Goal: Task Accomplishment & Management: Manage account settings

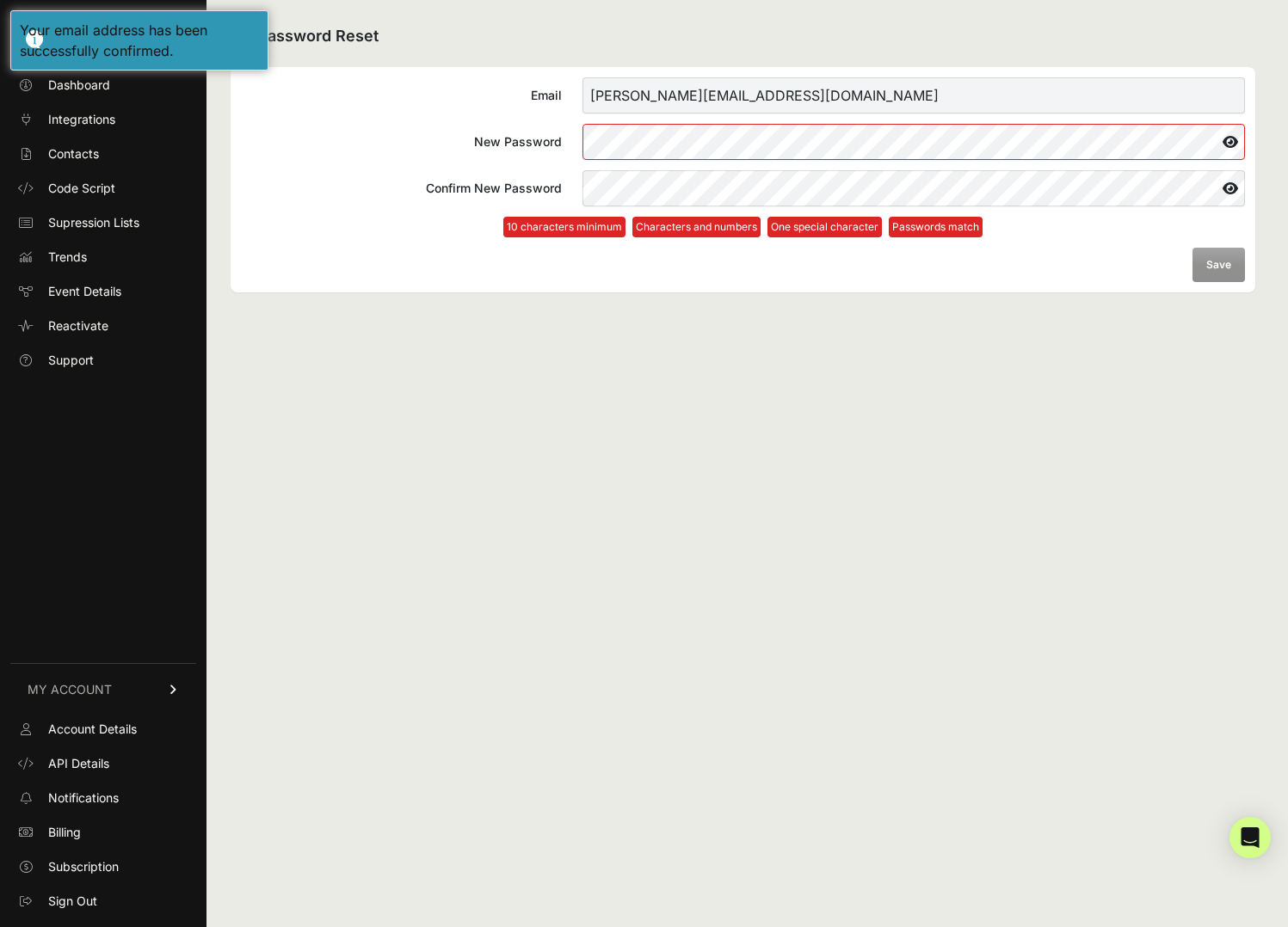
click at [0, 926] on com-1password-button at bounding box center [0, 927] width 0 height 0
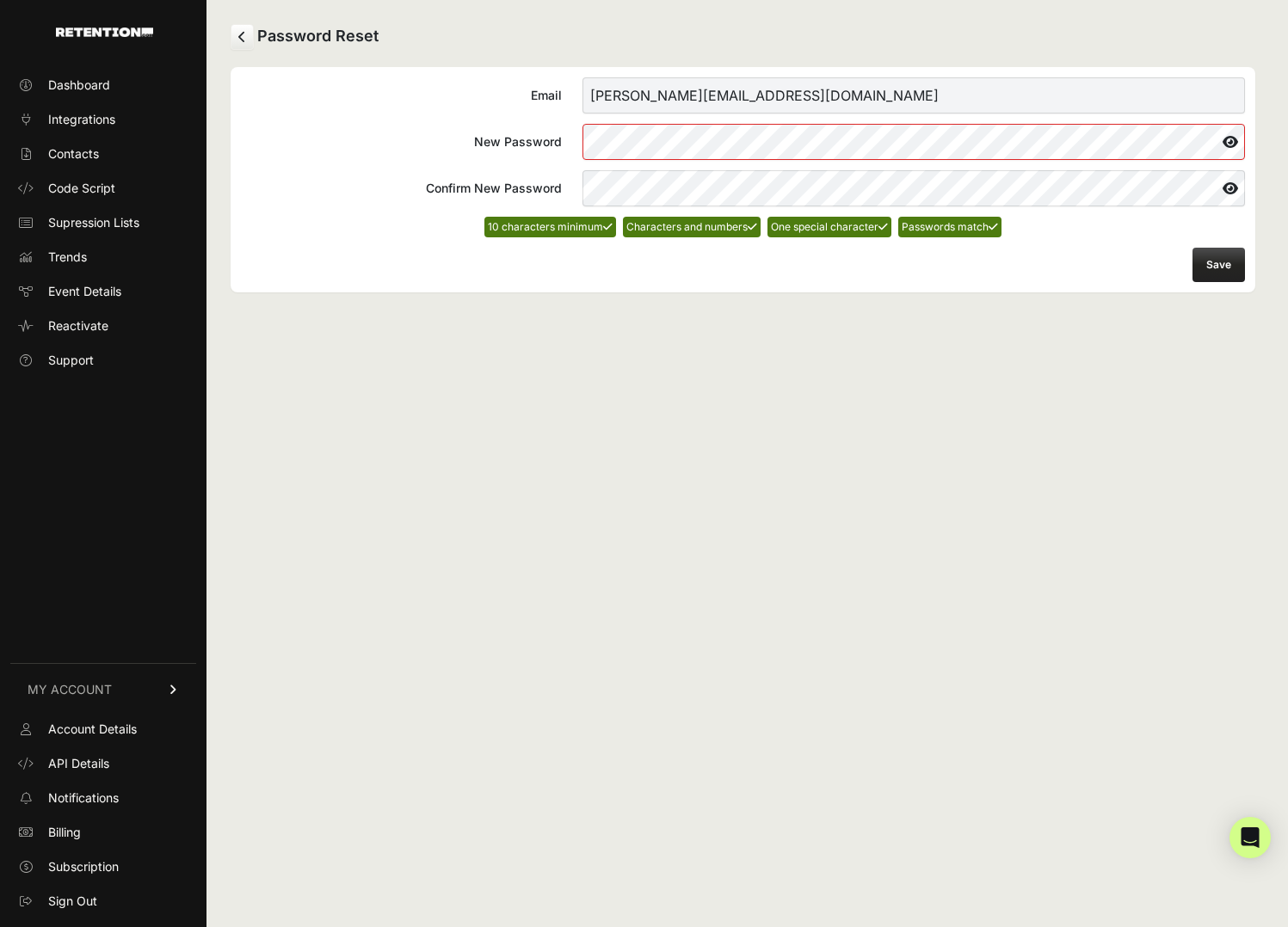
click at [1208, 261] on button "Save" at bounding box center [1218, 265] width 52 height 34
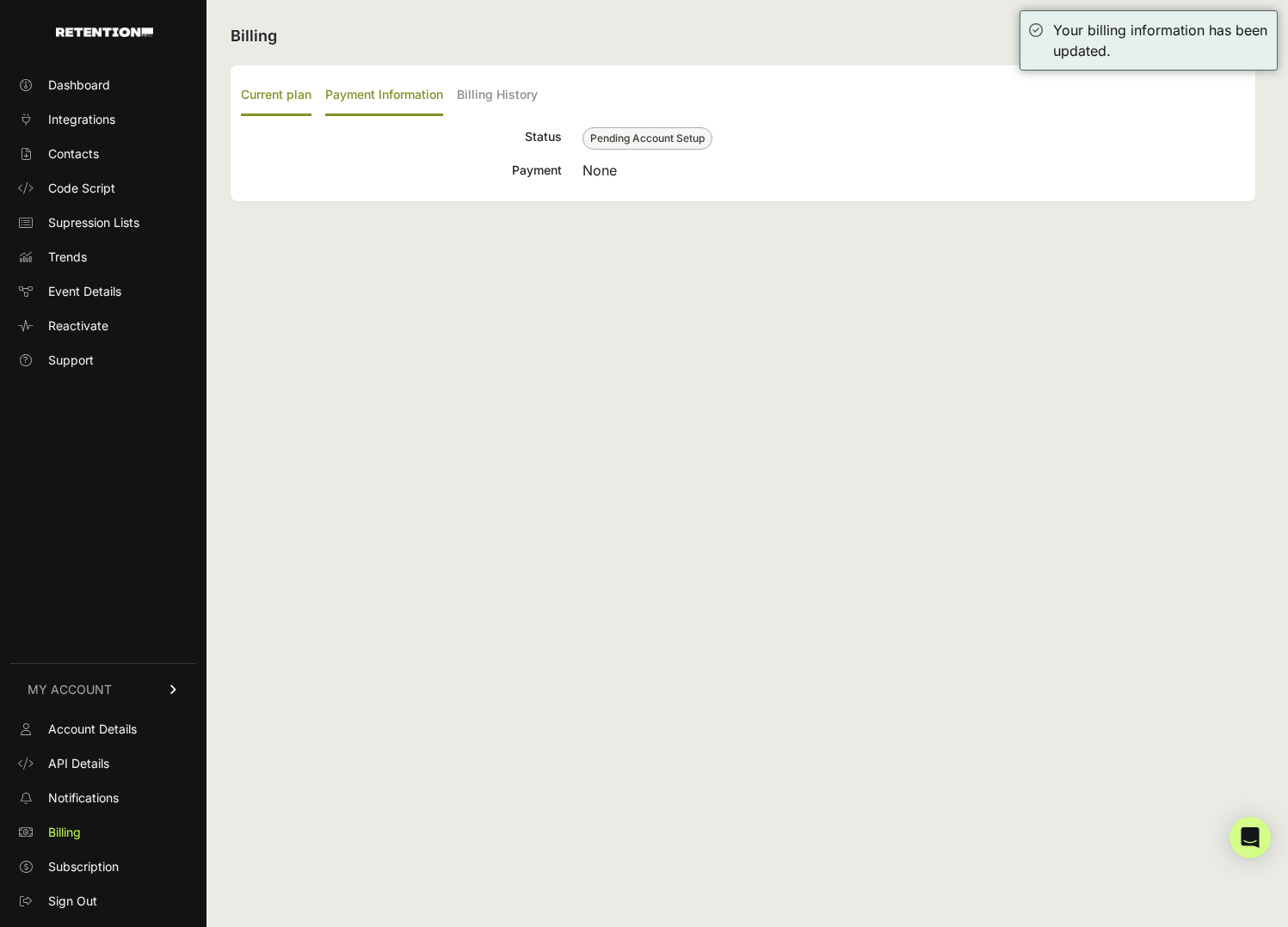
click at [374, 100] on label "Payment Information" at bounding box center [384, 96] width 118 height 41
click at [0, 0] on input "Payment Information" at bounding box center [0, 0] width 0 height 0
click at [490, 91] on label "Billing History" at bounding box center [497, 96] width 81 height 41
click at [0, 0] on input "Billing History" at bounding box center [0, 0] width 0 height 0
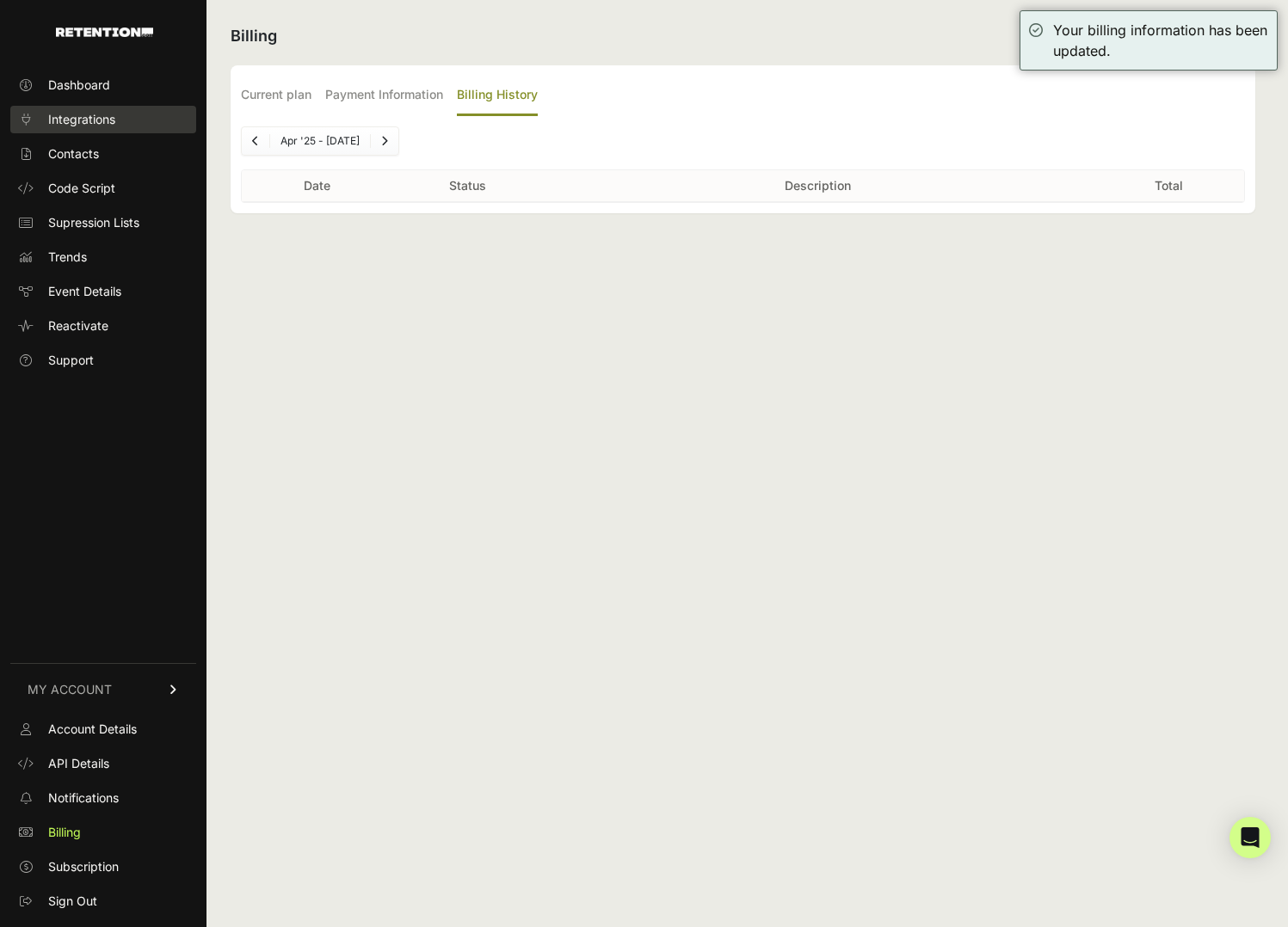
click at [82, 107] on link "Integrations" at bounding box center [102, 119] width 186 height 27
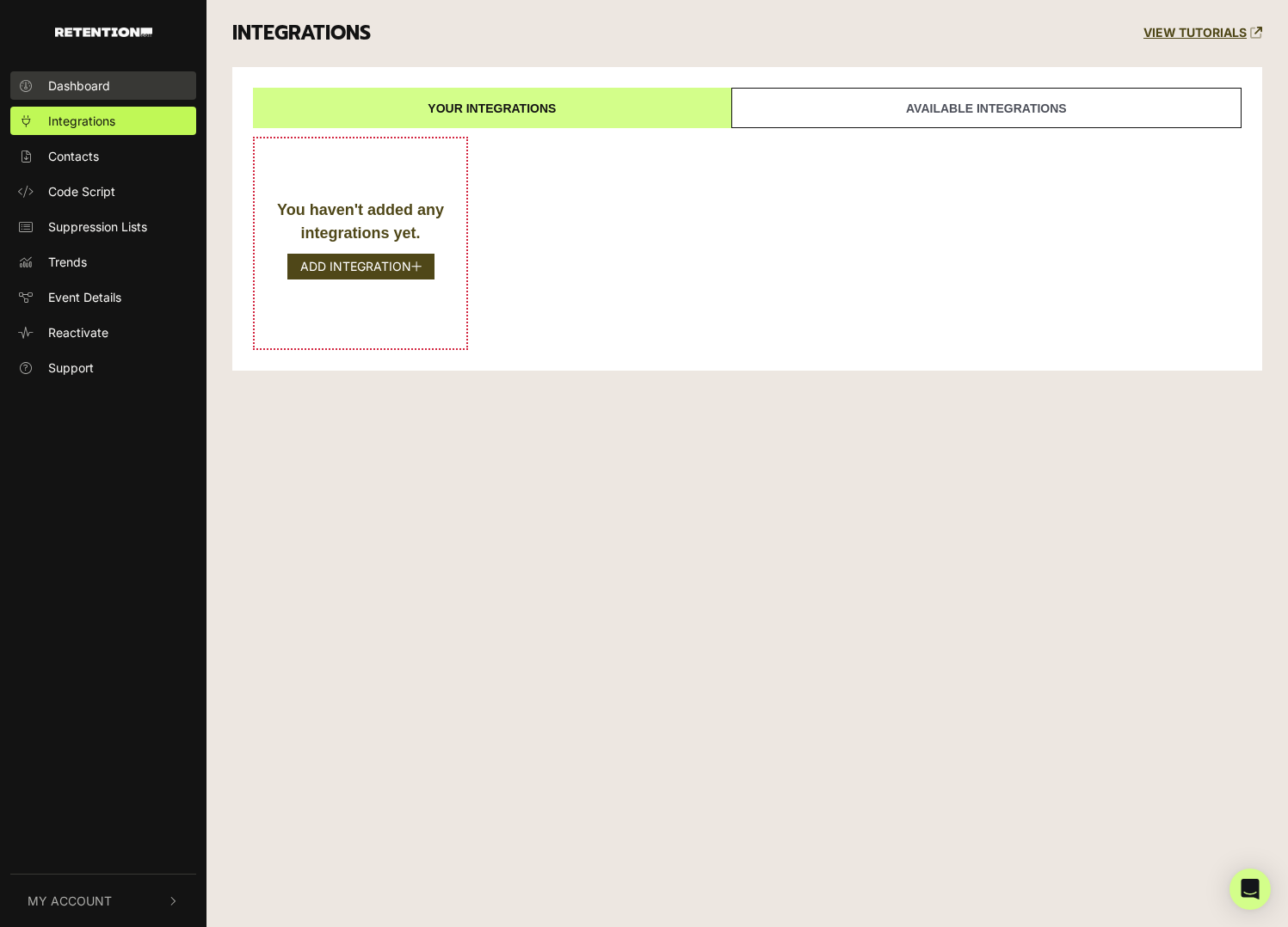
click at [88, 84] on span "Dashboard" at bounding box center [79, 86] width 62 height 18
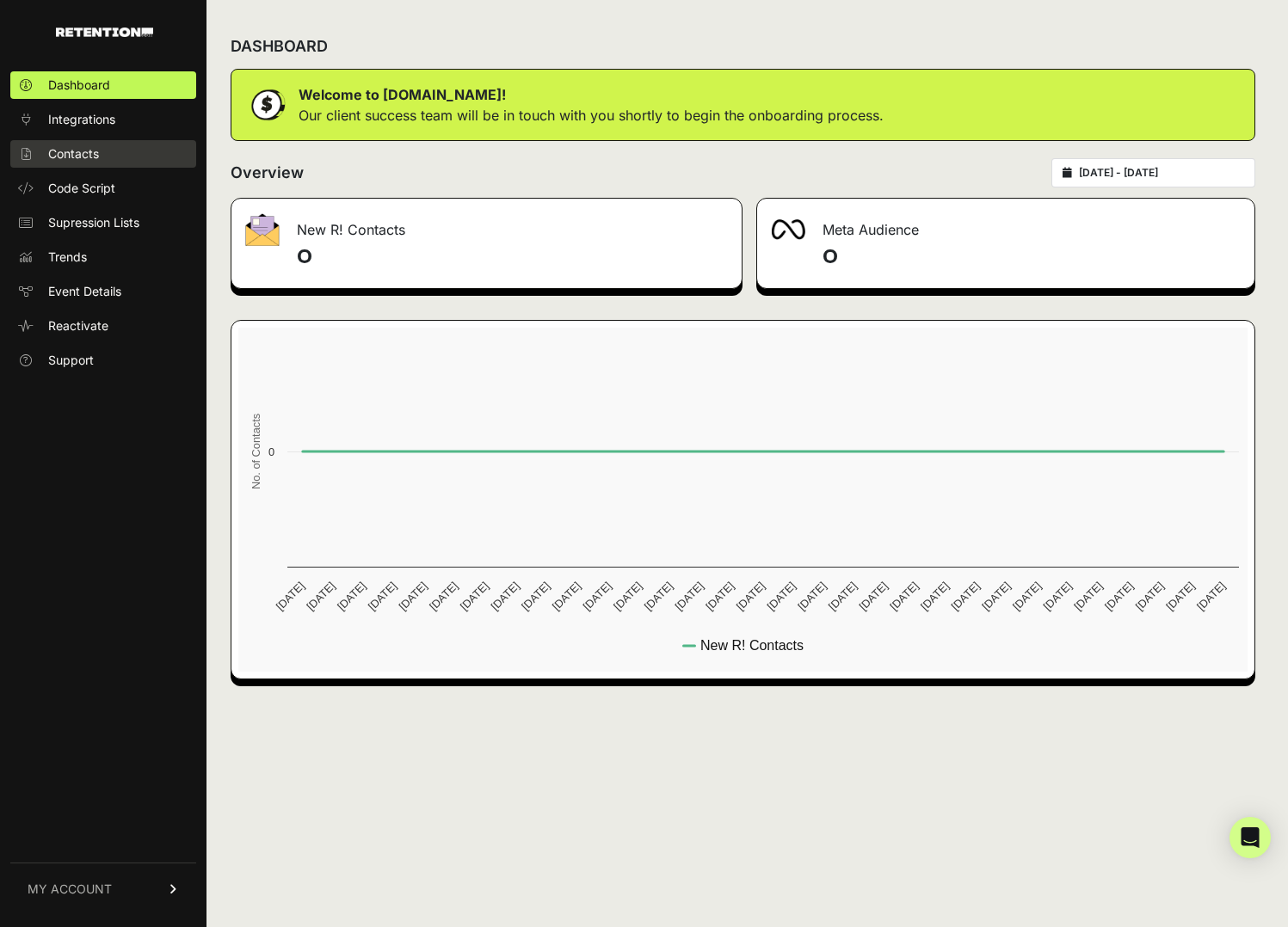
click at [78, 153] on span "Contacts" at bounding box center [73, 154] width 51 height 17
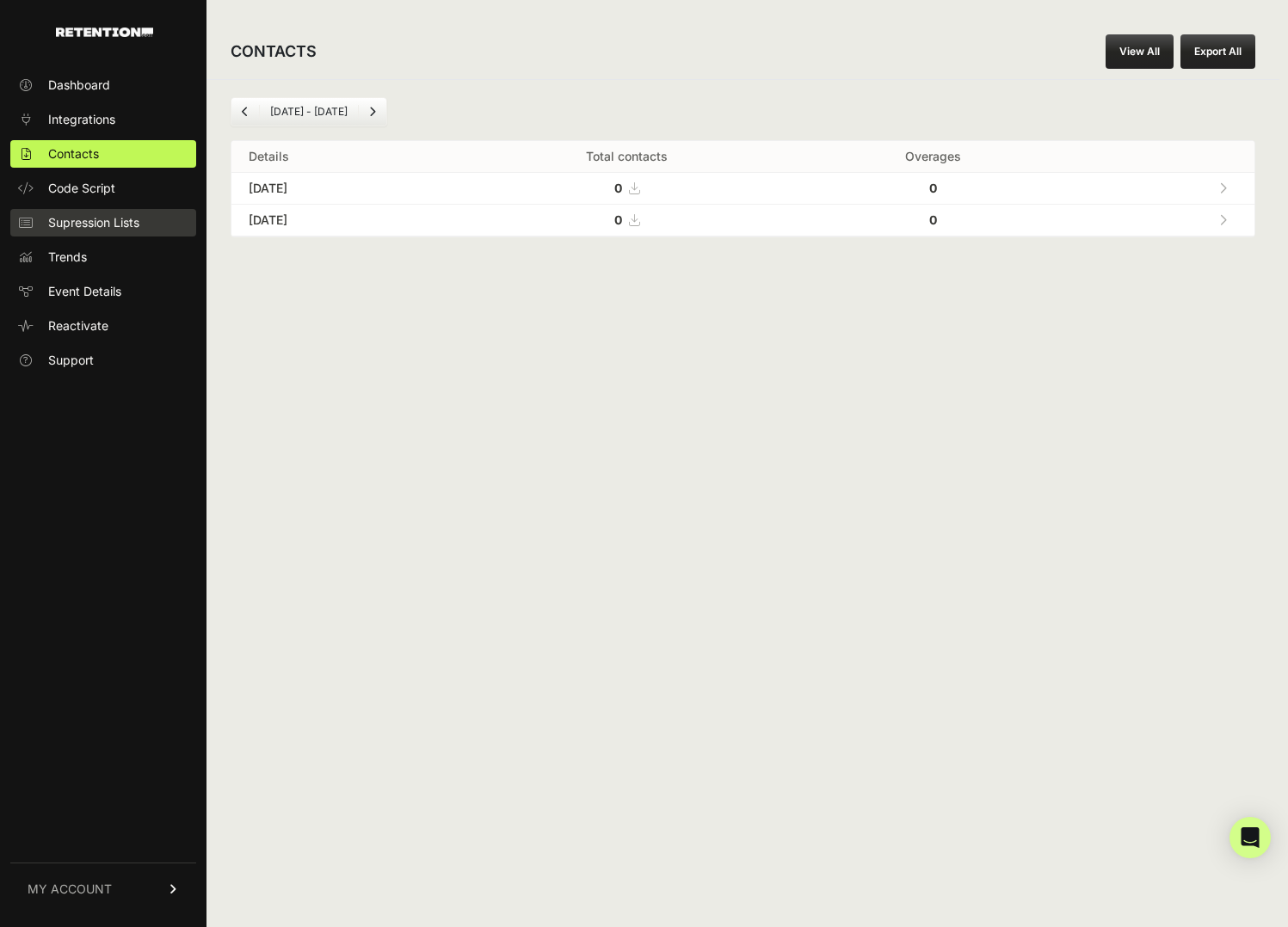
click at [112, 224] on span "Supression Lists" at bounding box center [93, 223] width 91 height 17
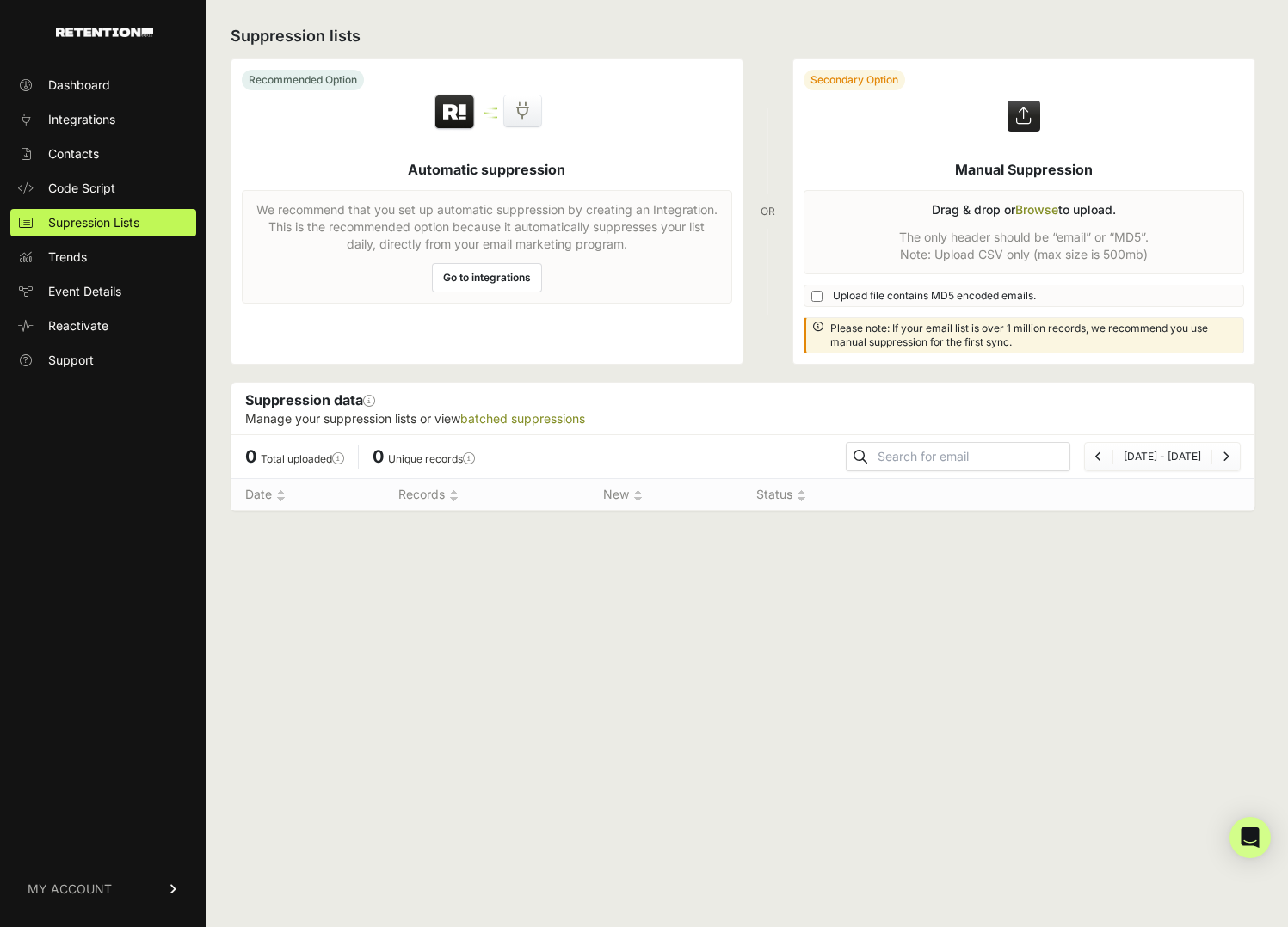
click at [956, 233] on label at bounding box center [1024, 212] width 462 height 304
click at [0, 0] on input "file" at bounding box center [0, 0] width 0 height 0
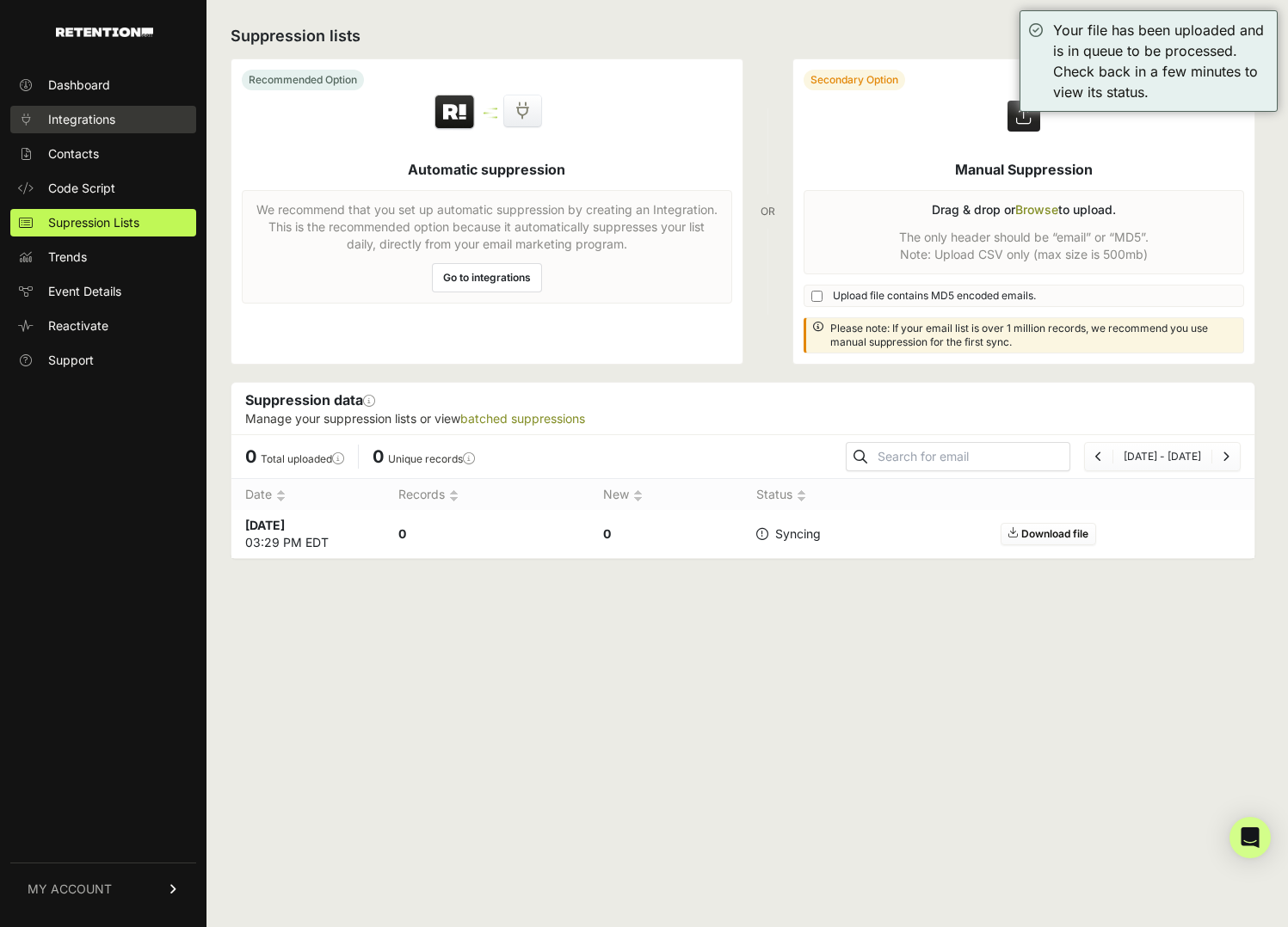
click at [83, 125] on span "Integrations" at bounding box center [81, 119] width 67 height 17
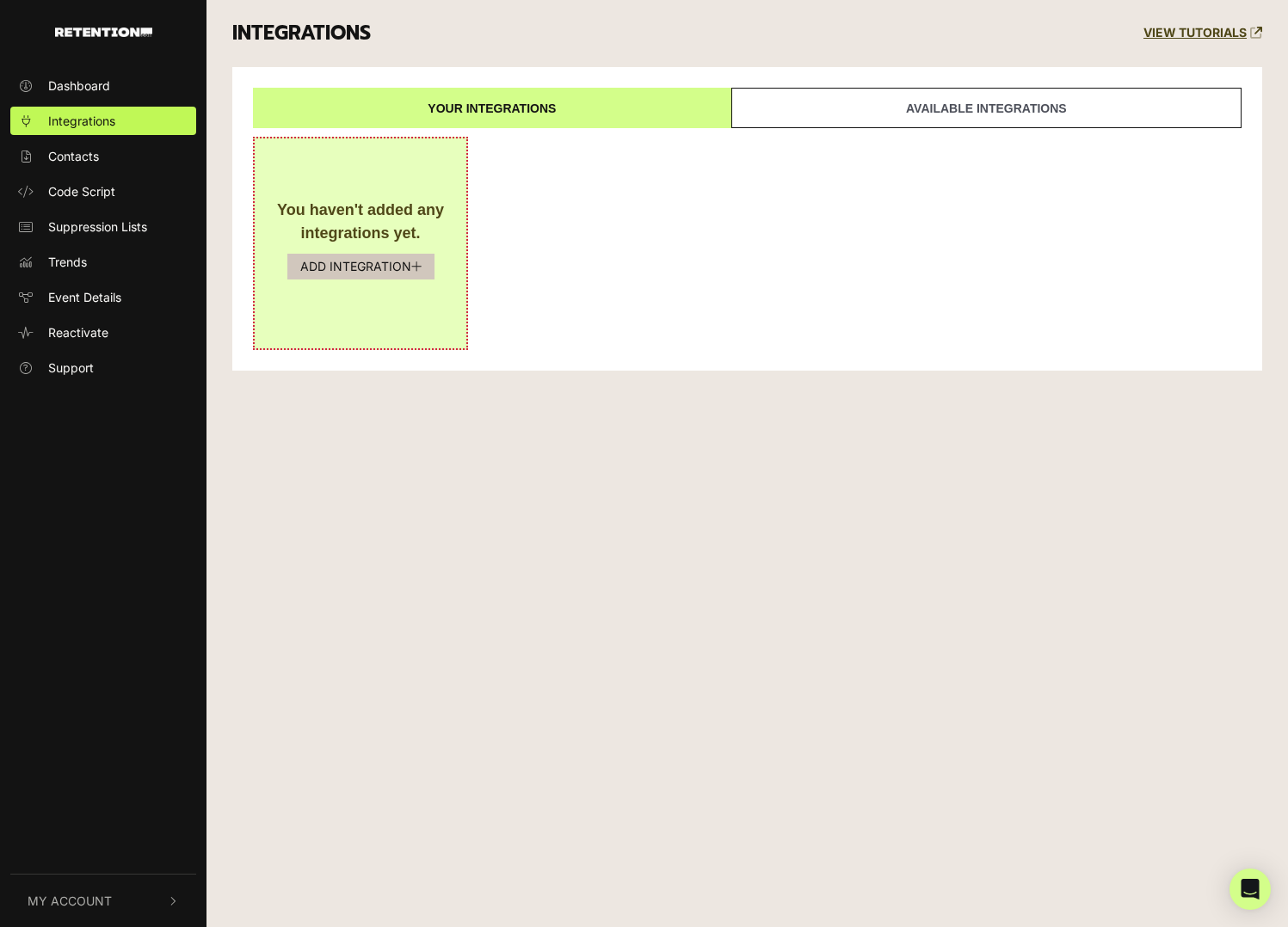
click at [370, 263] on button "ADD INTEGRATION" at bounding box center [360, 266] width 148 height 26
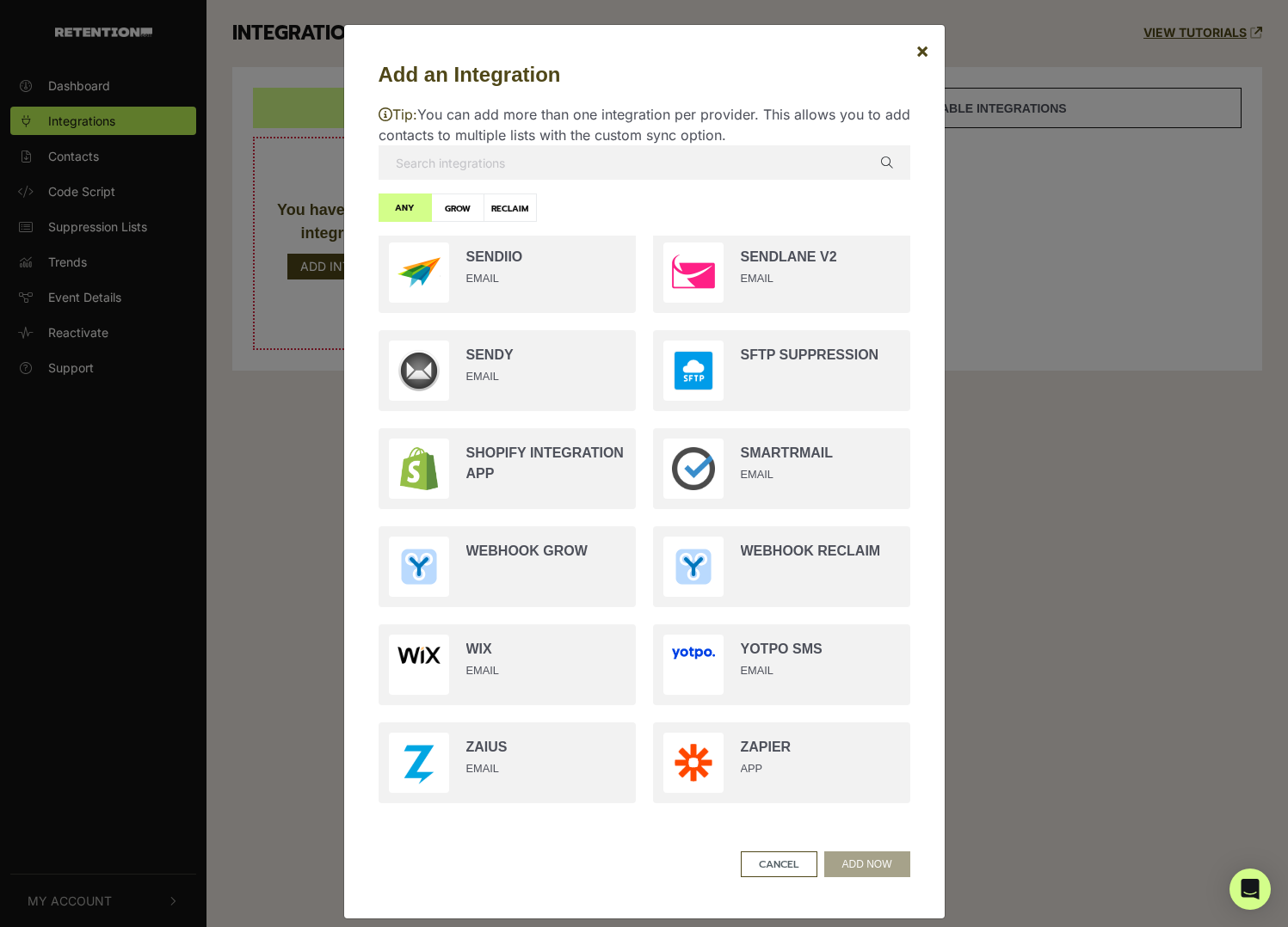
scroll to position [16, 0]
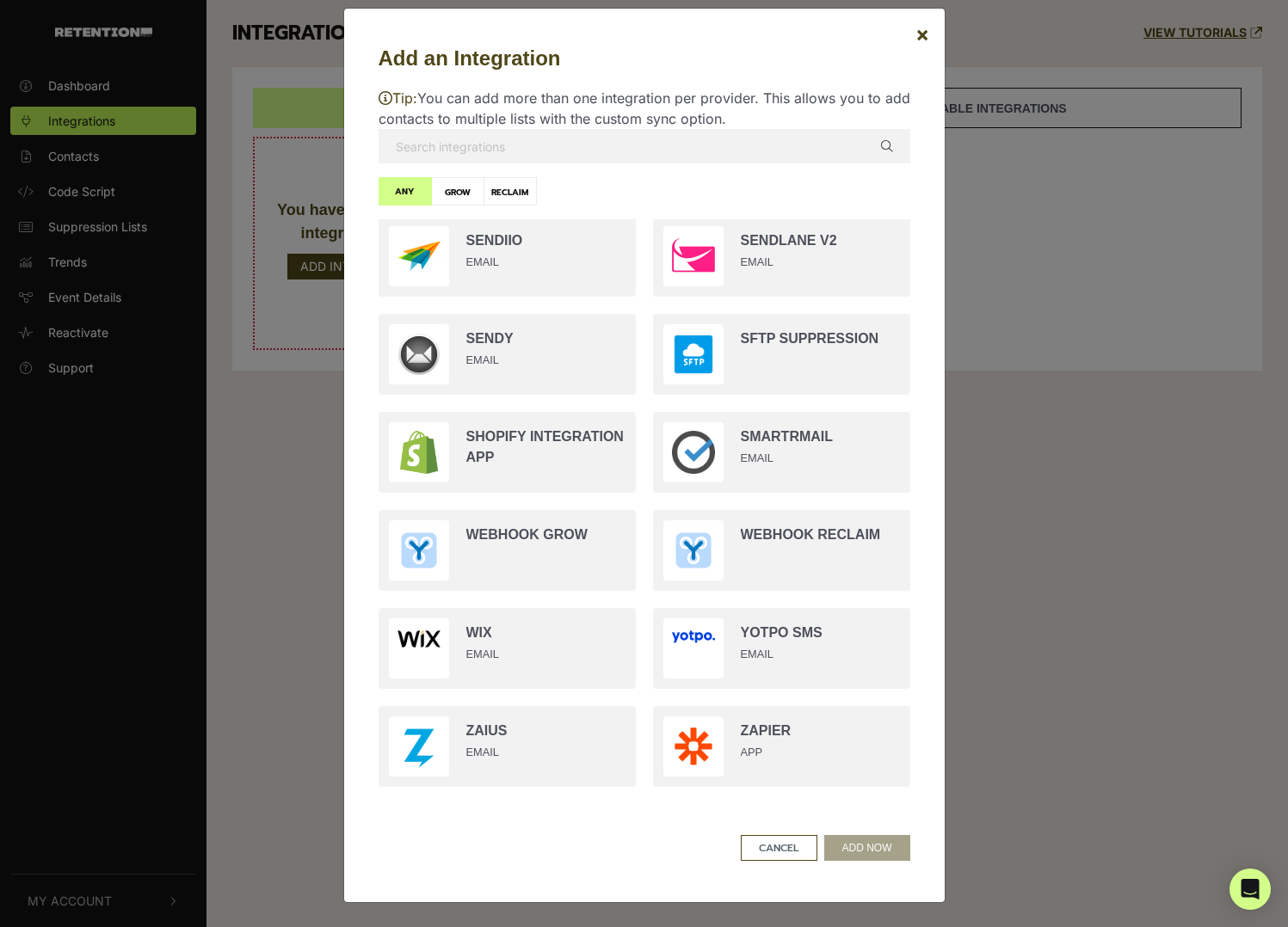
click at [478, 143] on input "text" at bounding box center [644, 147] width 531 height 34
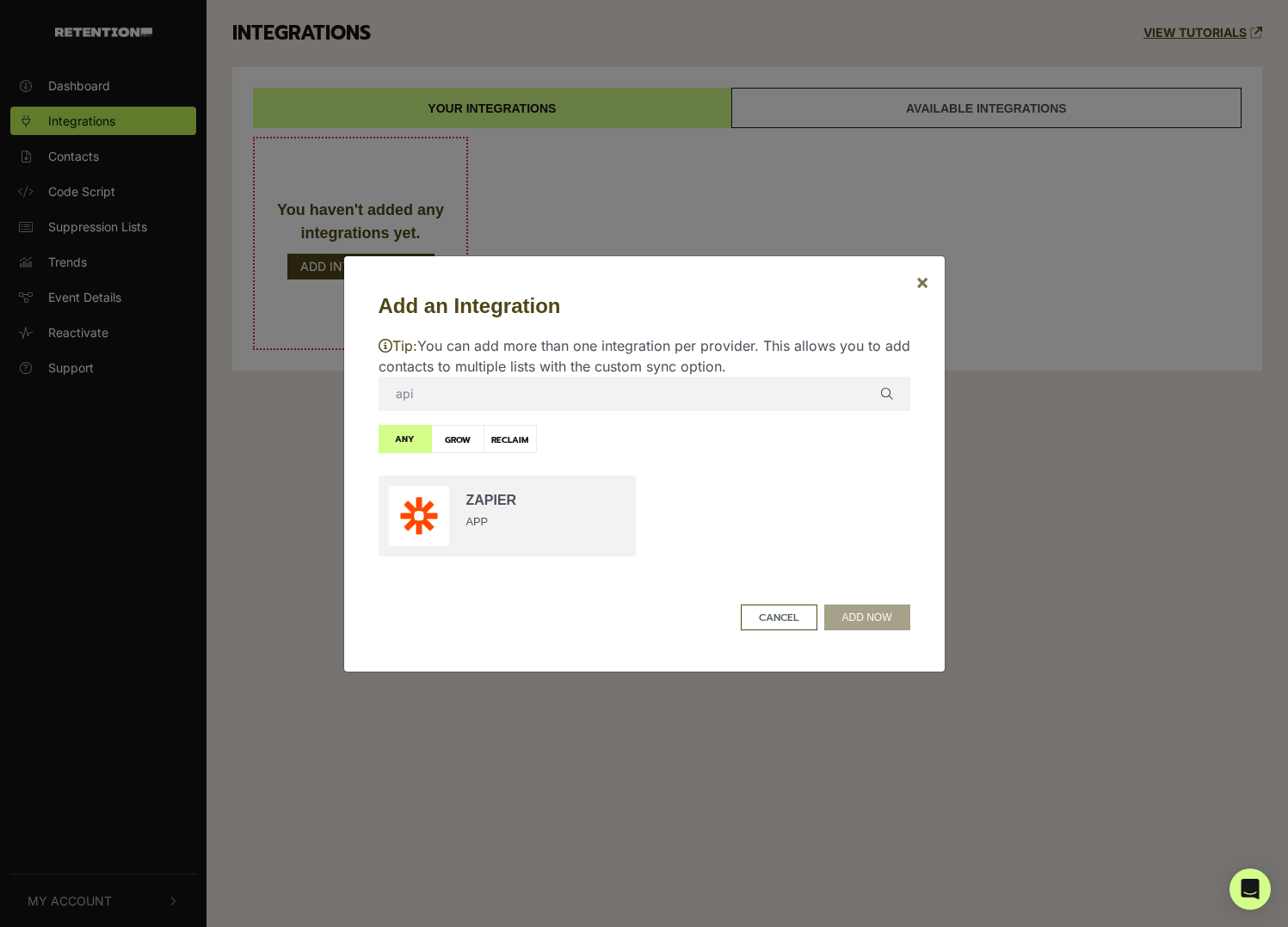
type input "api"
click at [922, 271] on span "×" at bounding box center [921, 282] width 14 height 25
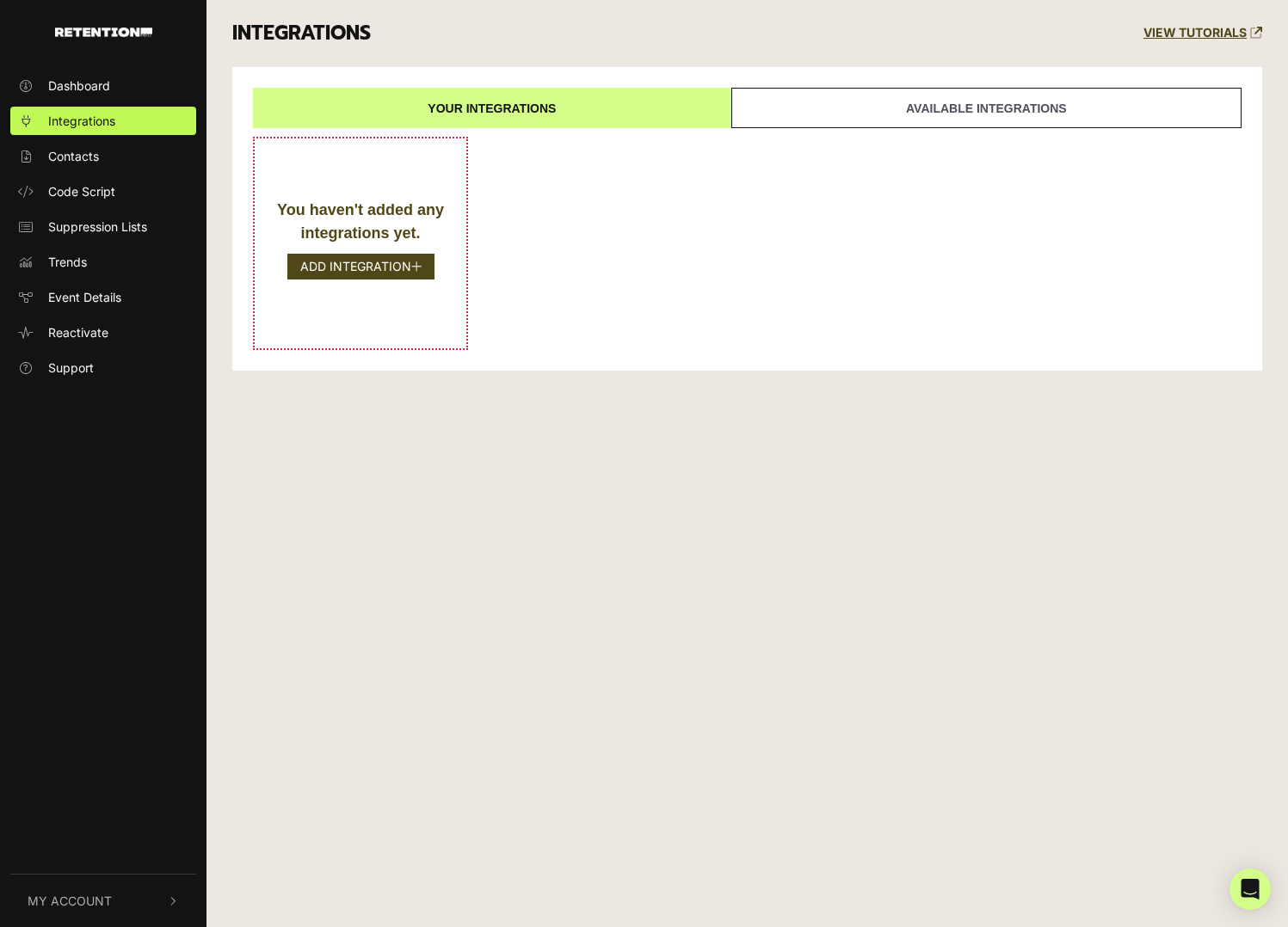
click at [873, 169] on div "You haven't added any integrations yet. ADD INTEGRATION" at bounding box center [747, 244] width 988 height 214
click at [85, 81] on span "Dashboard" at bounding box center [79, 86] width 62 height 18
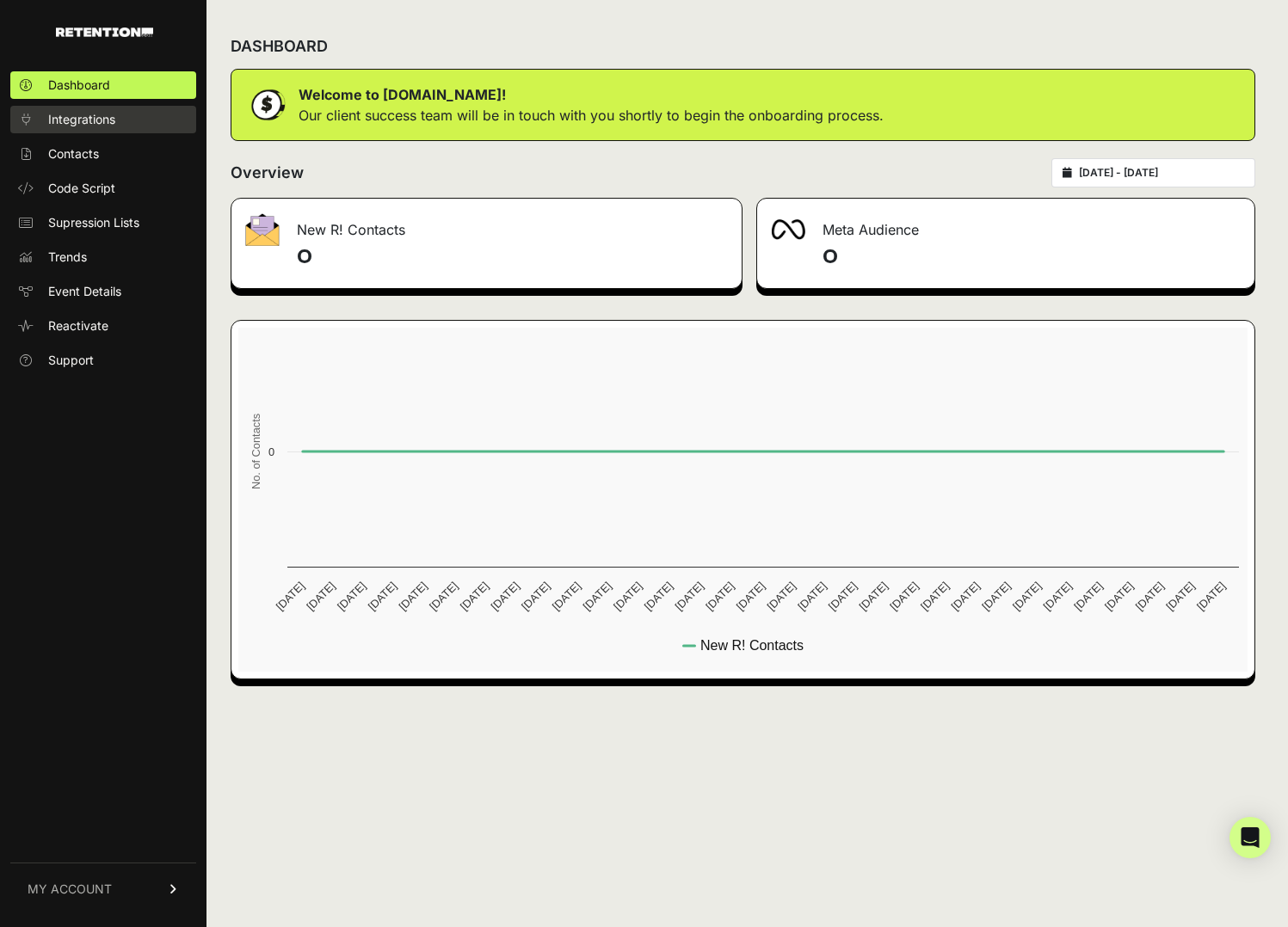
click at [109, 117] on span "Integrations" at bounding box center [81, 119] width 67 height 17
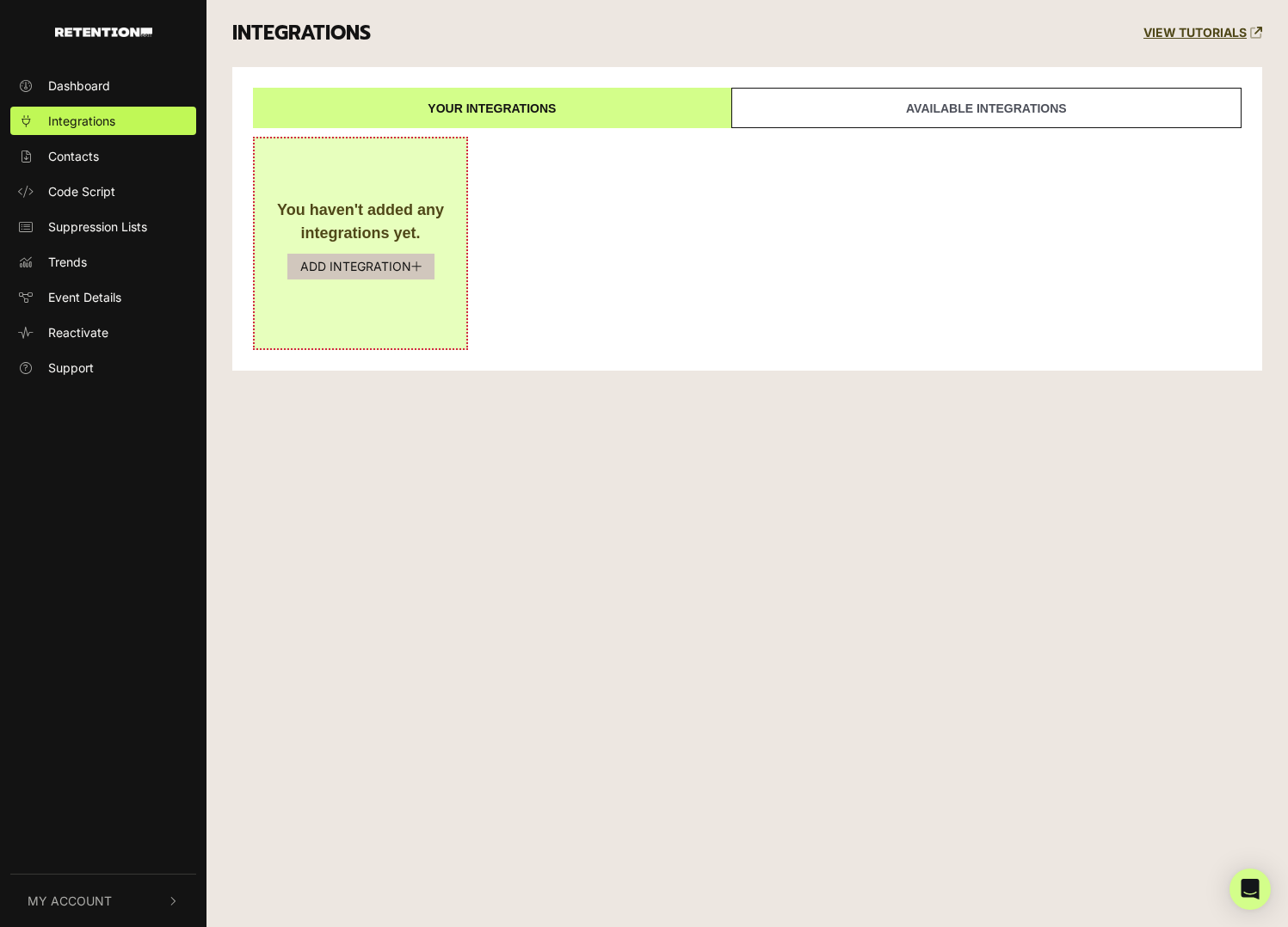
click at [329, 272] on button "ADD INTEGRATION" at bounding box center [360, 266] width 148 height 26
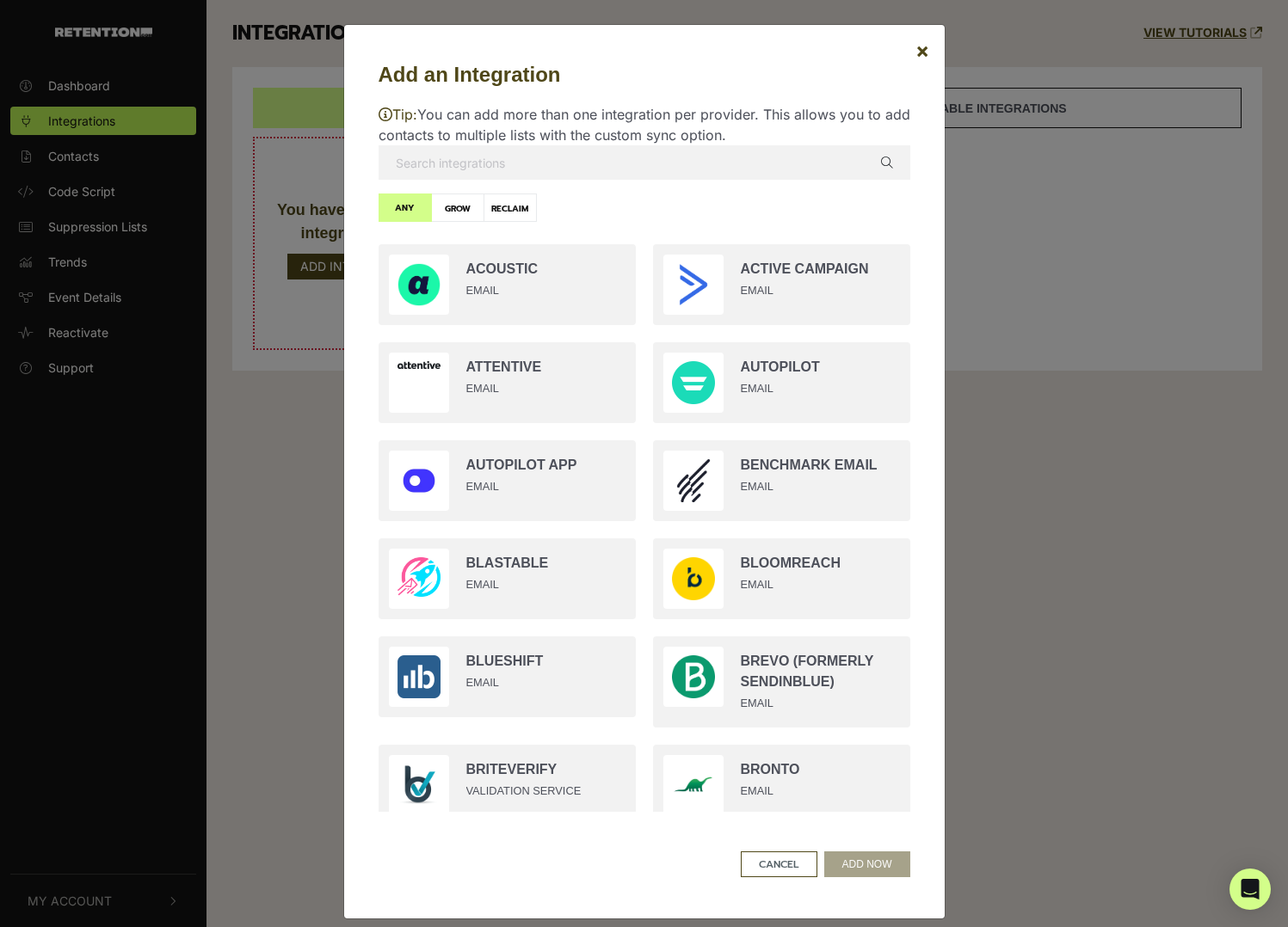
click at [534, 174] on input "text" at bounding box center [644, 163] width 531 height 34
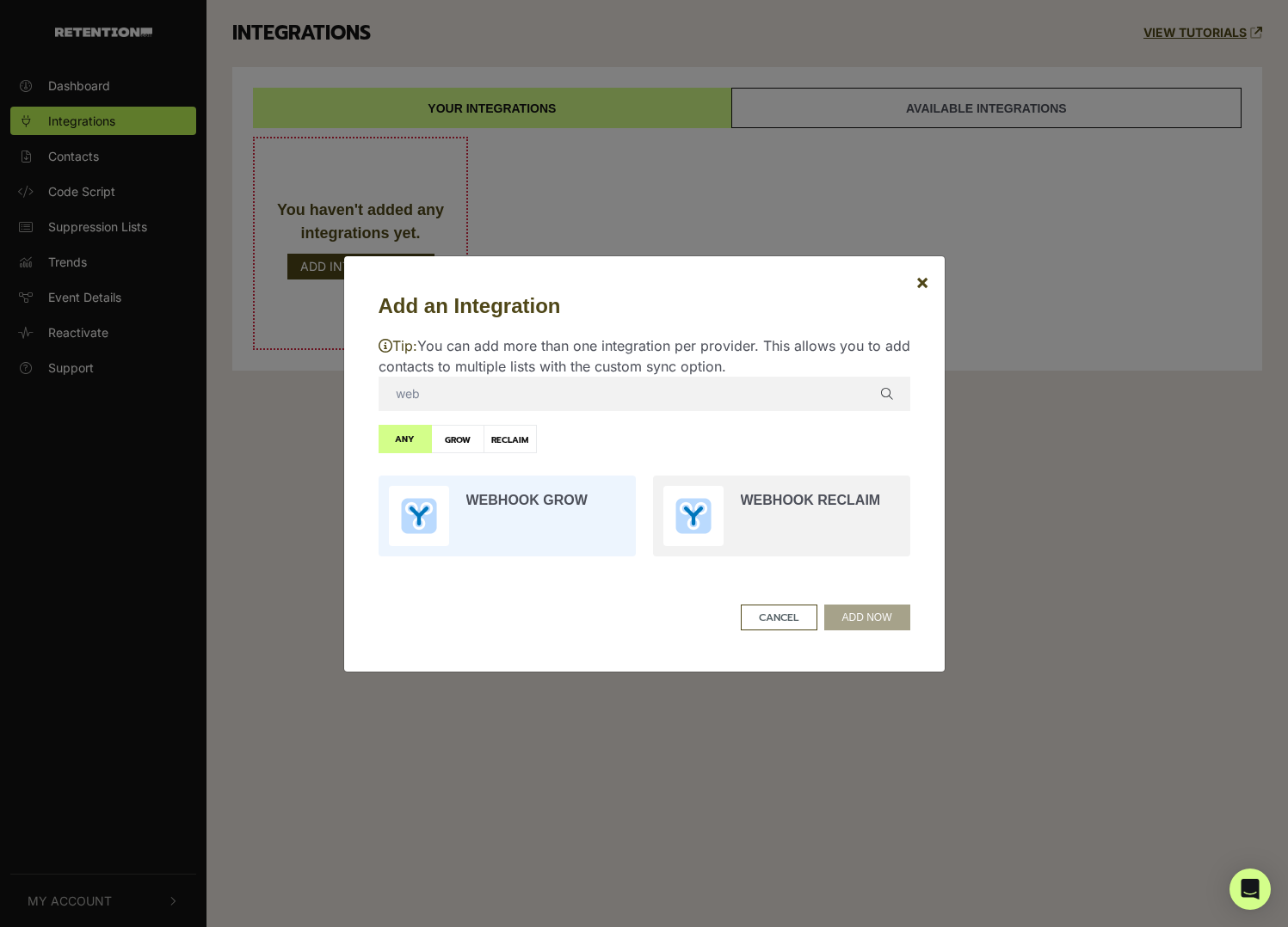
type input "web"
click at [527, 509] on input "radio" at bounding box center [507, 516] width 274 height 98
radio input "true"
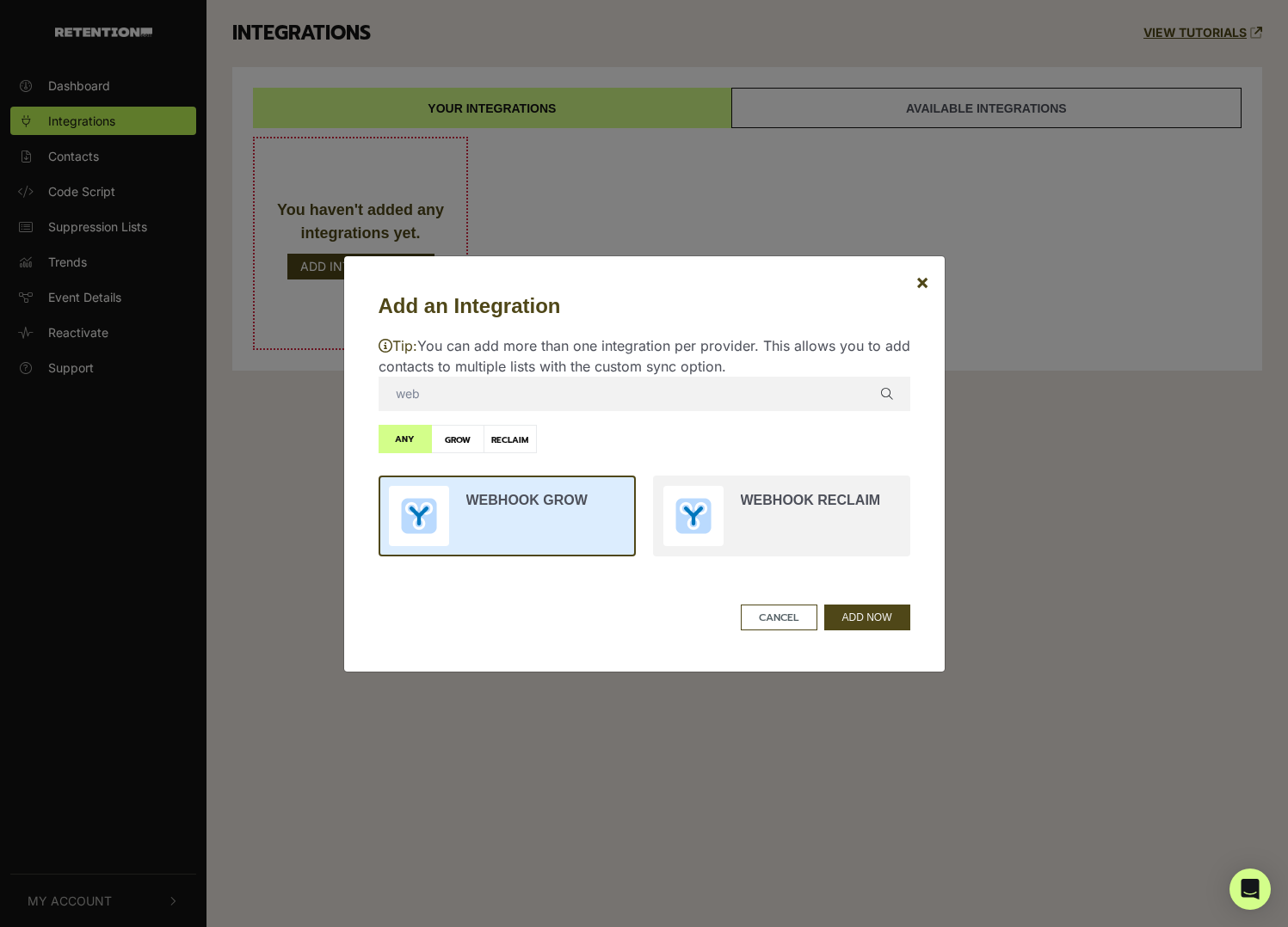
click at [527, 509] on input "radio" at bounding box center [507, 516] width 274 height 98
click at [867, 615] on button "ADD NOW" at bounding box center [866, 617] width 86 height 26
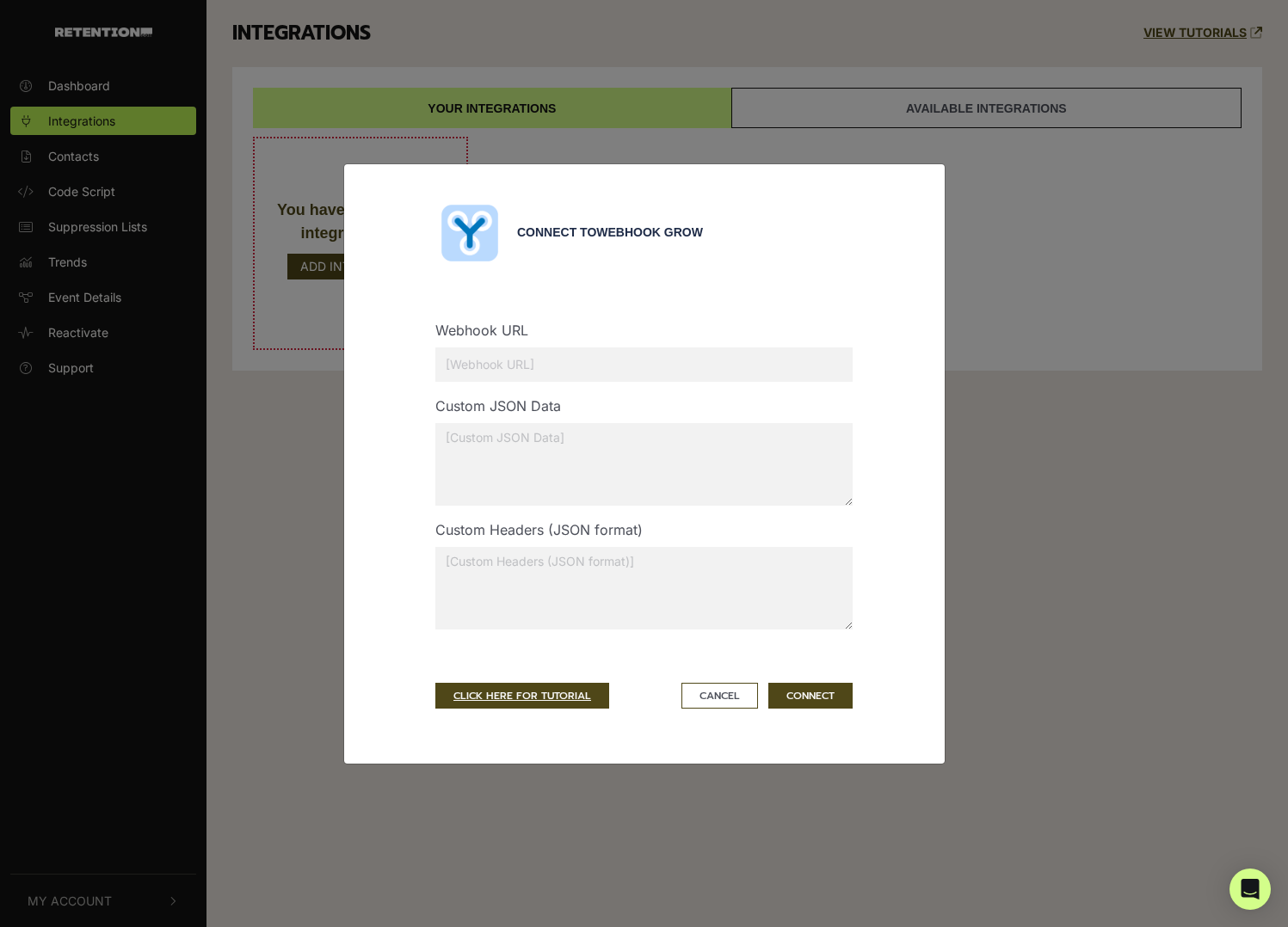
click at [540, 359] on input "text" at bounding box center [644, 365] width 417 height 34
paste input "[URL][DOMAIN_NAME]"
type input "[URL][DOMAIN_NAME]"
click at [503, 437] on textarea at bounding box center [644, 464] width 417 height 82
click at [471, 575] on textarea at bounding box center [644, 588] width 417 height 82
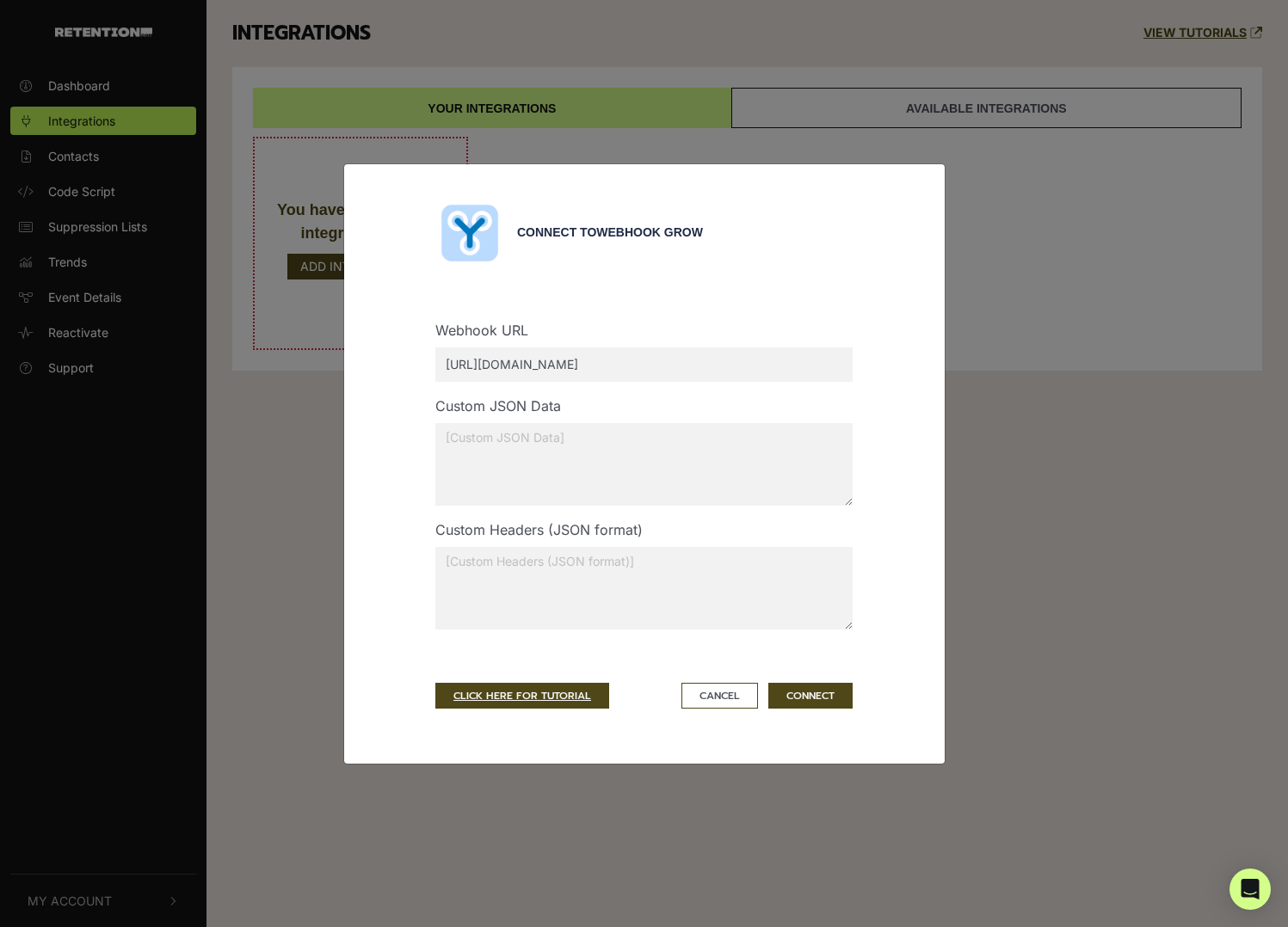
paste textarea "{ "channel": "UG1", "secret_key": "NGM7EeF8d4mfT8yD2srp6LttM" }"
click at [535, 559] on textarea "{ "channel": "UG1", "secret_key": "NGM7EeF8d4mfT8yD2srp6LttM" }" at bounding box center [644, 588] width 417 height 82
click at [683, 559] on textarea "{ "channel": "DS1", "secret_key": "NGM7EeF8d4mfT8yD2srp6LttM" }" at bounding box center [644, 588] width 417 height 82
paste textarea "ZH!qmZq*Phx42Th9d!R3"
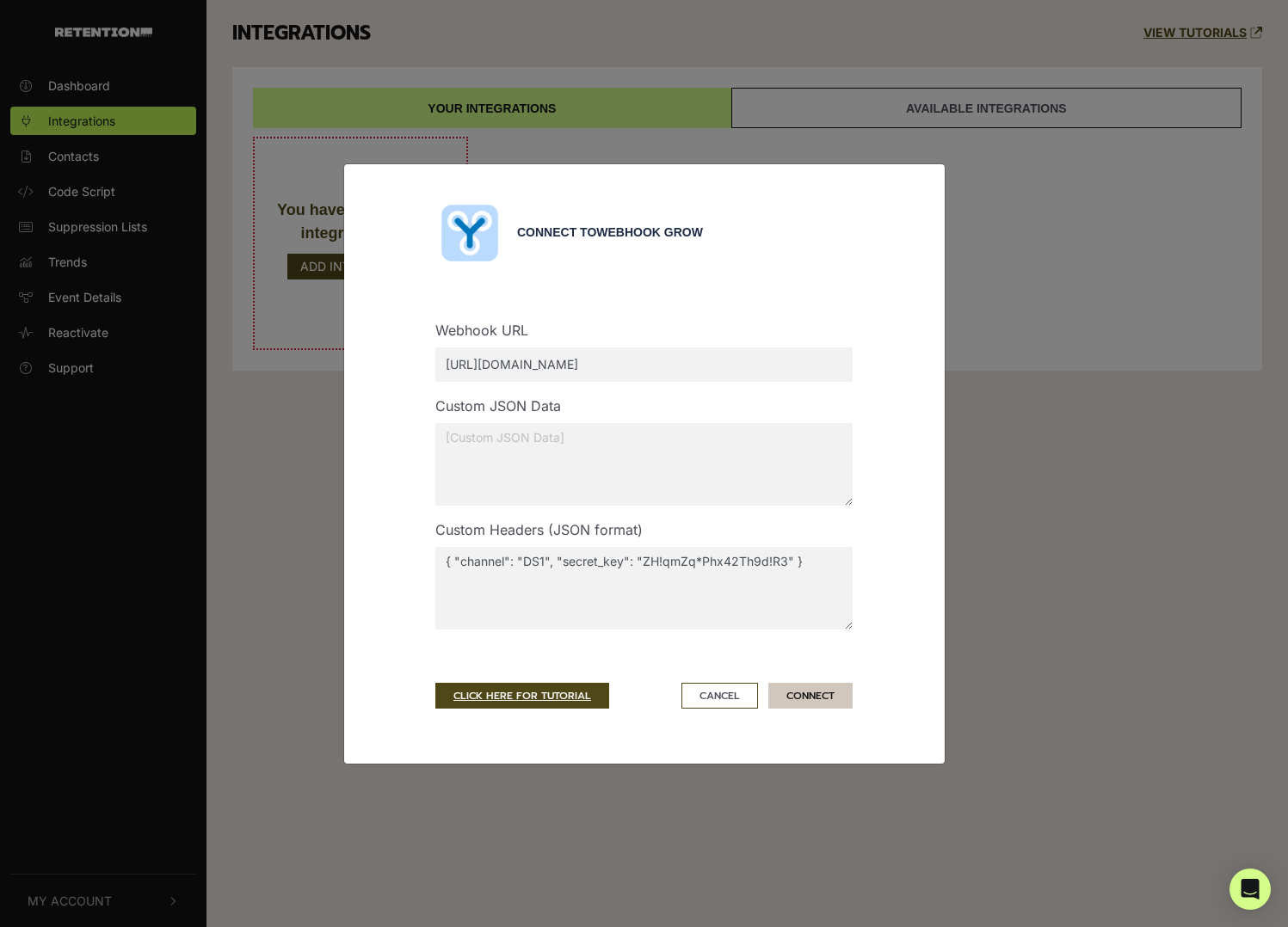
type textarea "{ "channel": "DS1", "secret_key": "ZH!qmZq*Phx42Th9d!R3" }"
click at [823, 694] on button "CONNECT" at bounding box center [810, 696] width 84 height 26
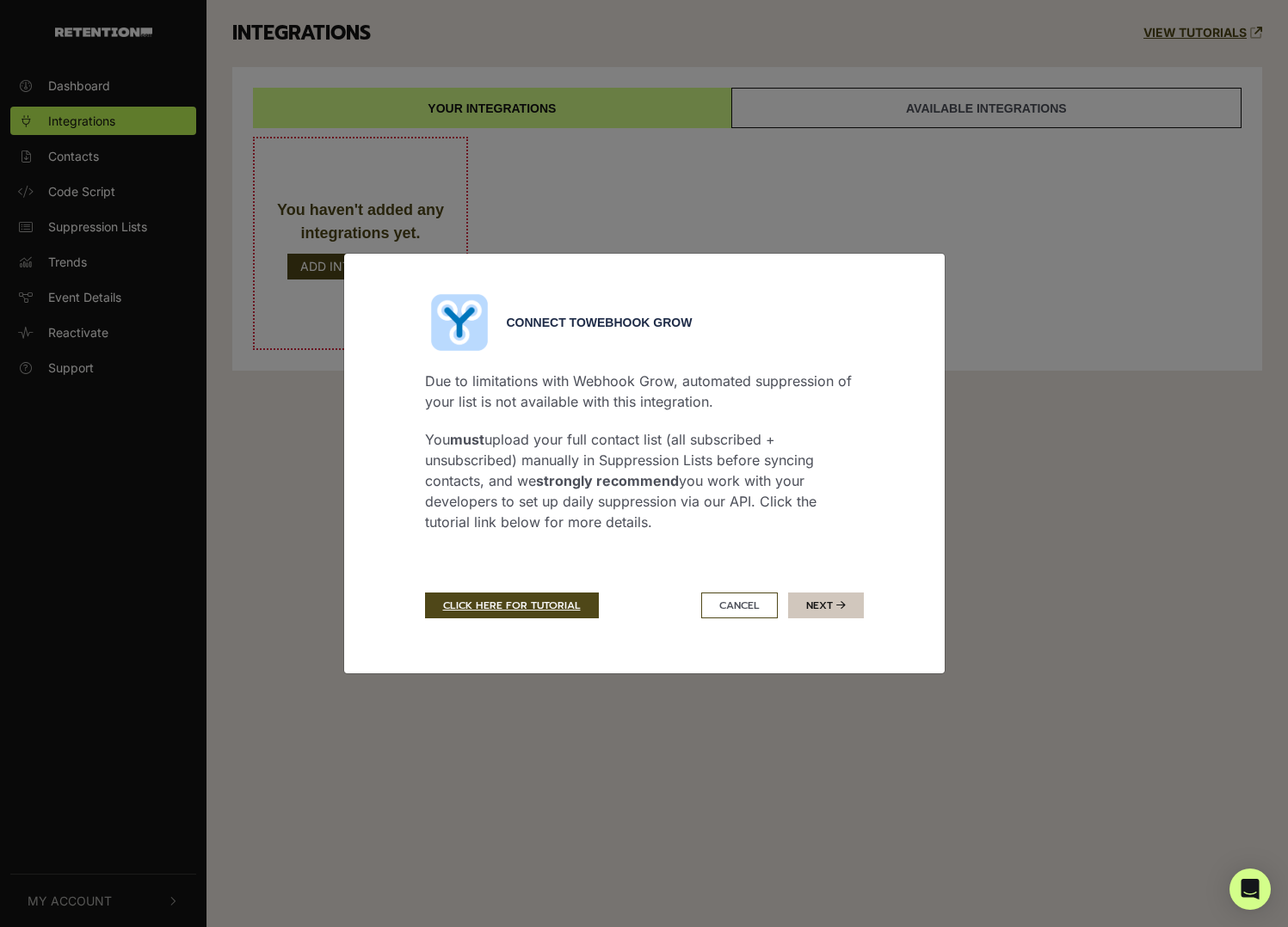
click at [825, 596] on button "Next" at bounding box center [825, 606] width 76 height 26
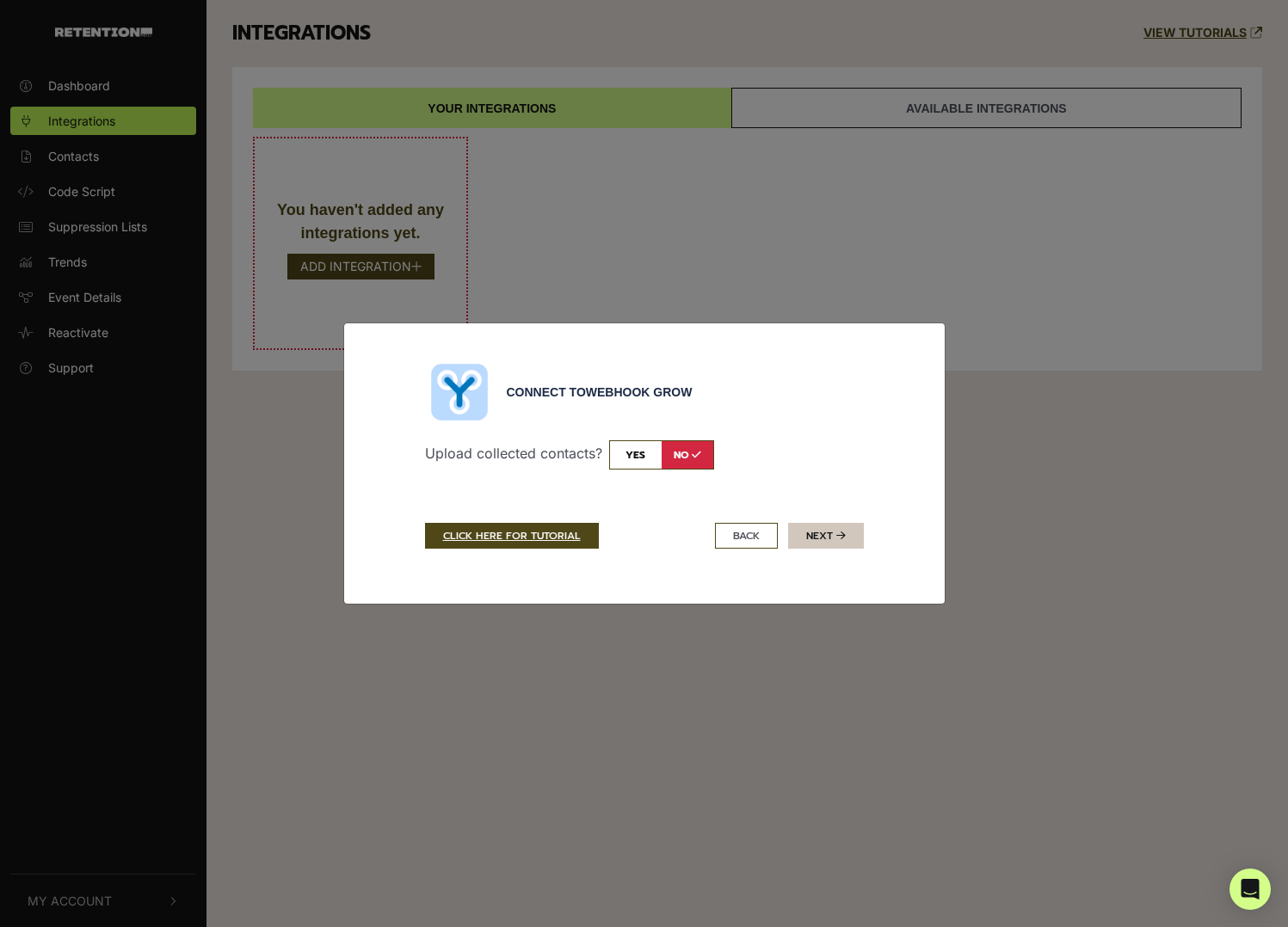
click at [834, 531] on button "Next" at bounding box center [825, 536] width 76 height 26
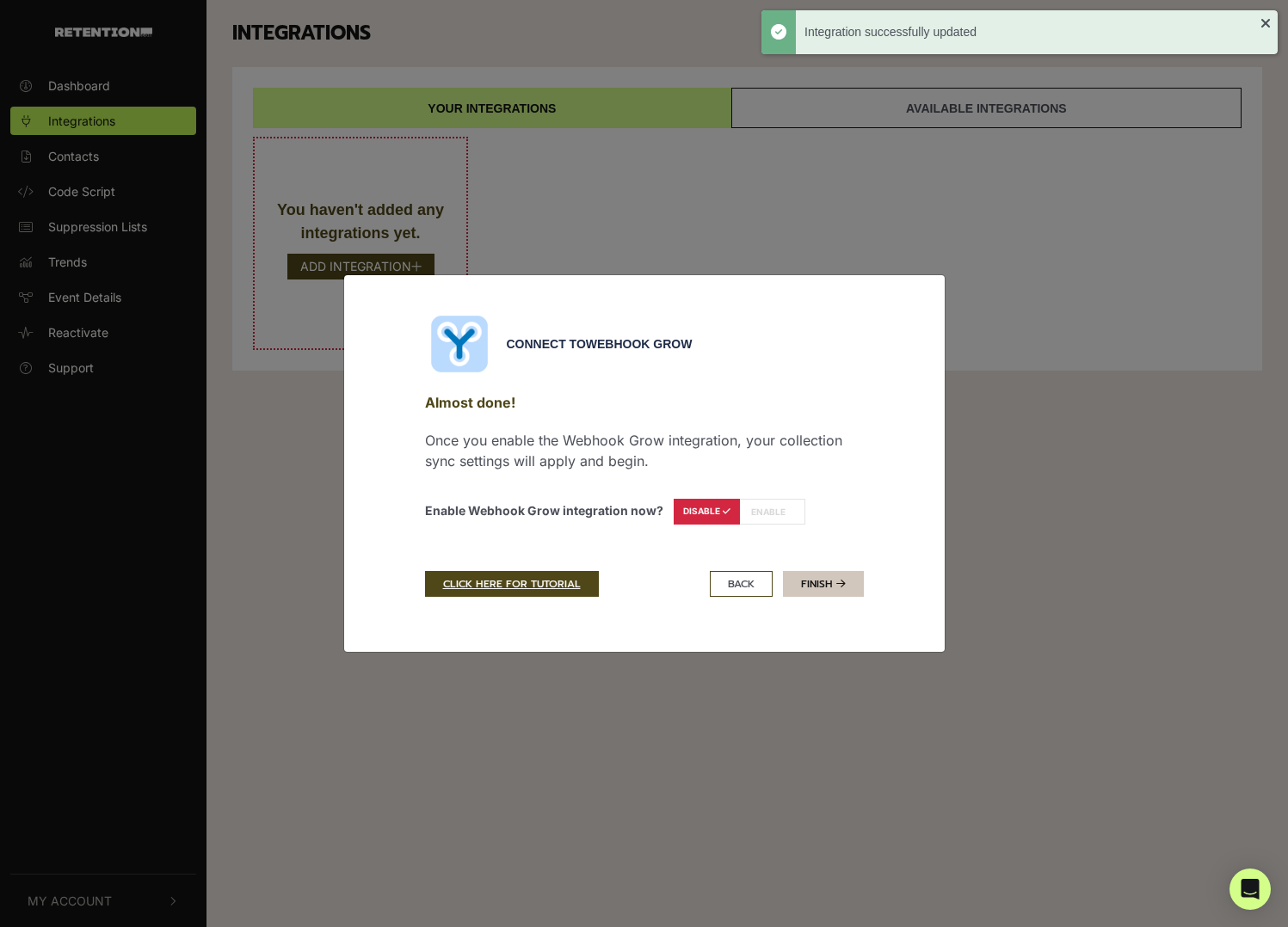
click at [821, 583] on link "Finish" at bounding box center [823, 584] width 81 height 26
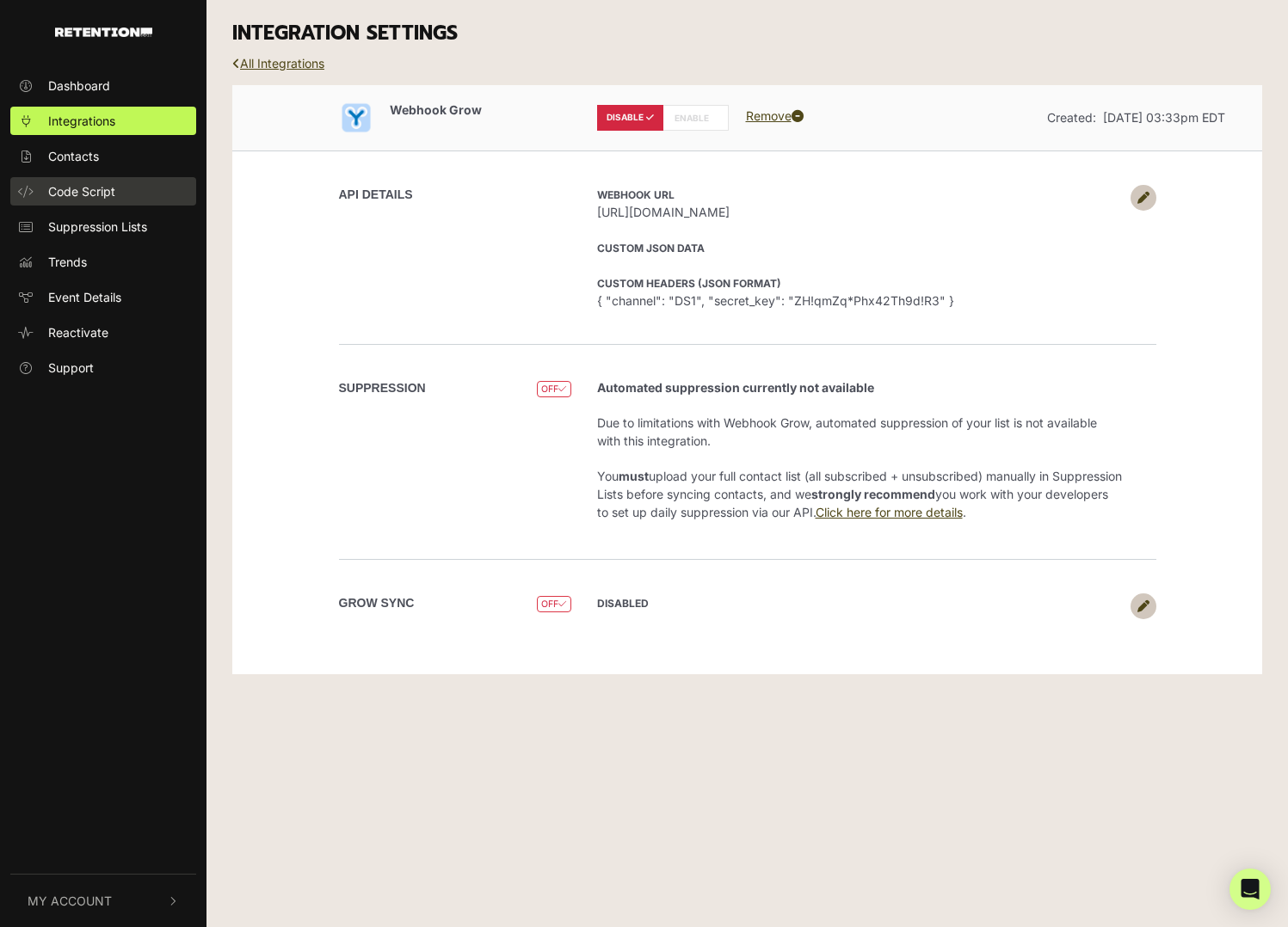
click at [90, 195] on span "Code Script" at bounding box center [81, 191] width 67 height 18
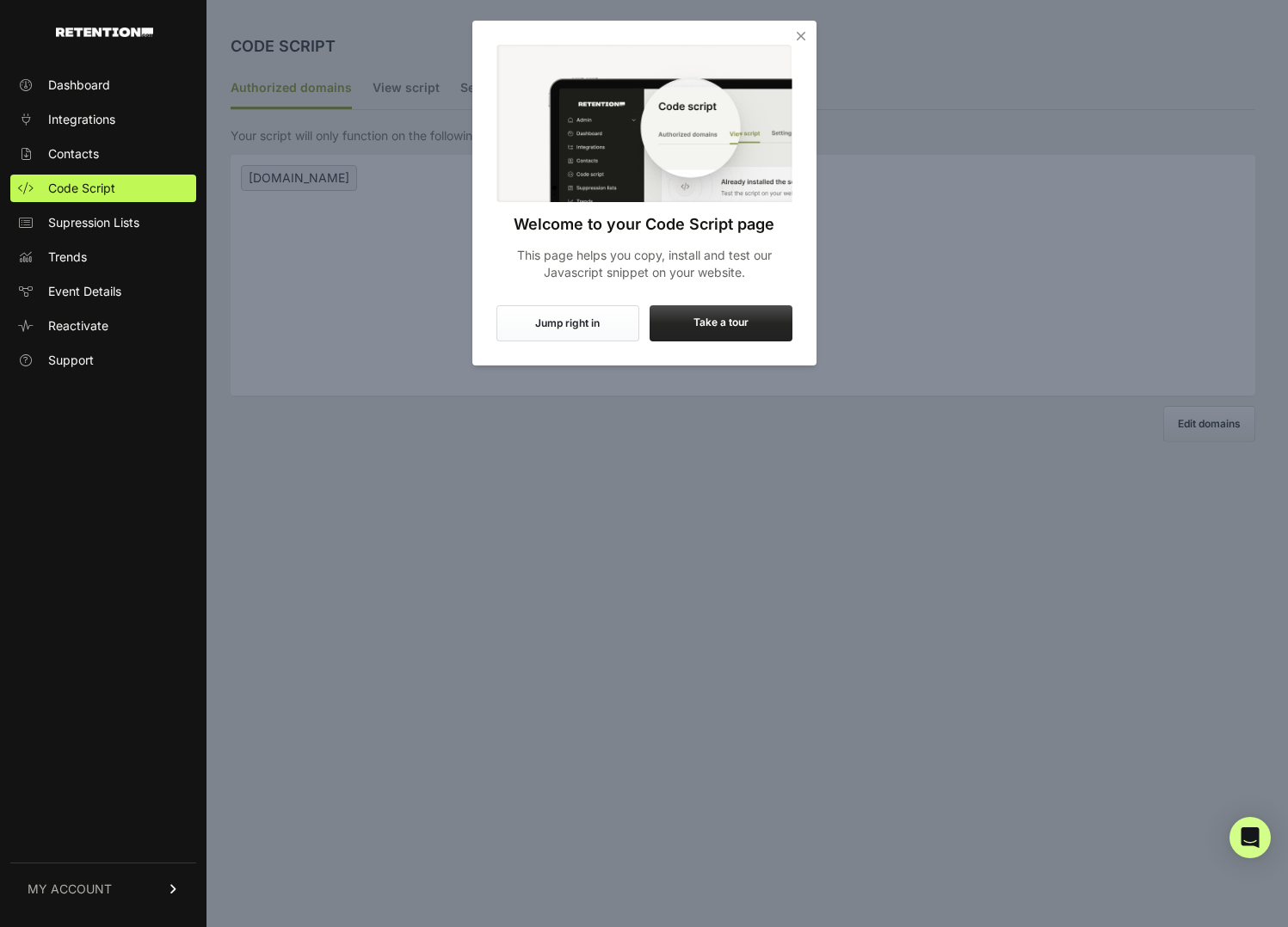
click at [805, 33] on icon "Close" at bounding box center [800, 35] width 17 height 17
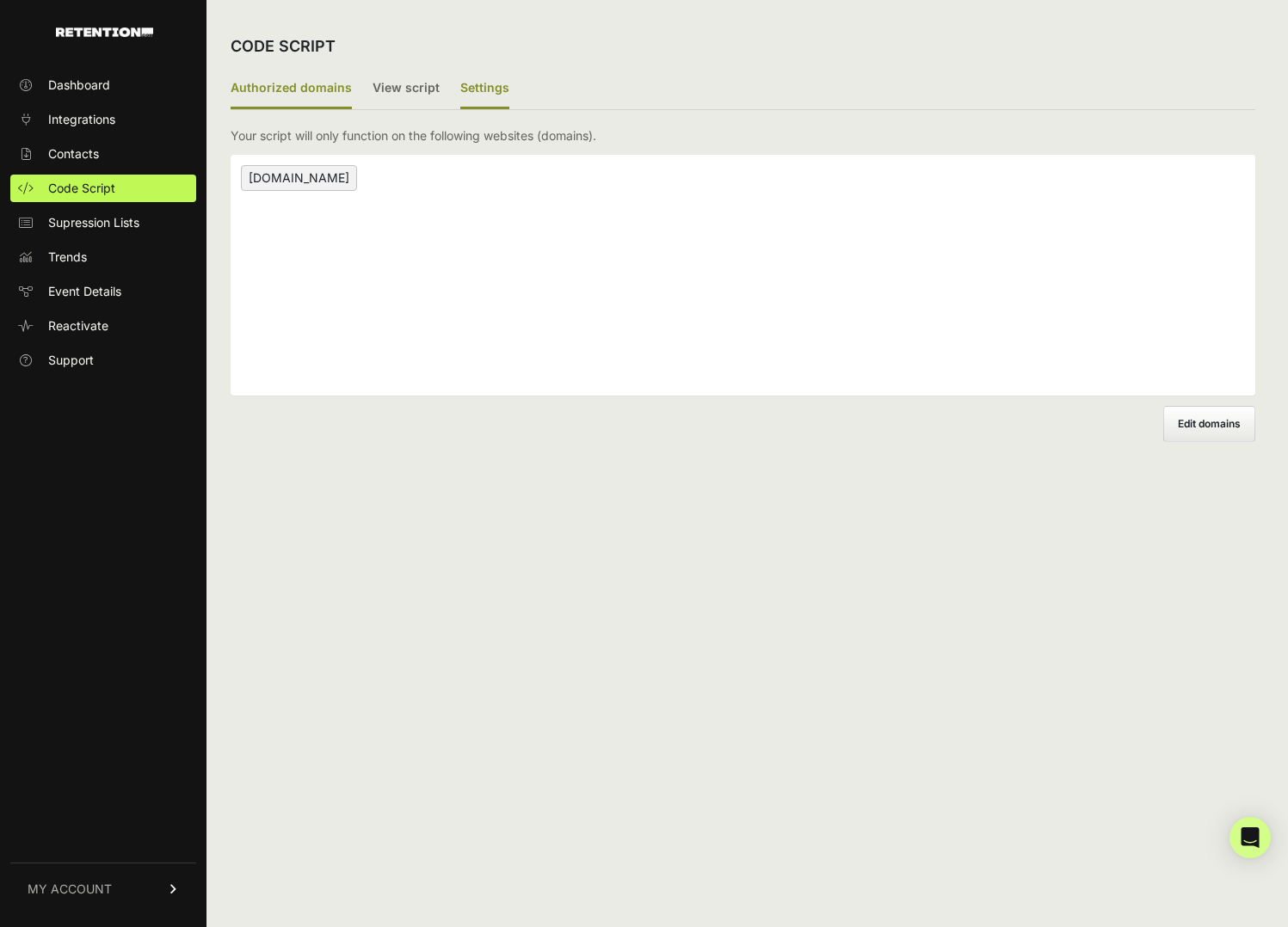
click at [493, 88] on label "Settings" at bounding box center [484, 89] width 49 height 41
click at [0, 0] on input "Settings" at bounding box center [0, 0] width 0 height 0
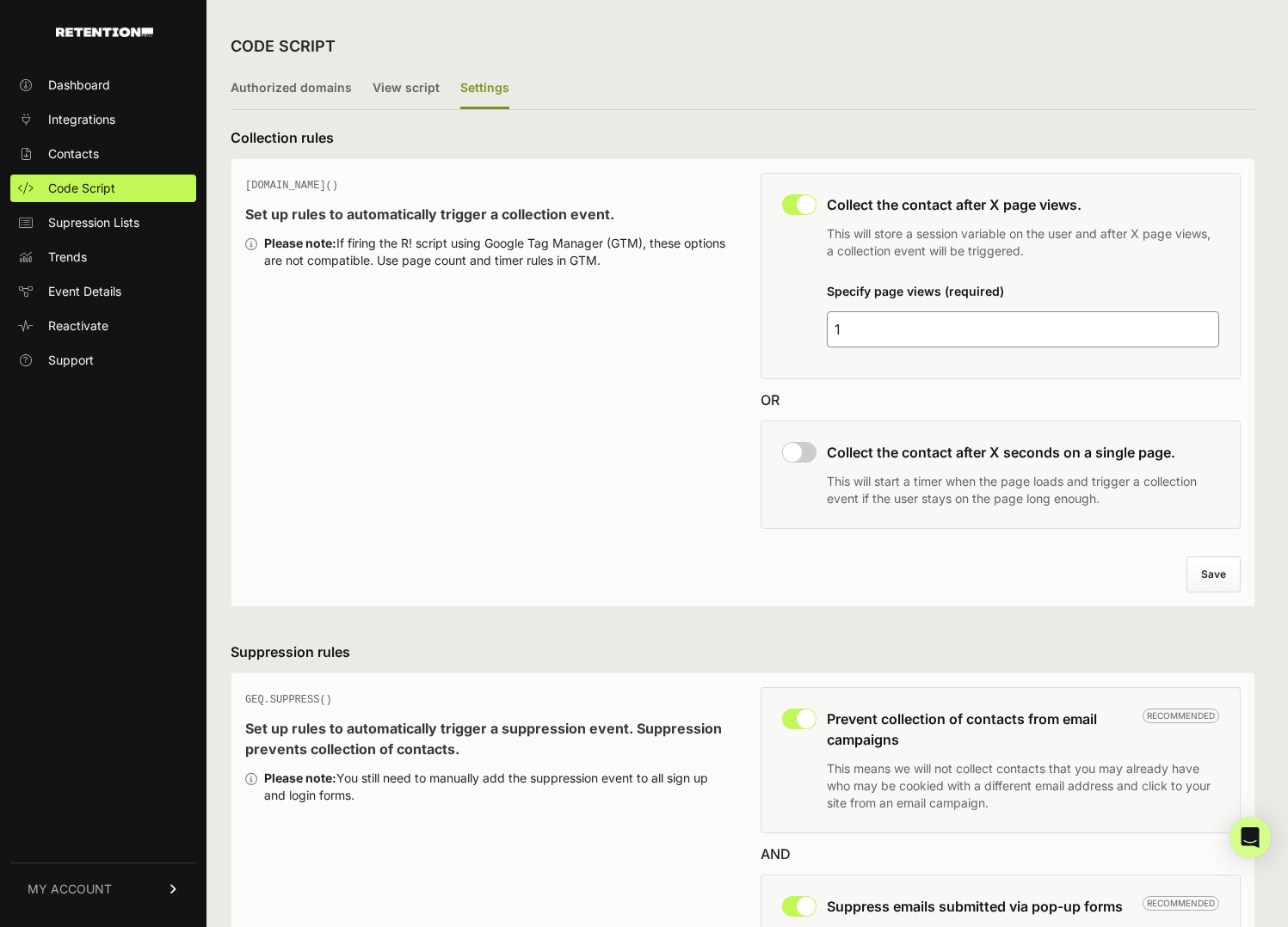
click at [906, 321] on input "1" at bounding box center [1023, 330] width 393 height 36
drag, startPoint x: 883, startPoint y: 321, endPoint x: 790, endPoint y: 320, distance: 93.0
click at [790, 320] on div "This collection rule must be disabled in order to use Grow IQ. Collect the cont…" at bounding box center [1000, 276] width 481 height 206
type input "2"
click at [798, 452] on input "checkbox" at bounding box center [799, 452] width 34 height 21
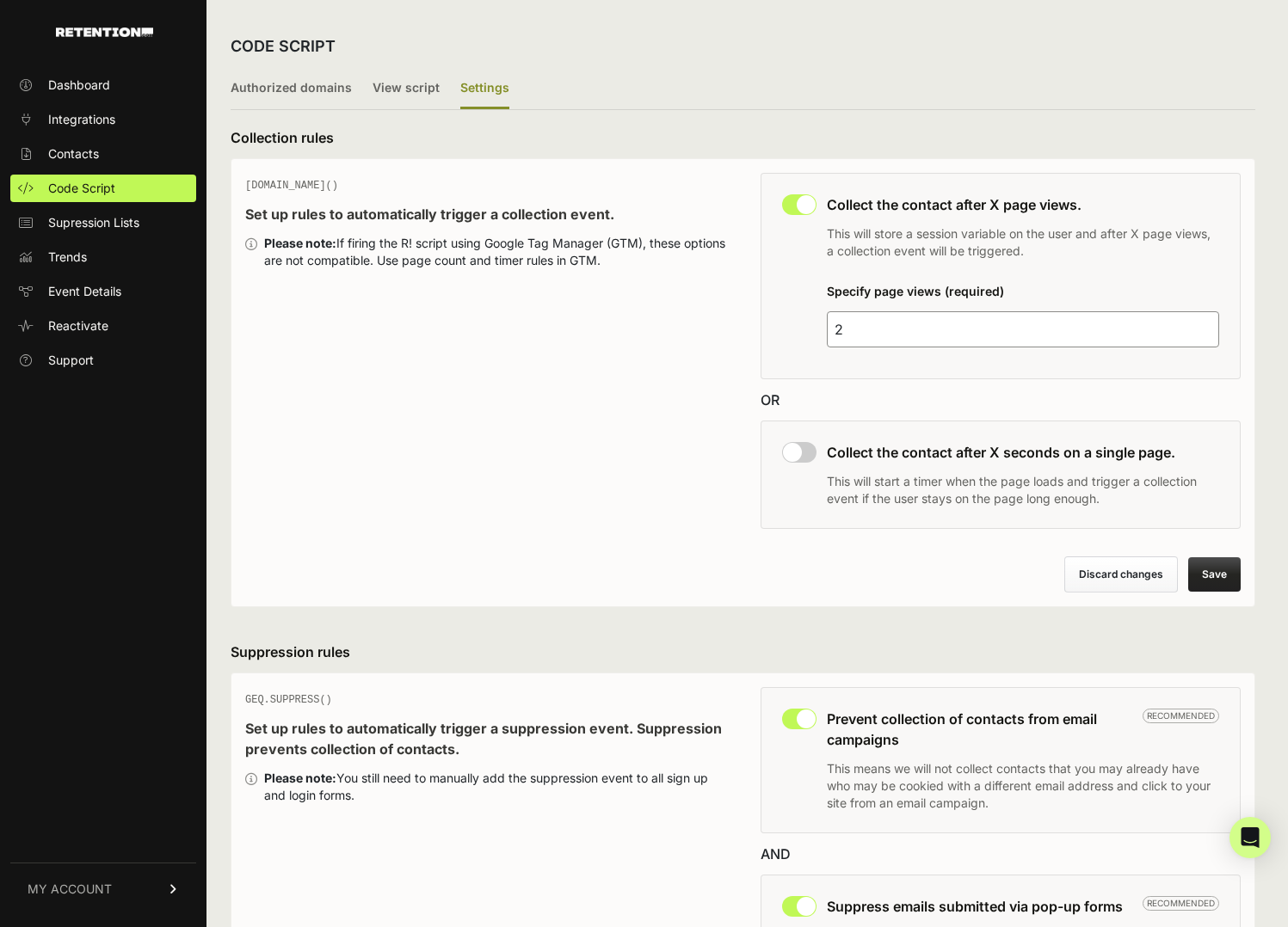
checkbox input "true"
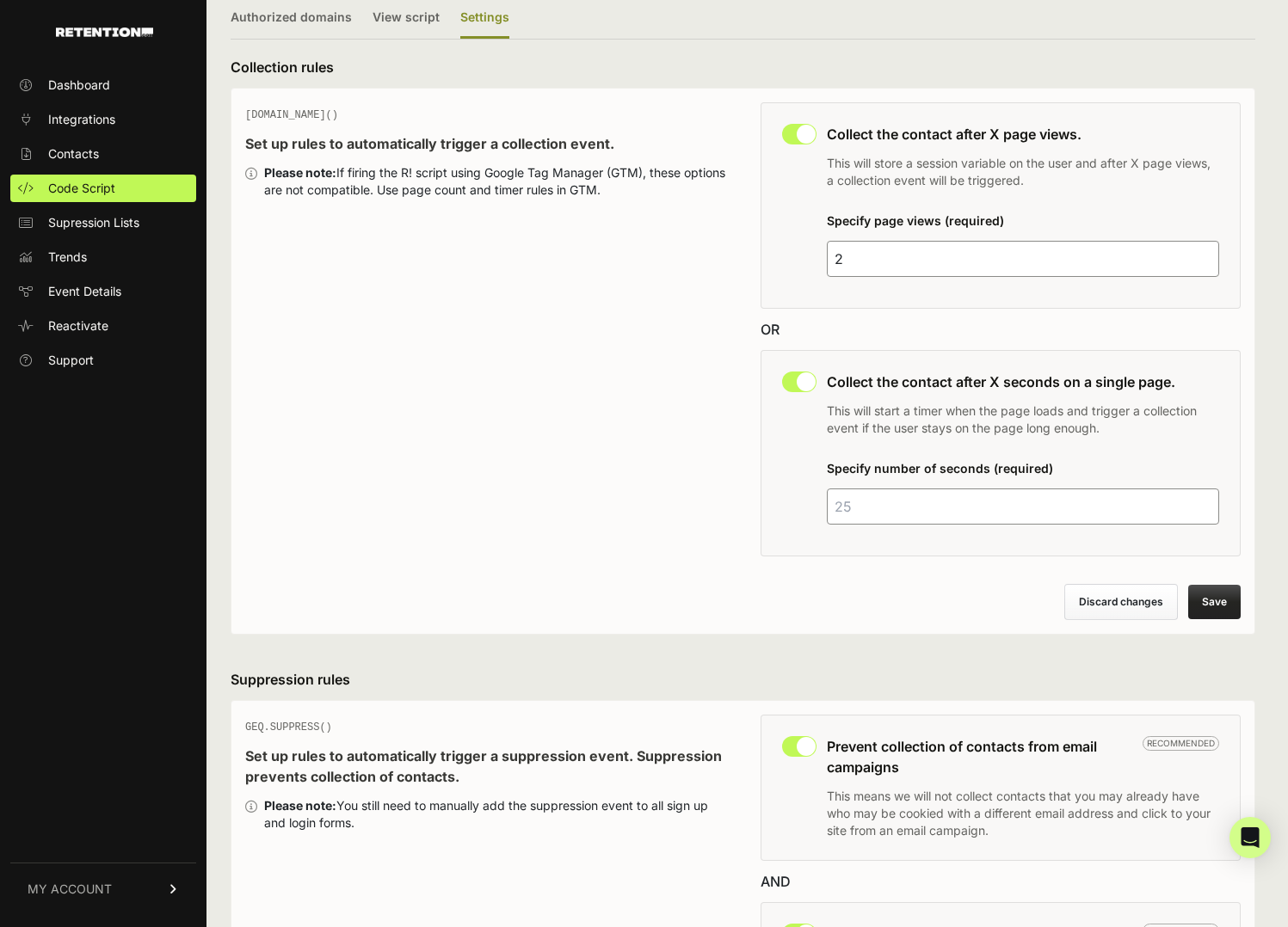
scroll to position [94, 0]
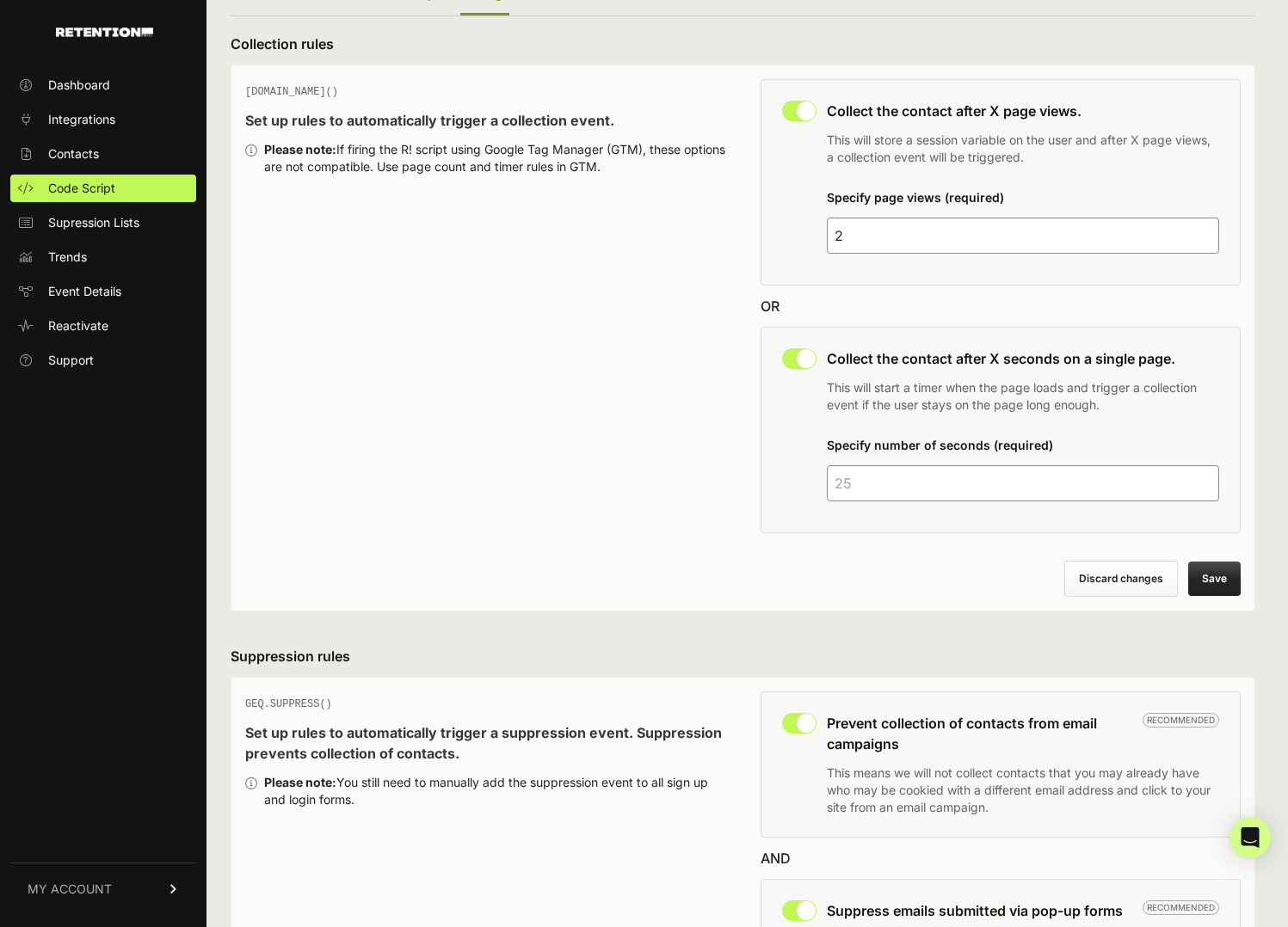
click at [865, 481] on input "number" at bounding box center [1023, 483] width 393 height 36
type input "15"
click at [1207, 576] on button "Save" at bounding box center [1214, 579] width 52 height 34
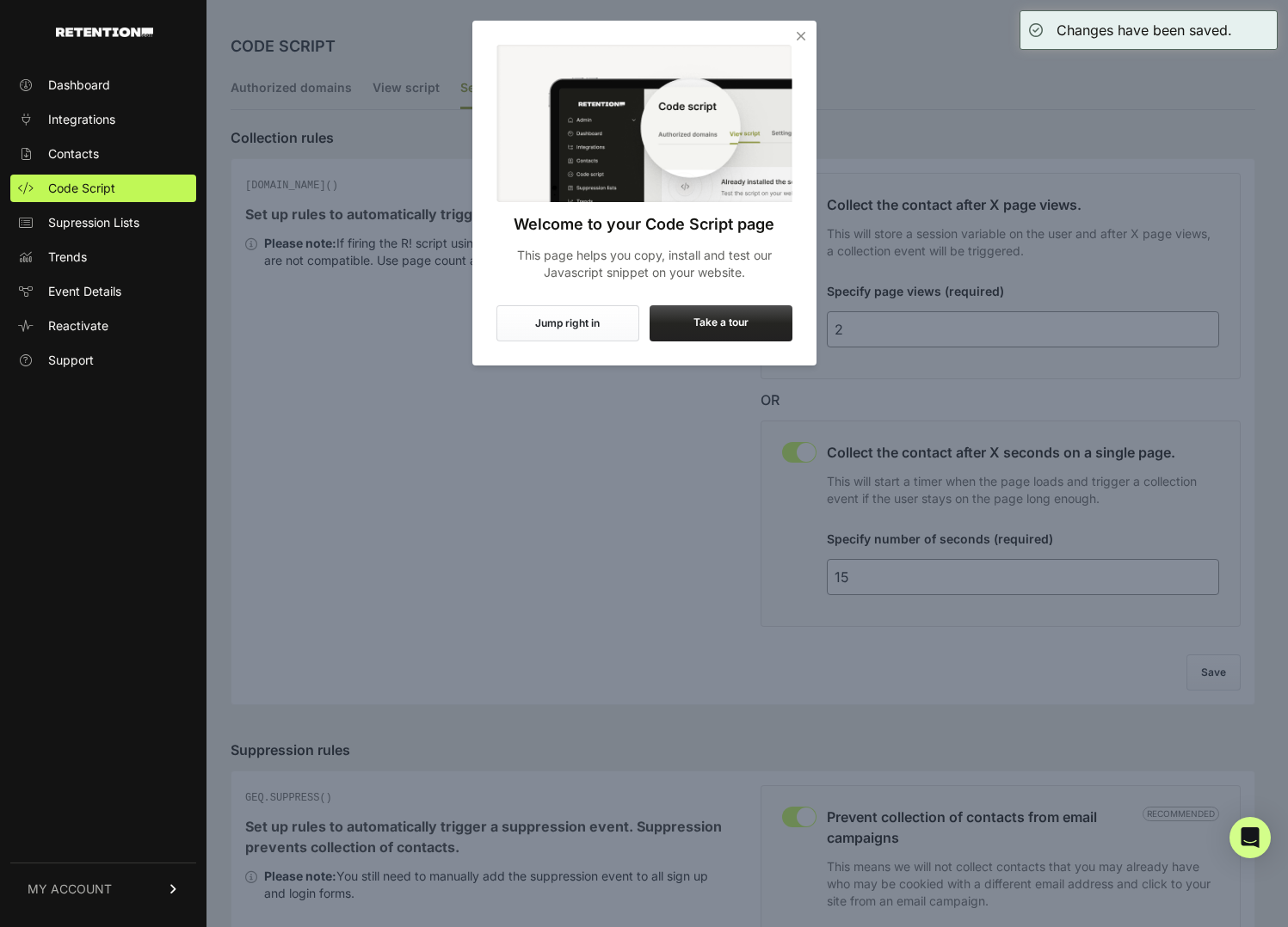
click at [580, 316] on button "Jump right in" at bounding box center [568, 323] width 143 height 36
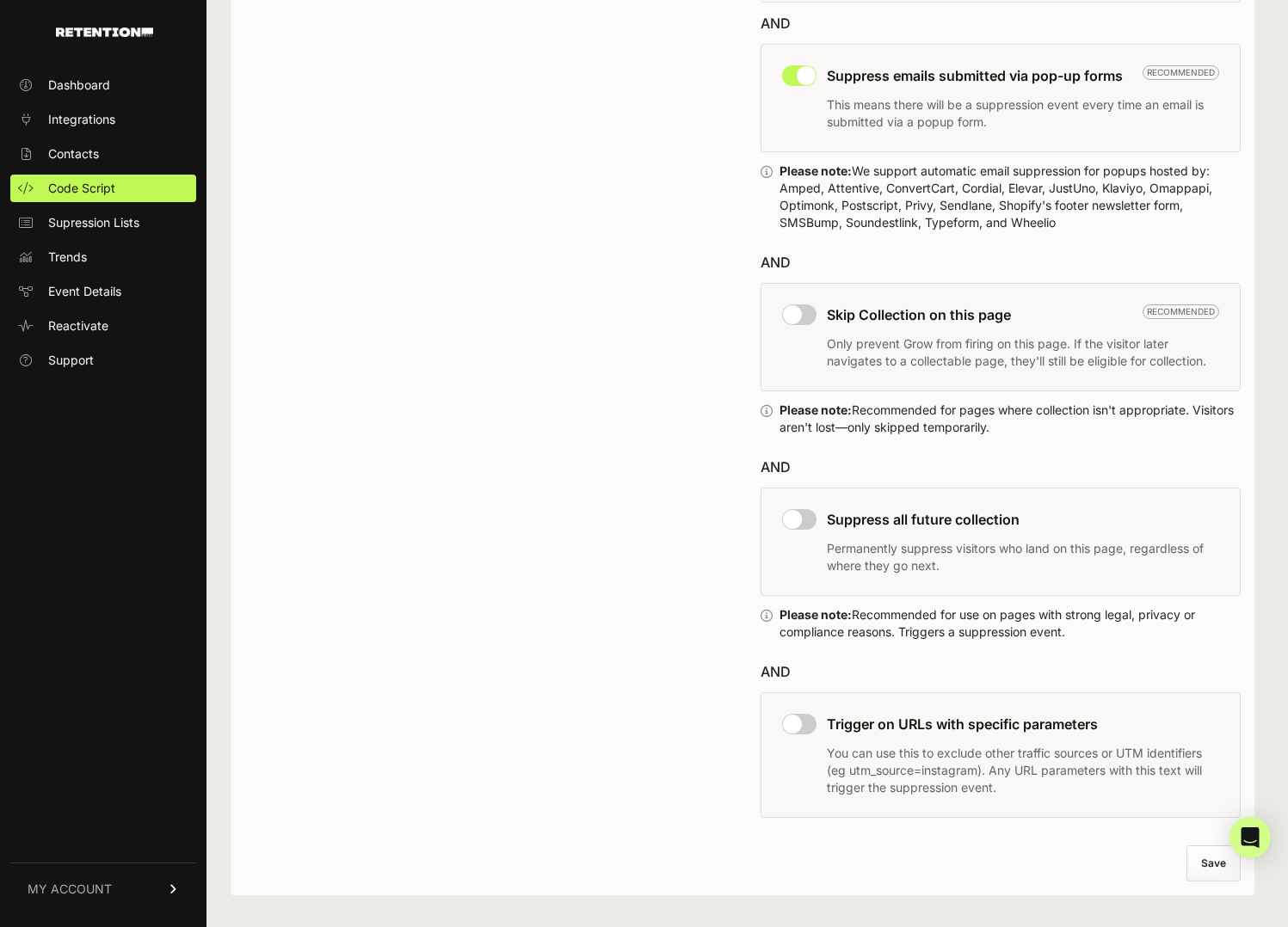
scroll to position [957, 0]
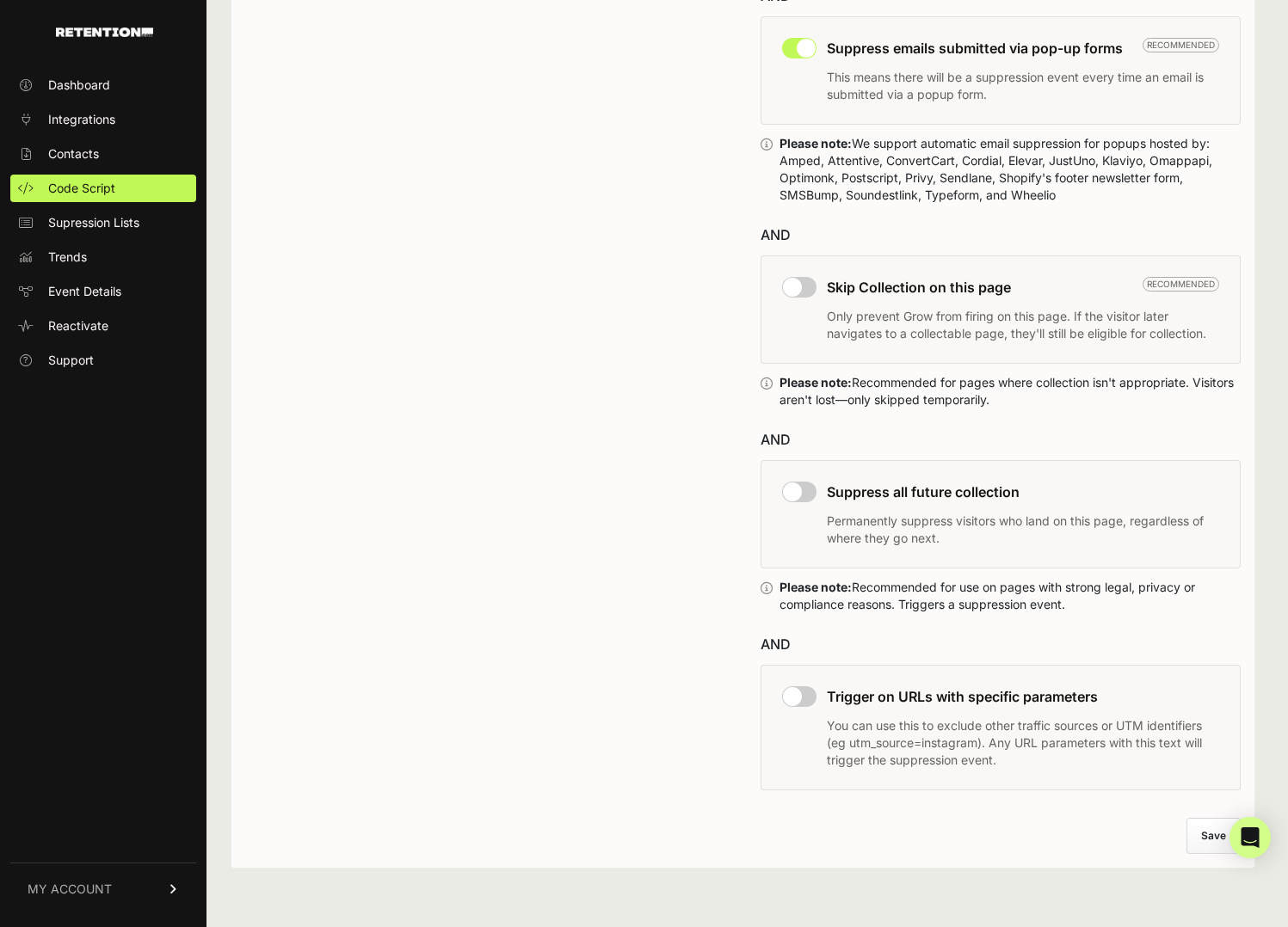
click at [809, 700] on input "checkbox" at bounding box center [799, 696] width 34 height 21
checkbox input "true"
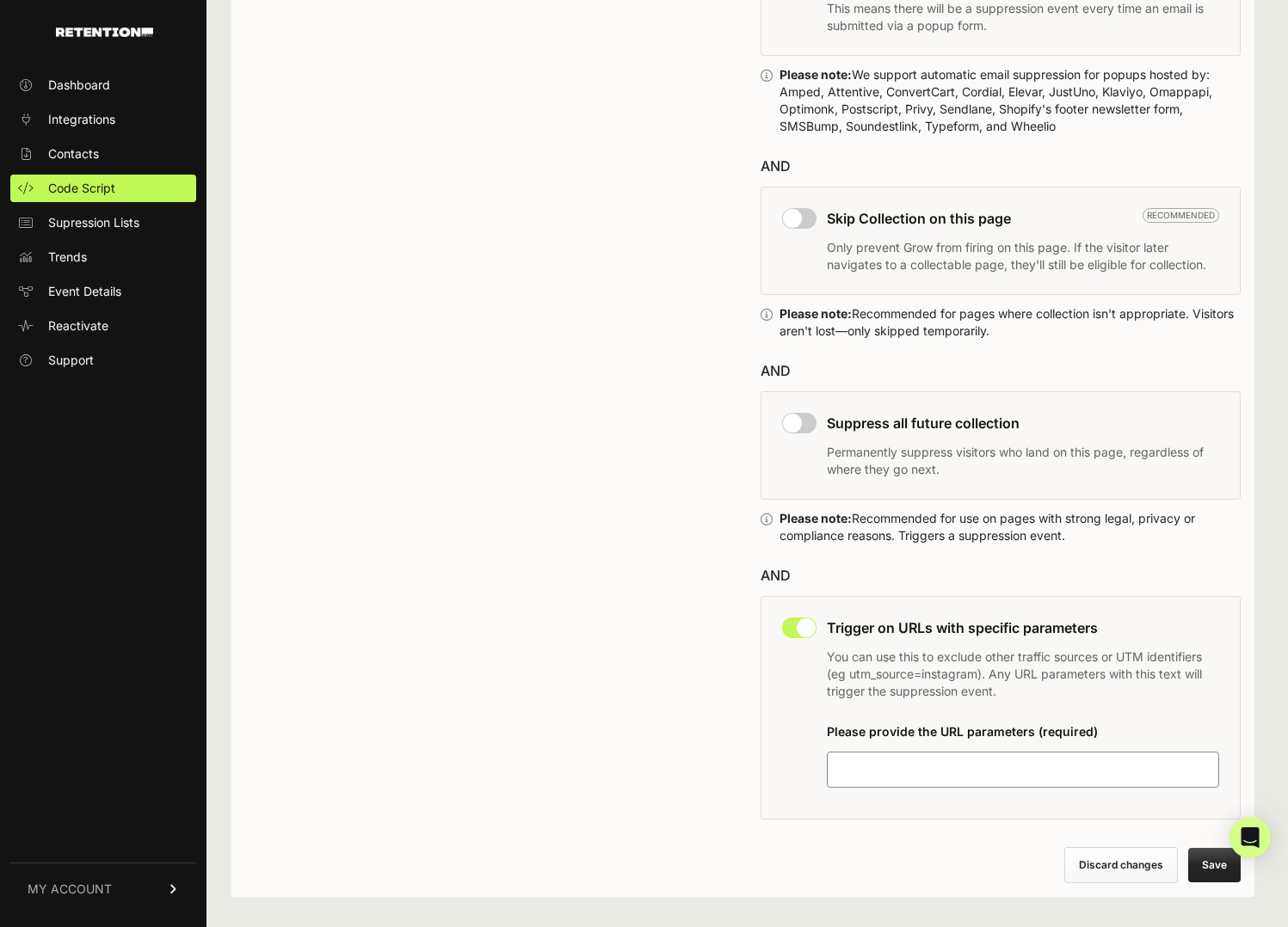
scroll to position [1055, 0]
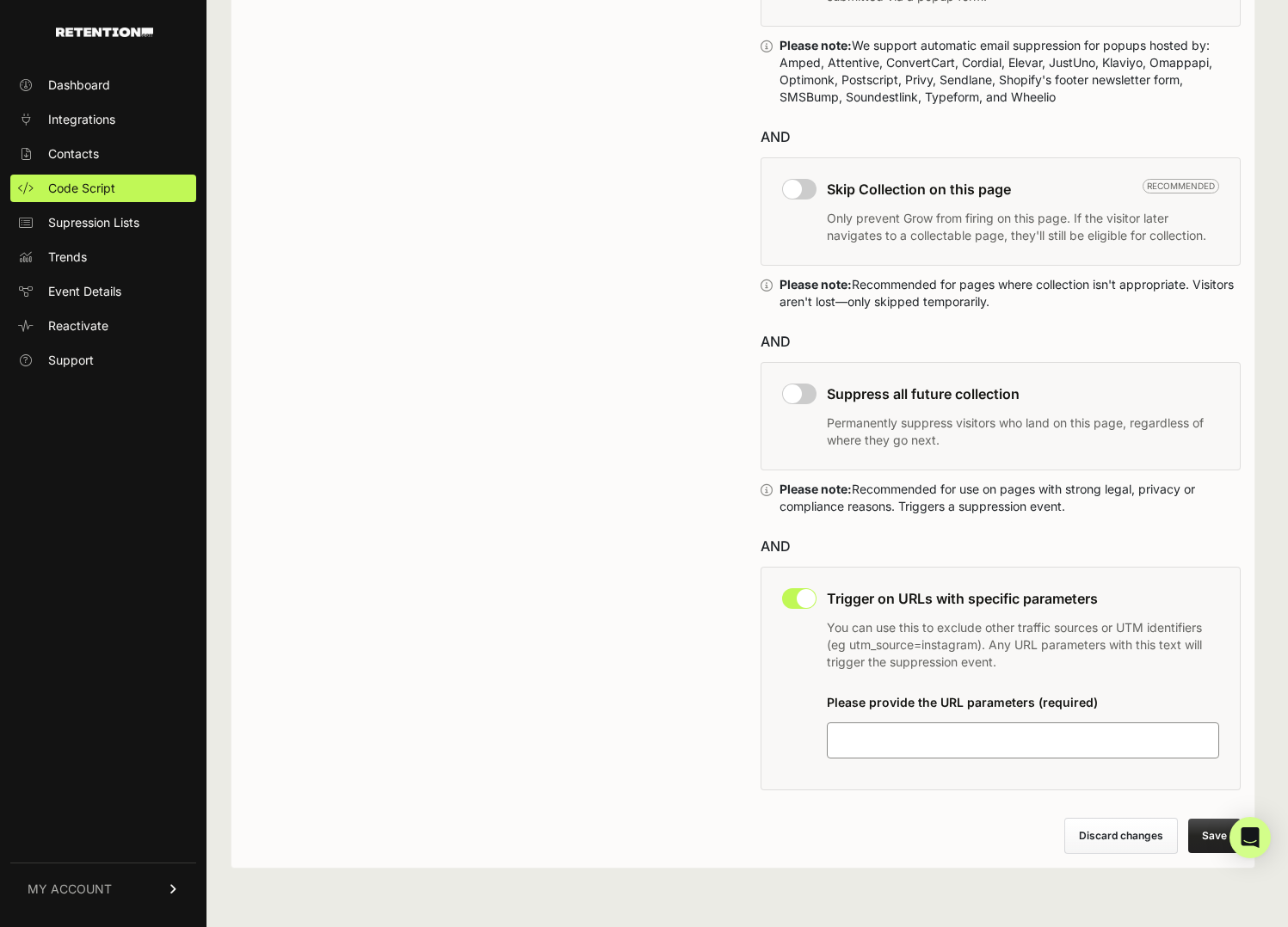
click at [879, 745] on input at bounding box center [942, 741] width 215 height 21
type input "mailgun"
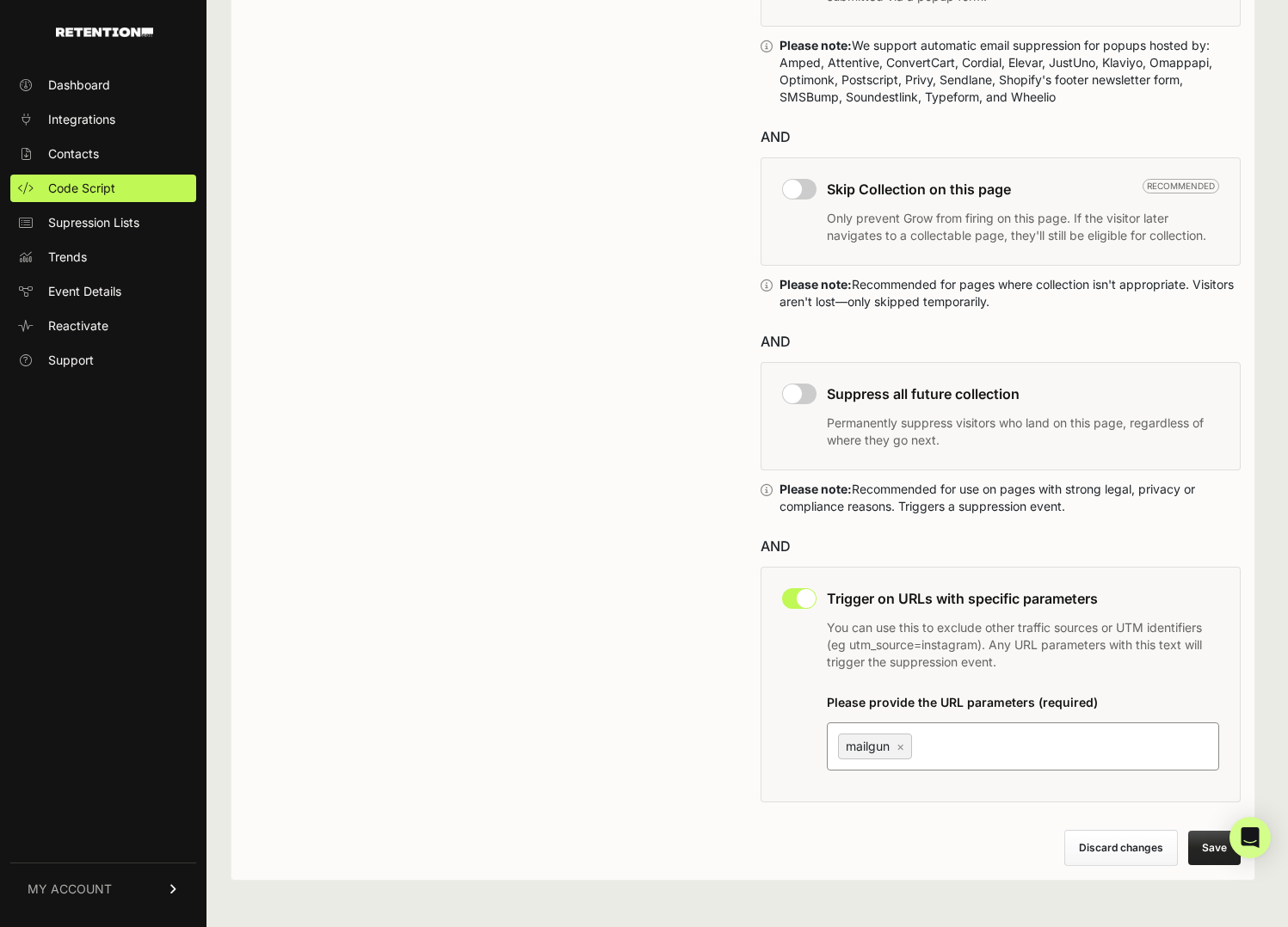
scroll to position [1060, 0]
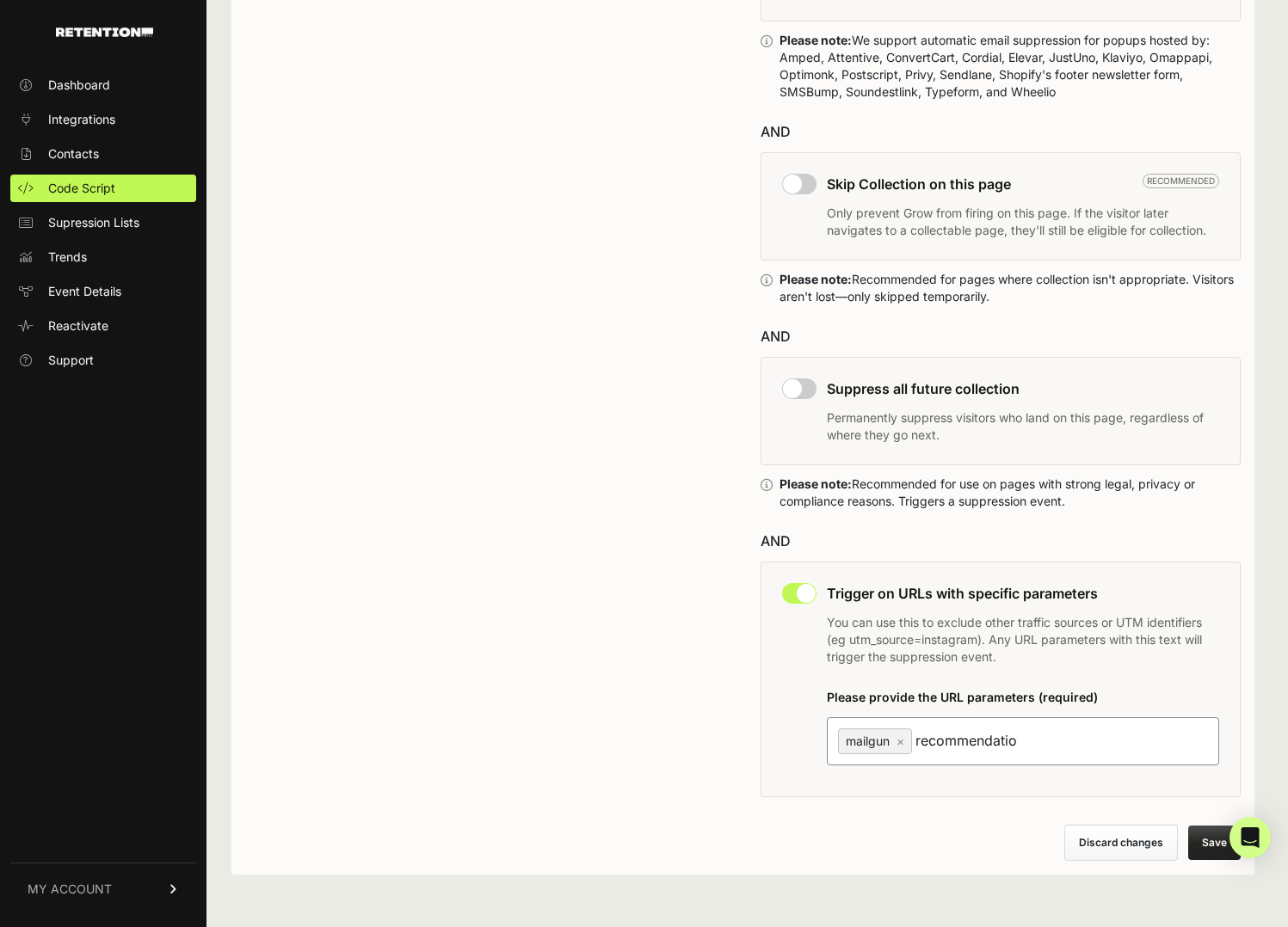
type input "recommendation"
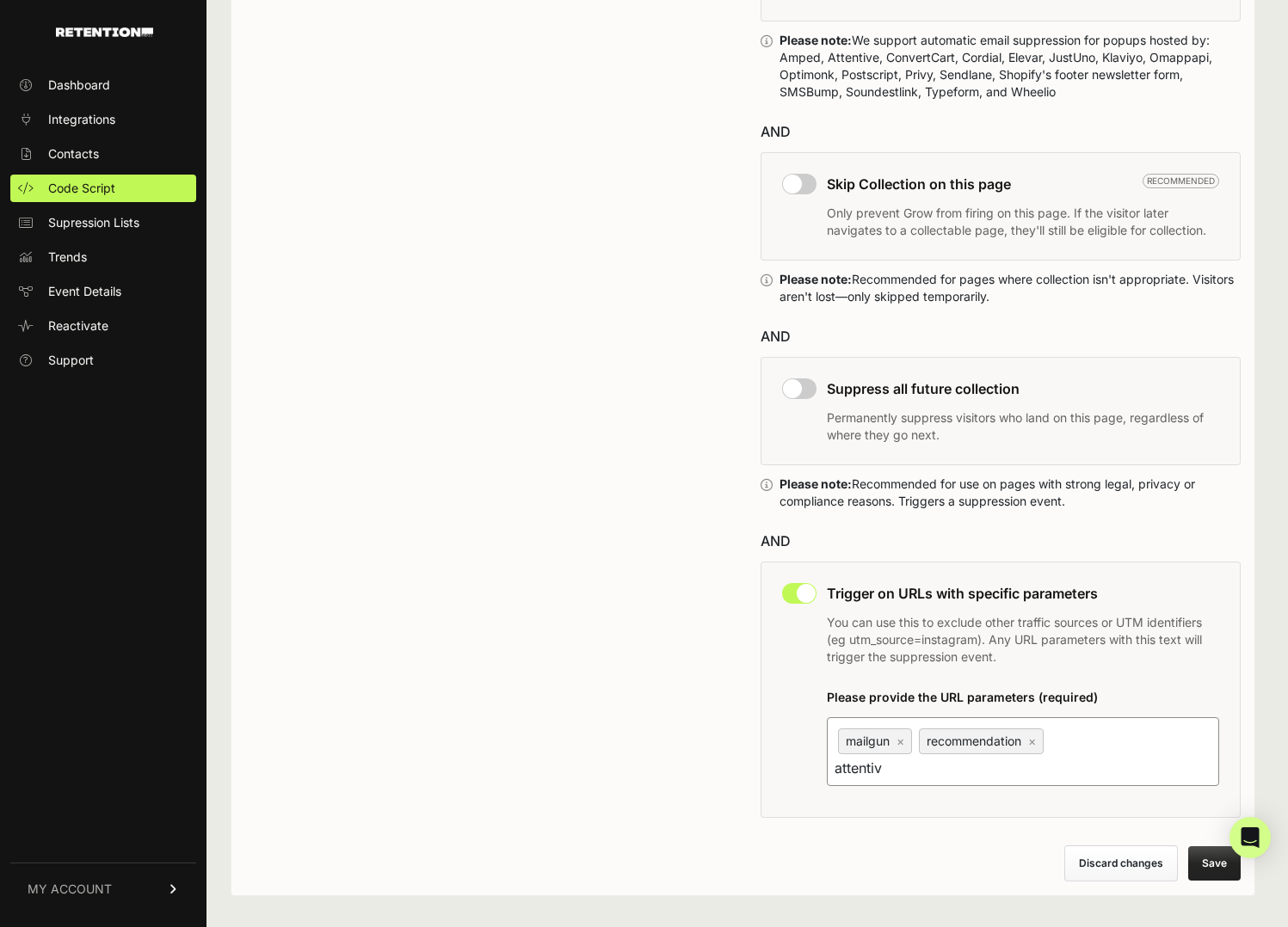
type input "attentive"
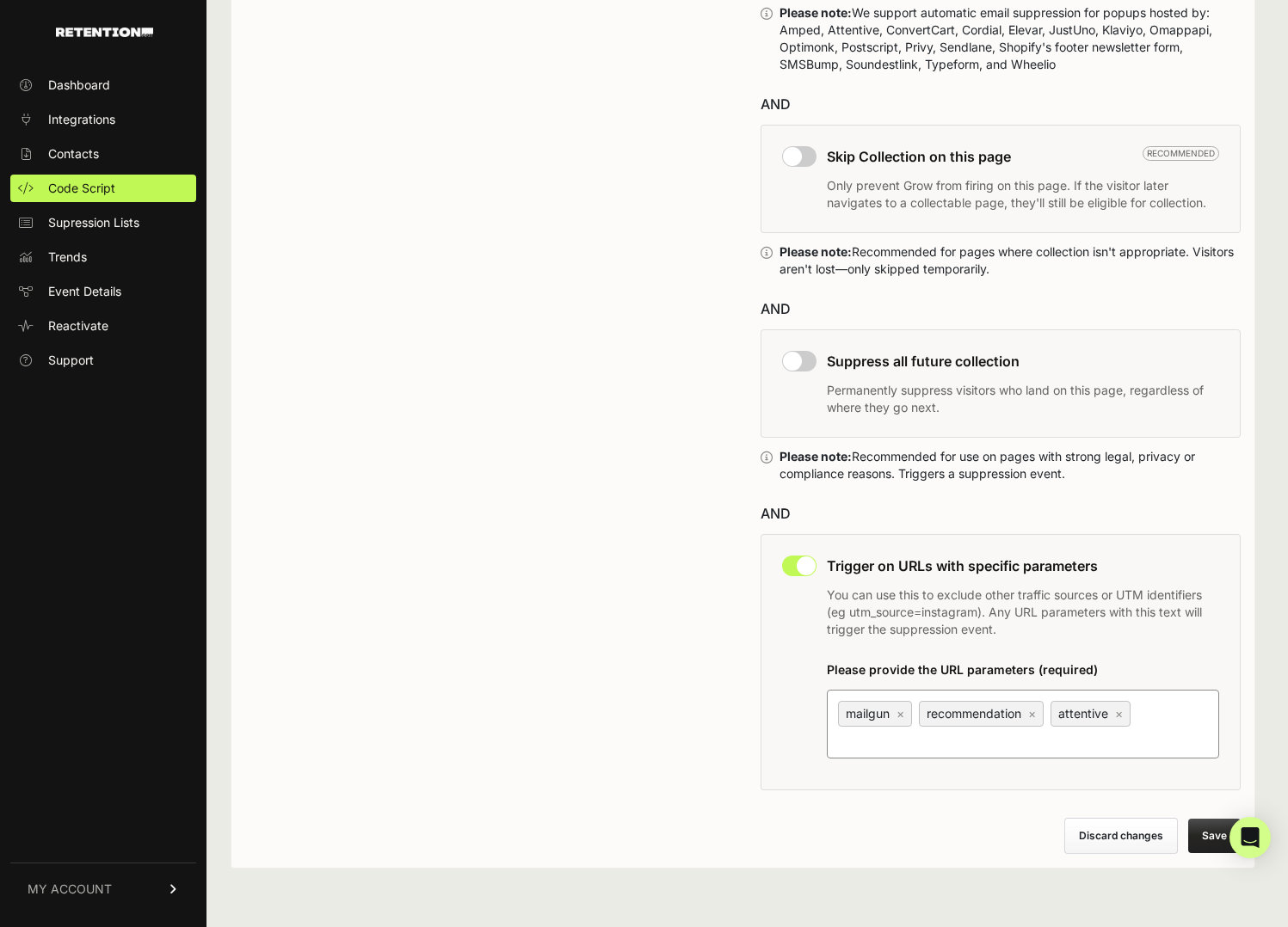
click at [1204, 839] on button "Save" at bounding box center [1214, 836] width 52 height 34
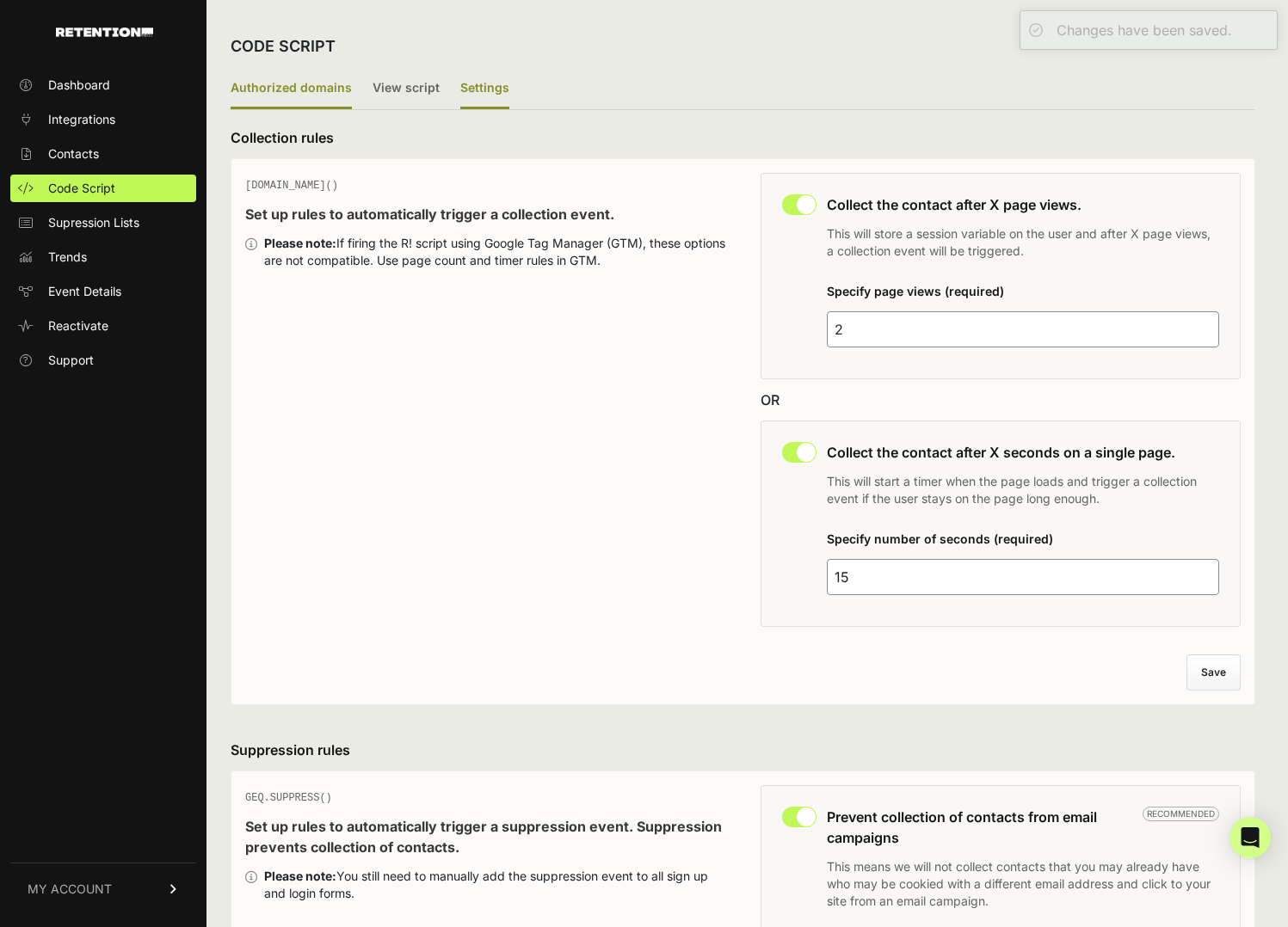
click at [278, 73] on label "Authorized domains" at bounding box center [291, 89] width 121 height 41
click at [0, 0] on input "Authorized domains" at bounding box center [0, 0] width 0 height 0
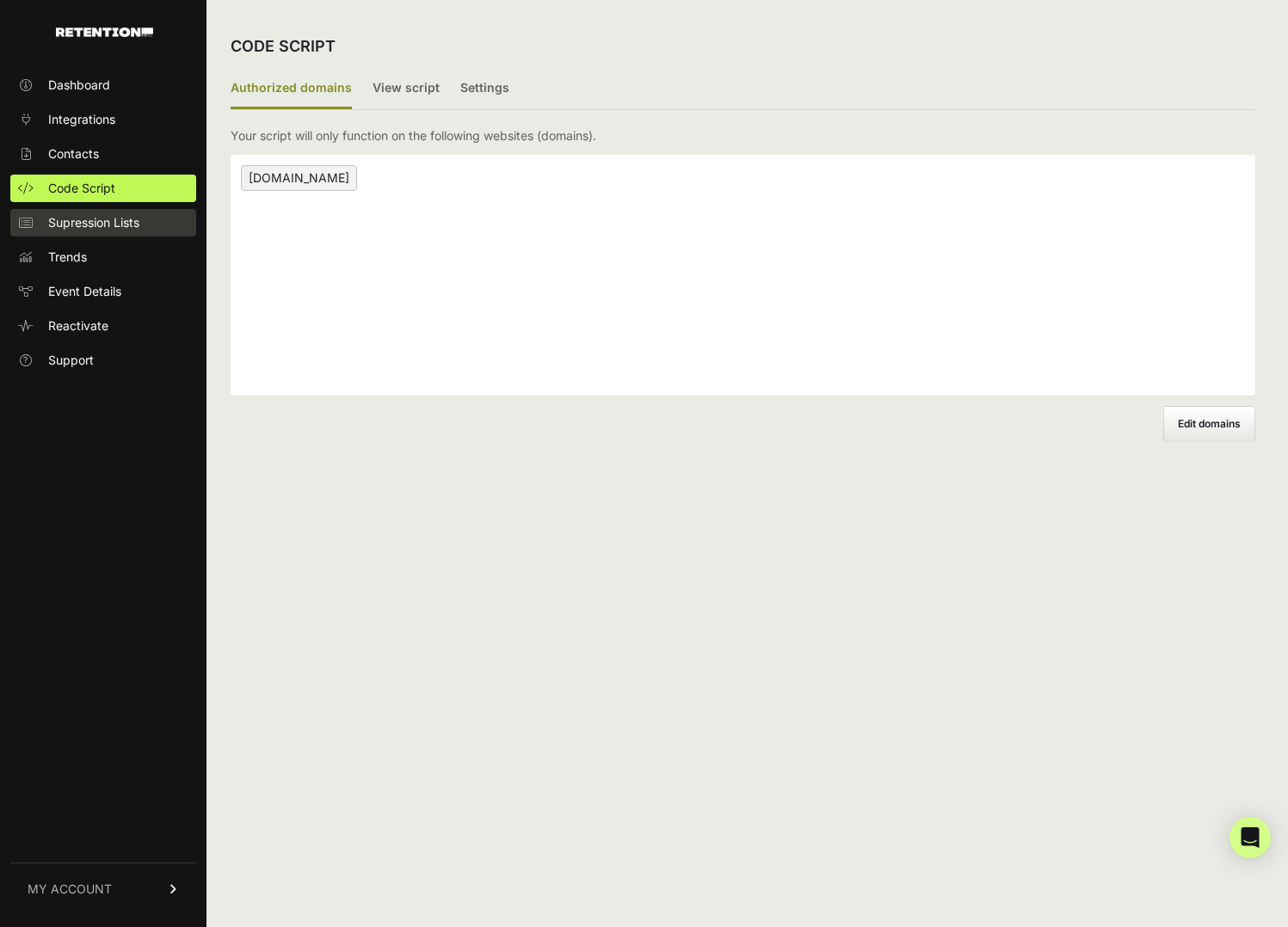
click at [74, 224] on span "Supression Lists" at bounding box center [93, 223] width 91 height 17
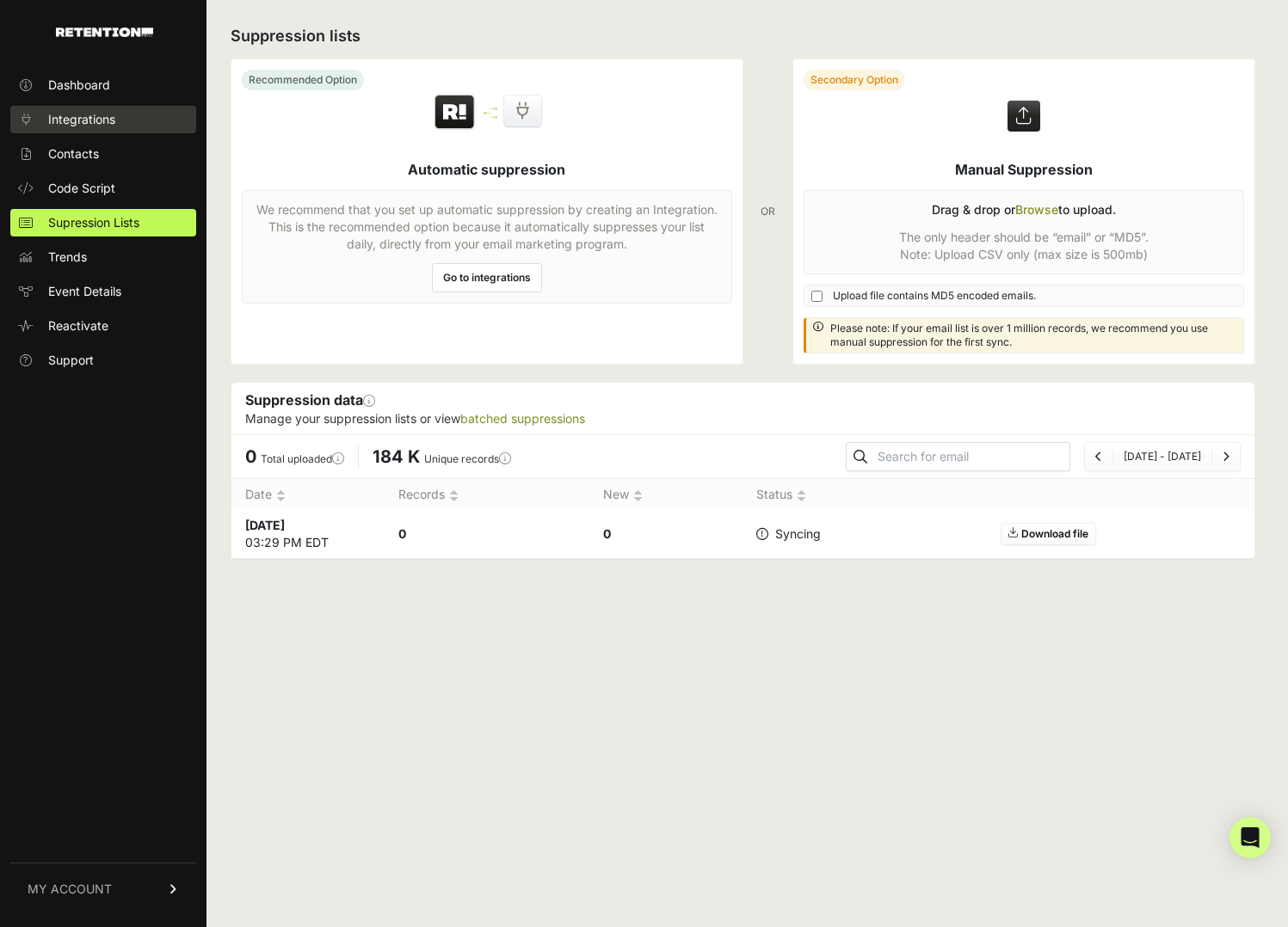
click at [98, 125] on span "Integrations" at bounding box center [81, 119] width 67 height 17
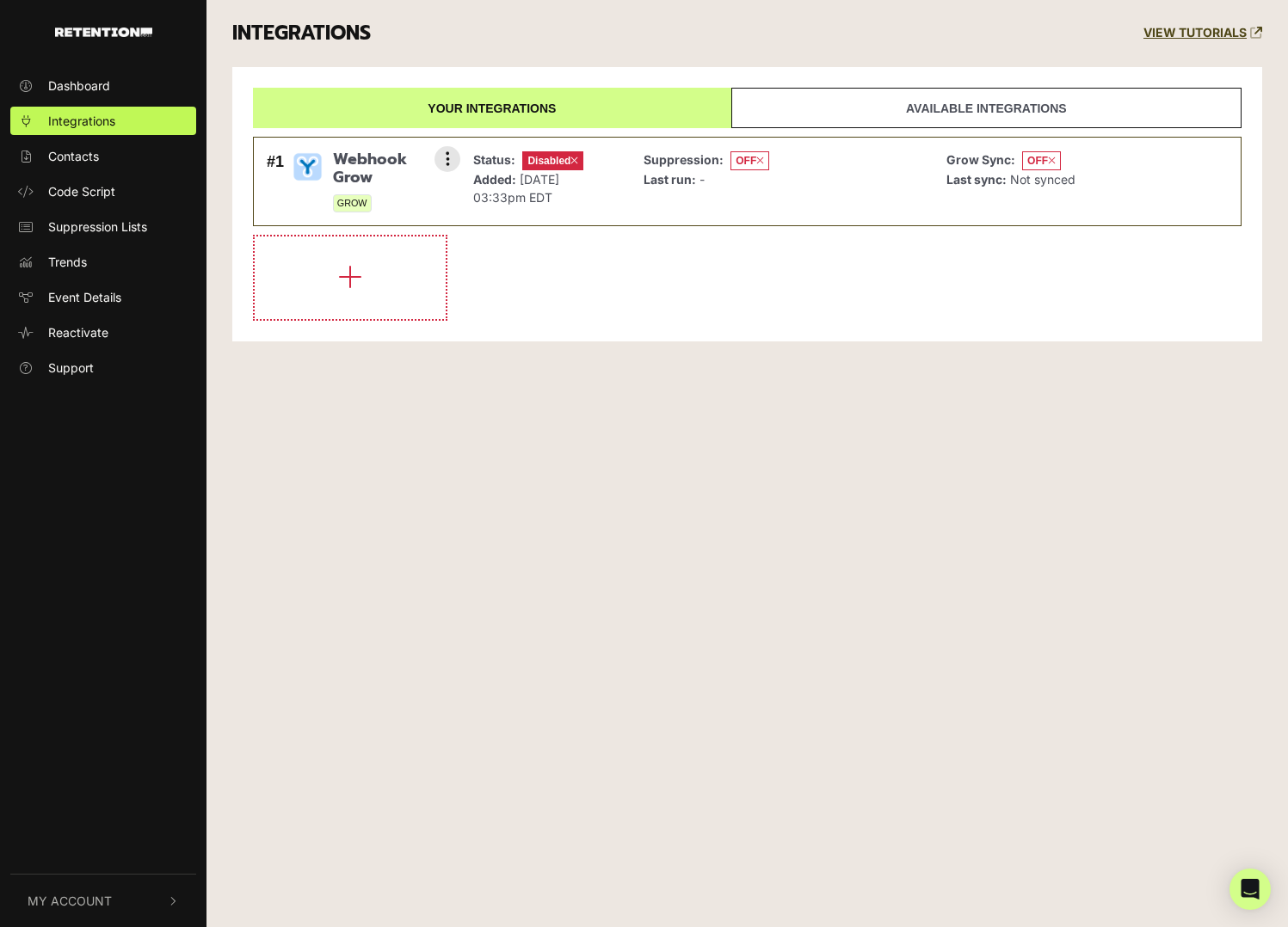
click at [396, 187] on div "Webhook Grow GROW" at bounding box center [390, 181] width 115 height 62
click at [463, 146] on li "#1 Webhook Grow GROW Settings Sync History Enable Check credentials Remove Stat…" at bounding box center [747, 181] width 988 height 90
click at [454, 148] on button at bounding box center [447, 159] width 26 height 26
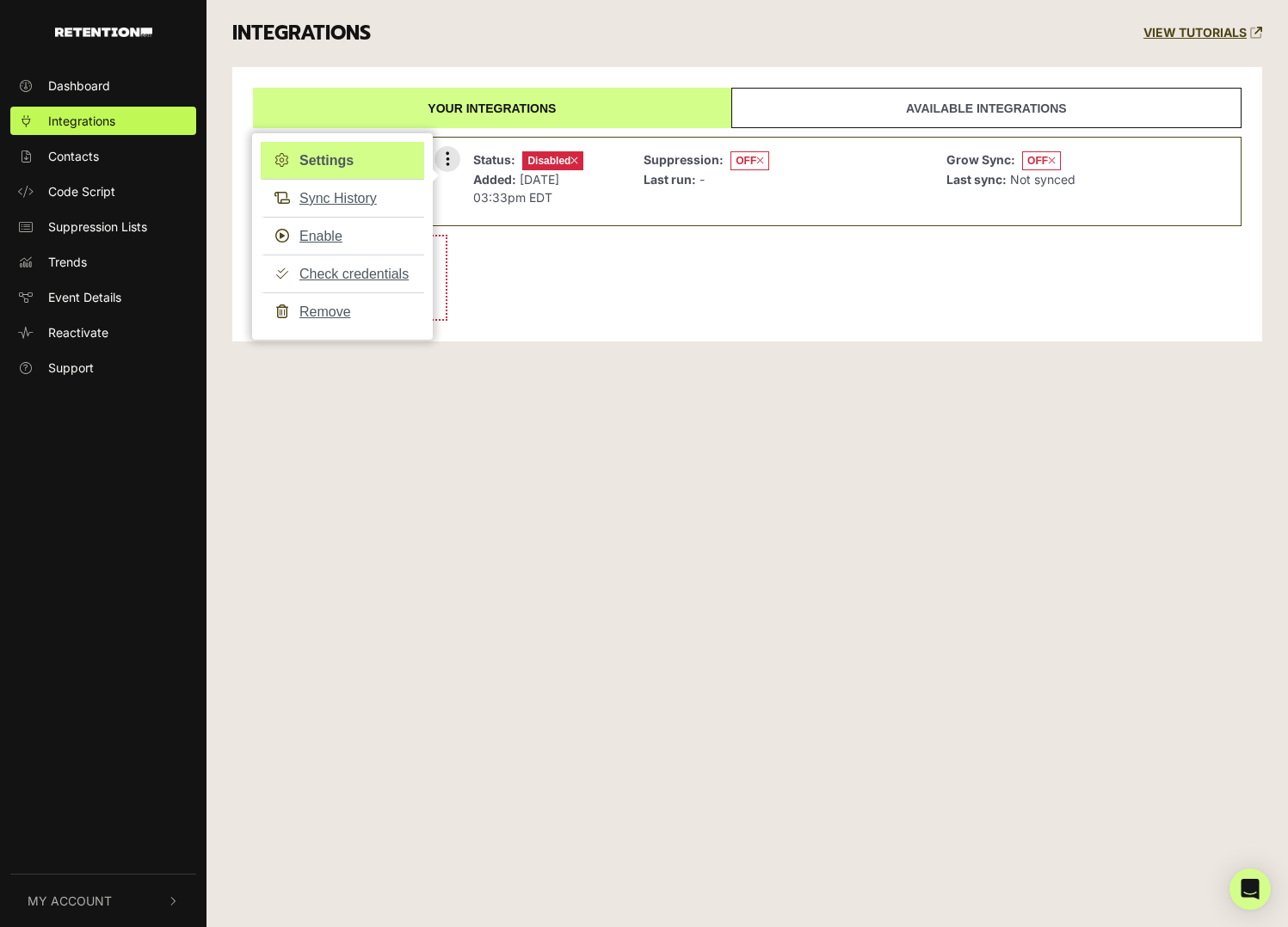
click at [329, 160] on link "Settings" at bounding box center [342, 161] width 164 height 38
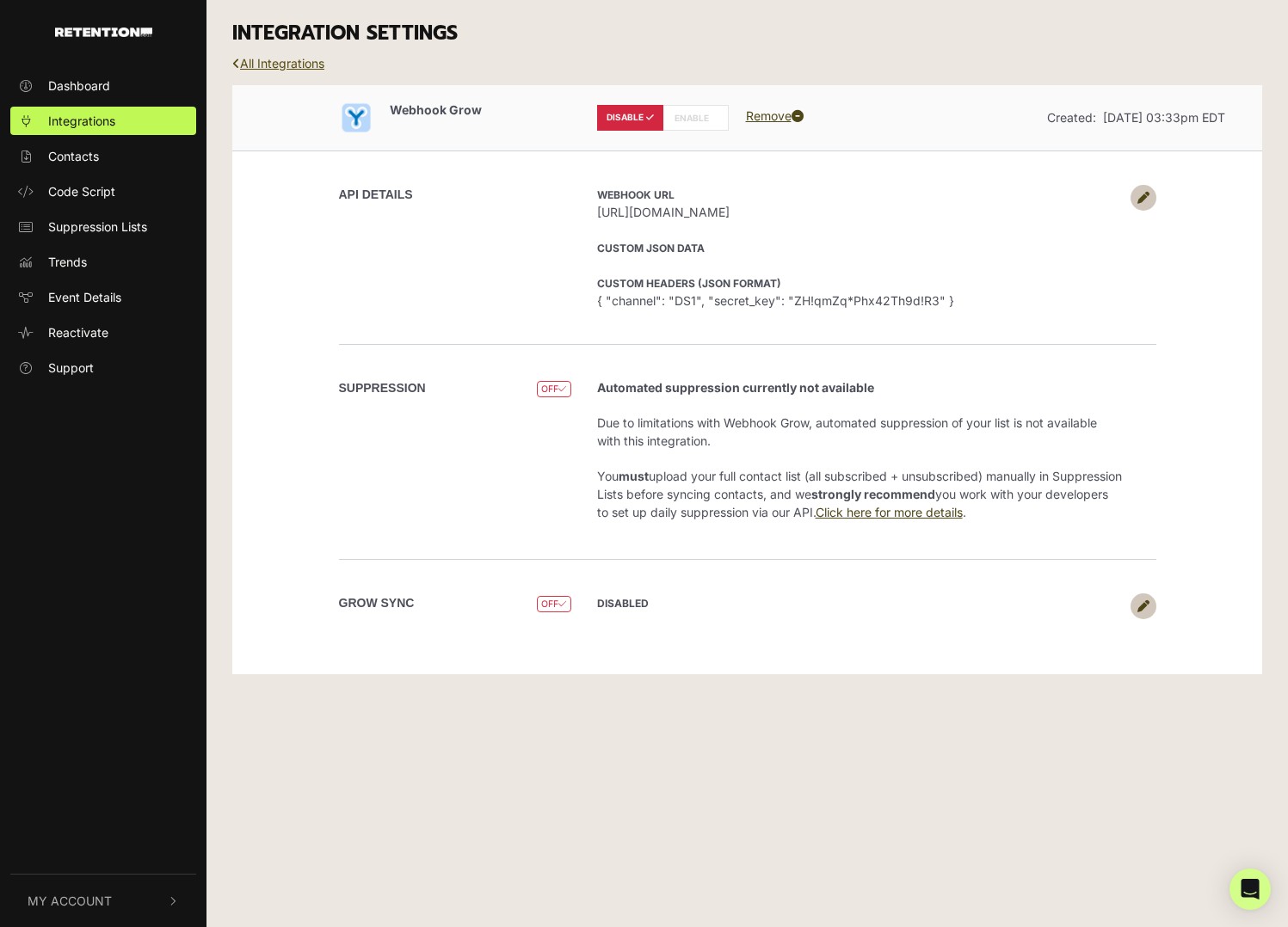
click at [278, 61] on link "All Integrations" at bounding box center [279, 63] width 92 height 14
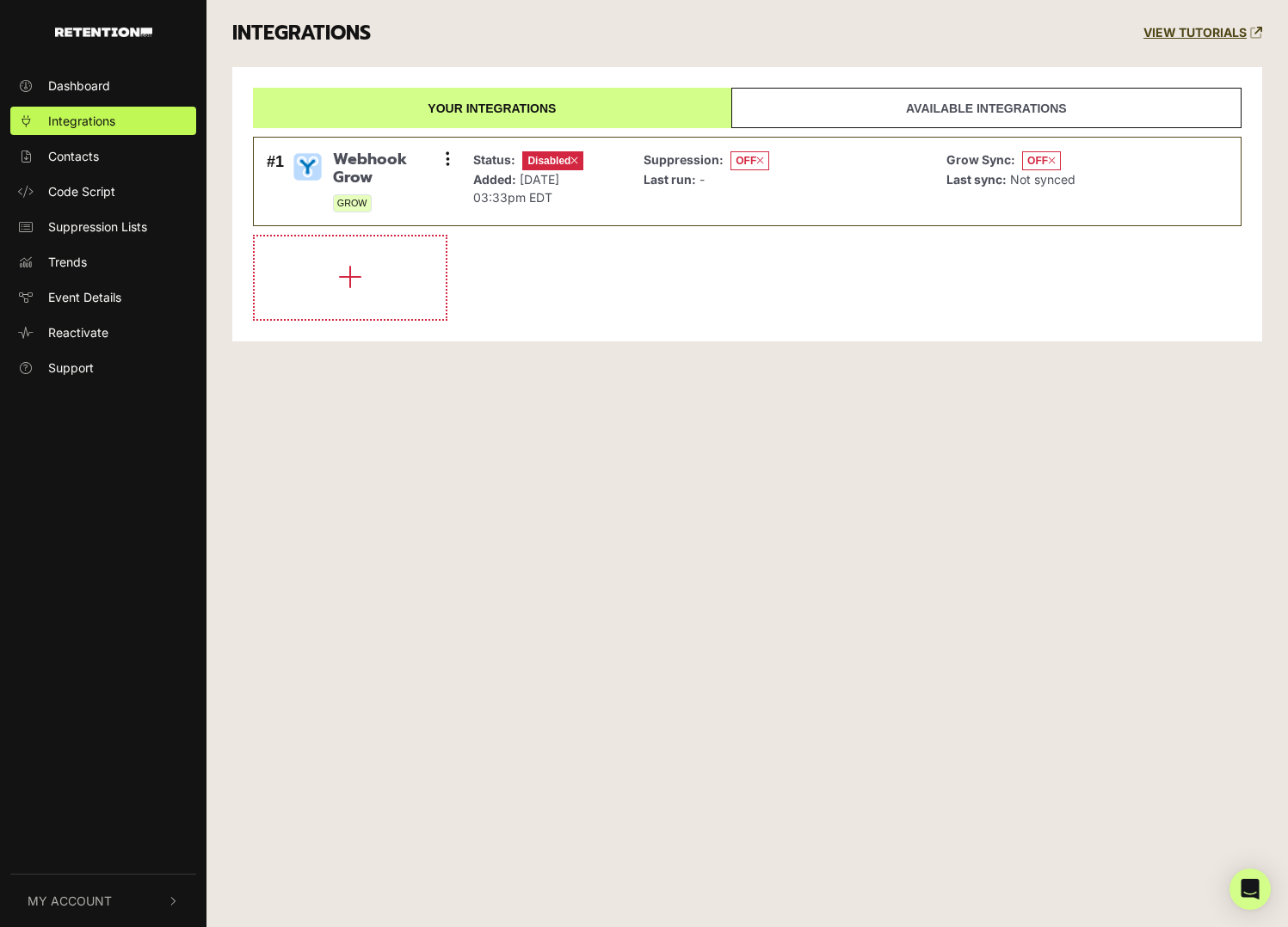
click at [97, 895] on span "My Account" at bounding box center [69, 901] width 84 height 18
click at [72, 753] on span "API Details" at bounding box center [78, 754] width 61 height 18
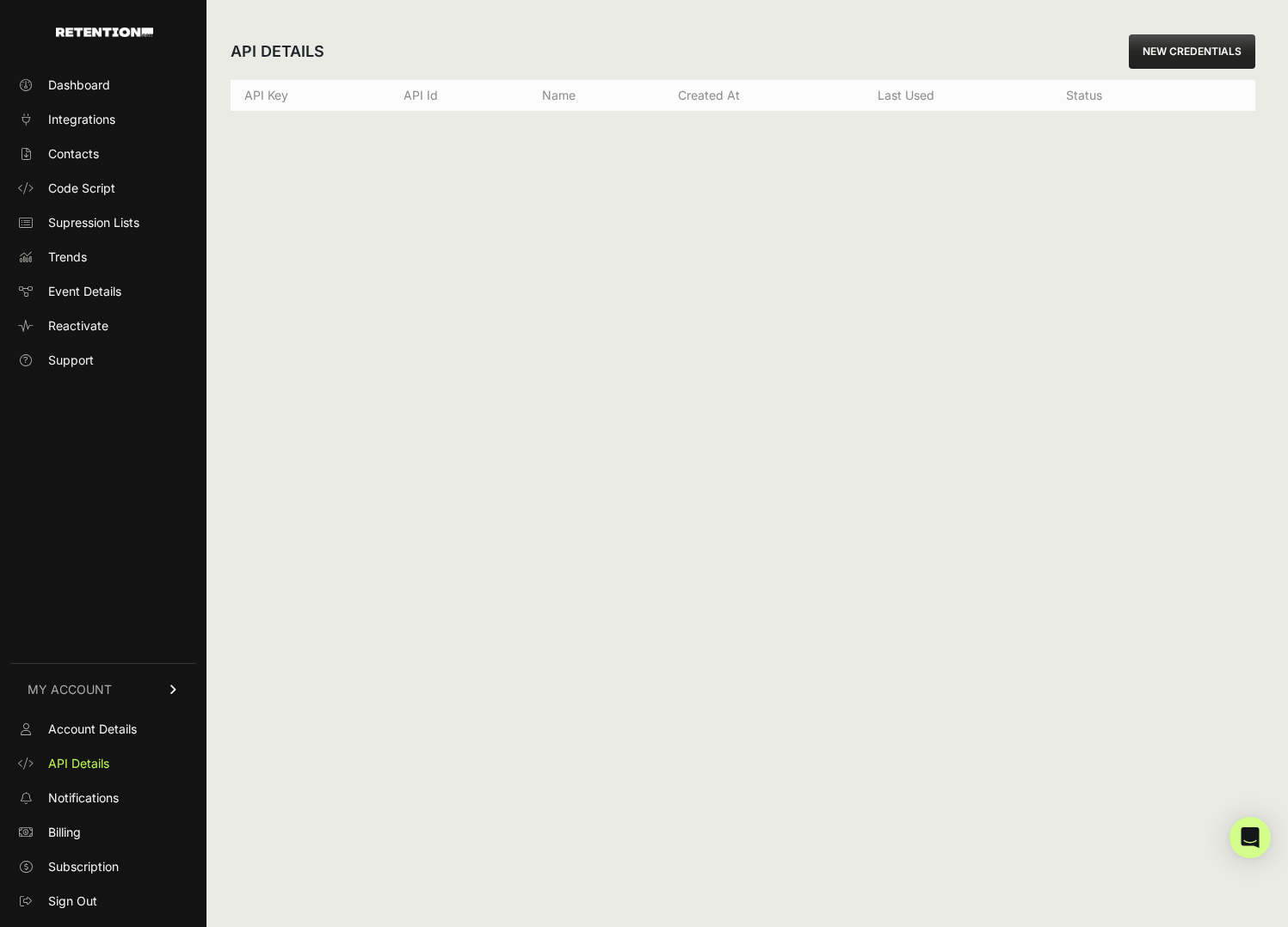
click at [1183, 48] on link "NEW CREDENTIALS" at bounding box center [1192, 52] width 127 height 34
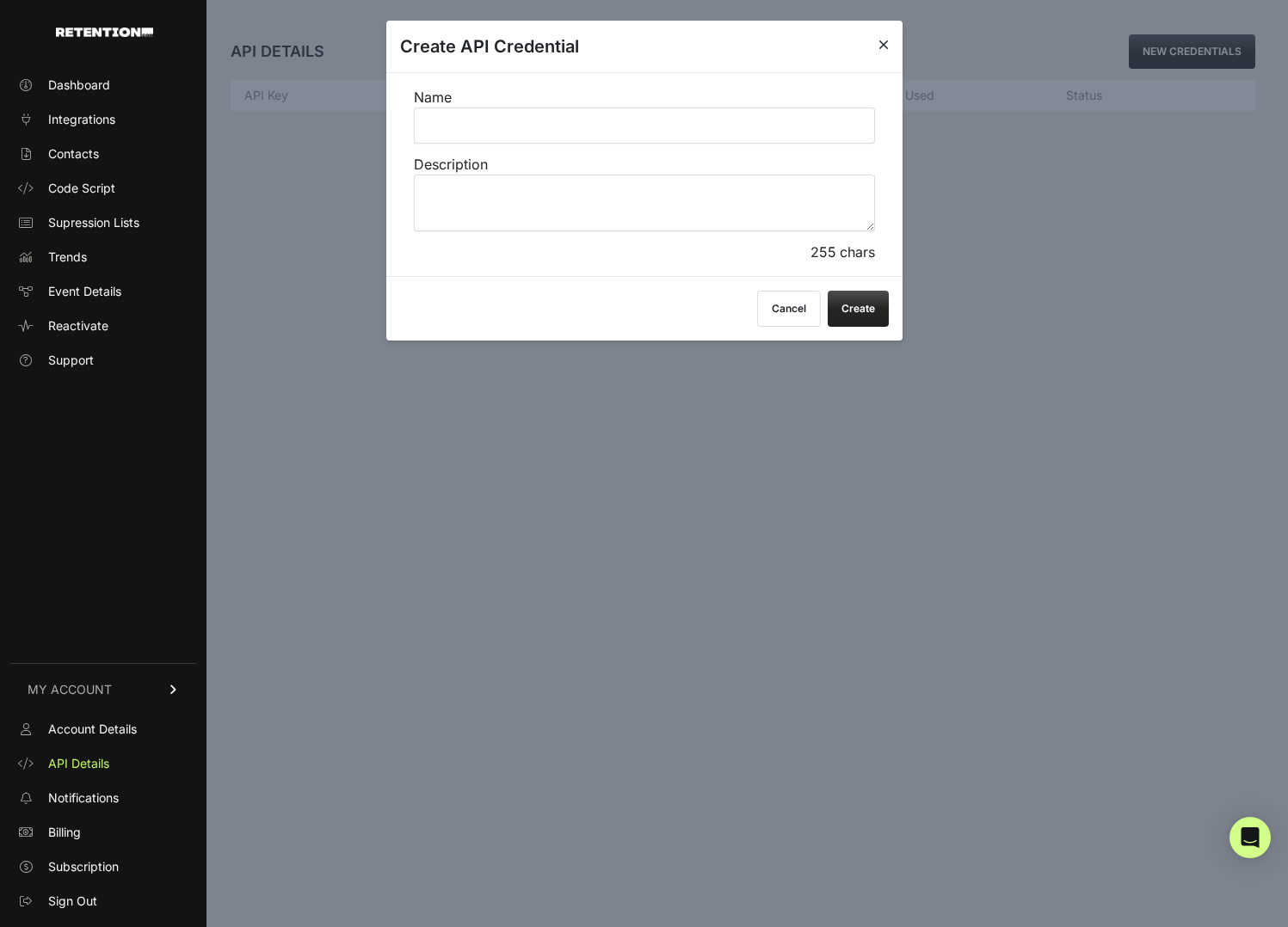
click at [501, 129] on input "Name" at bounding box center [644, 126] width 461 height 36
type input "Suppression Export"
click at [864, 303] on button "Create" at bounding box center [857, 309] width 61 height 36
click at [545, 212] on textarea "Description" at bounding box center [644, 203] width 461 height 57
type textarea "S"
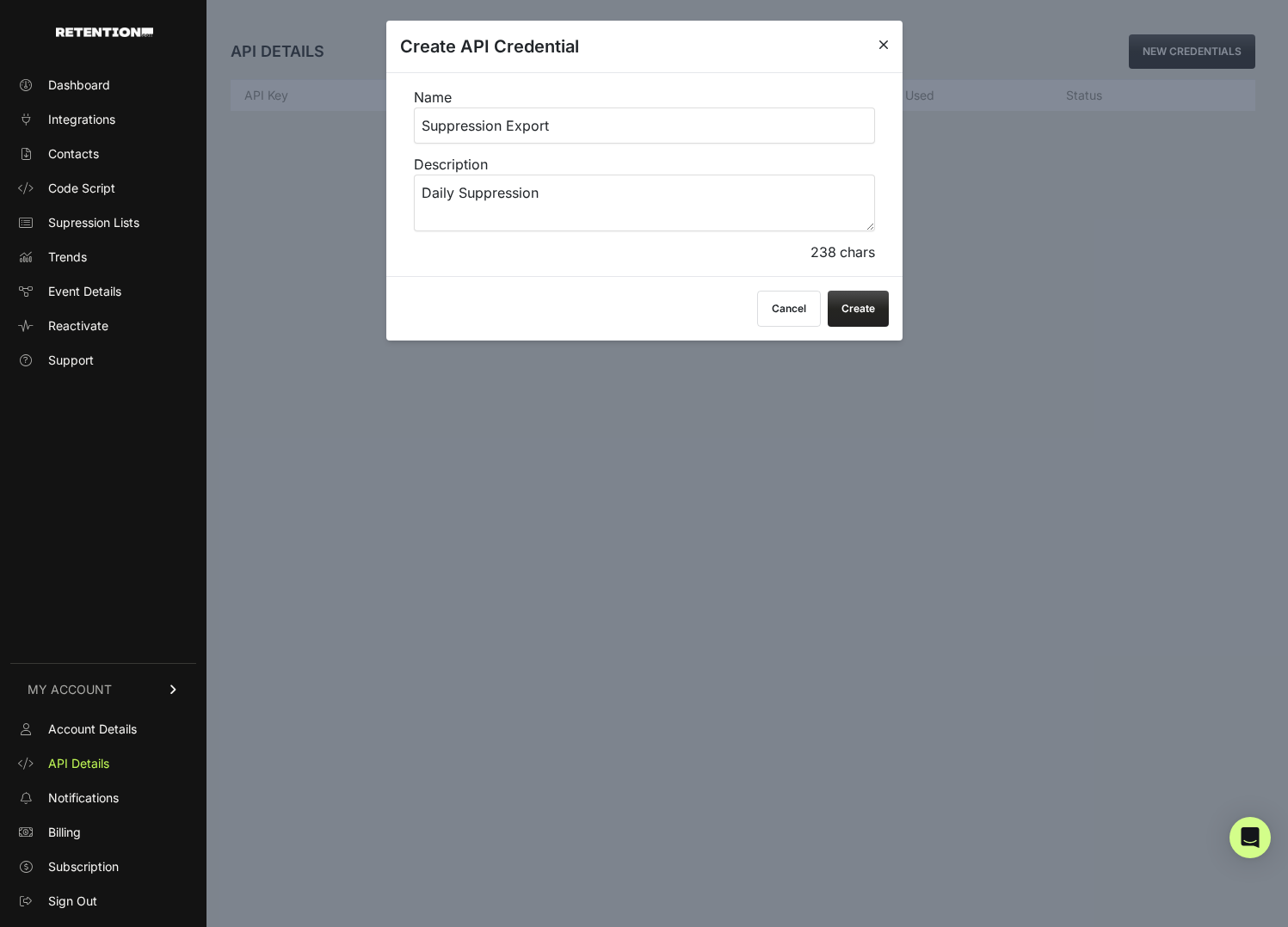
type textarea "Daily Suppression"
click at [854, 304] on button "Create" at bounding box center [857, 309] width 61 height 36
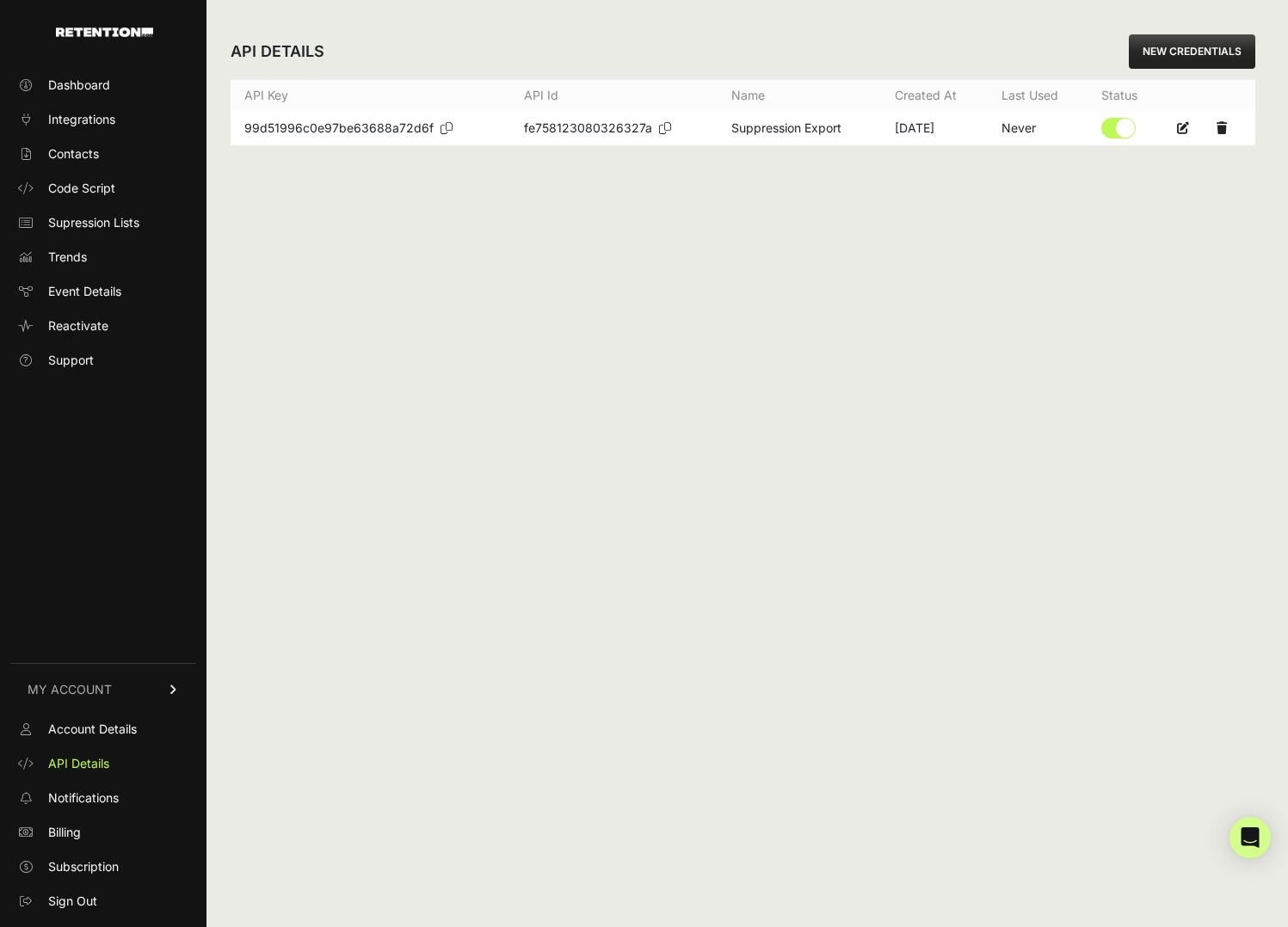
click at [443, 125] on icon at bounding box center [446, 128] width 12 height 12
click at [665, 132] on icon at bounding box center [664, 128] width 12 height 12
click at [438, 317] on div "API DETAILS NEW CREDENTIALS API Key API Id Name Created at Last used Status 99d…" at bounding box center [742, 464] width 1073 height 927
click at [100, 110] on link "Integrations" at bounding box center [102, 119] width 186 height 27
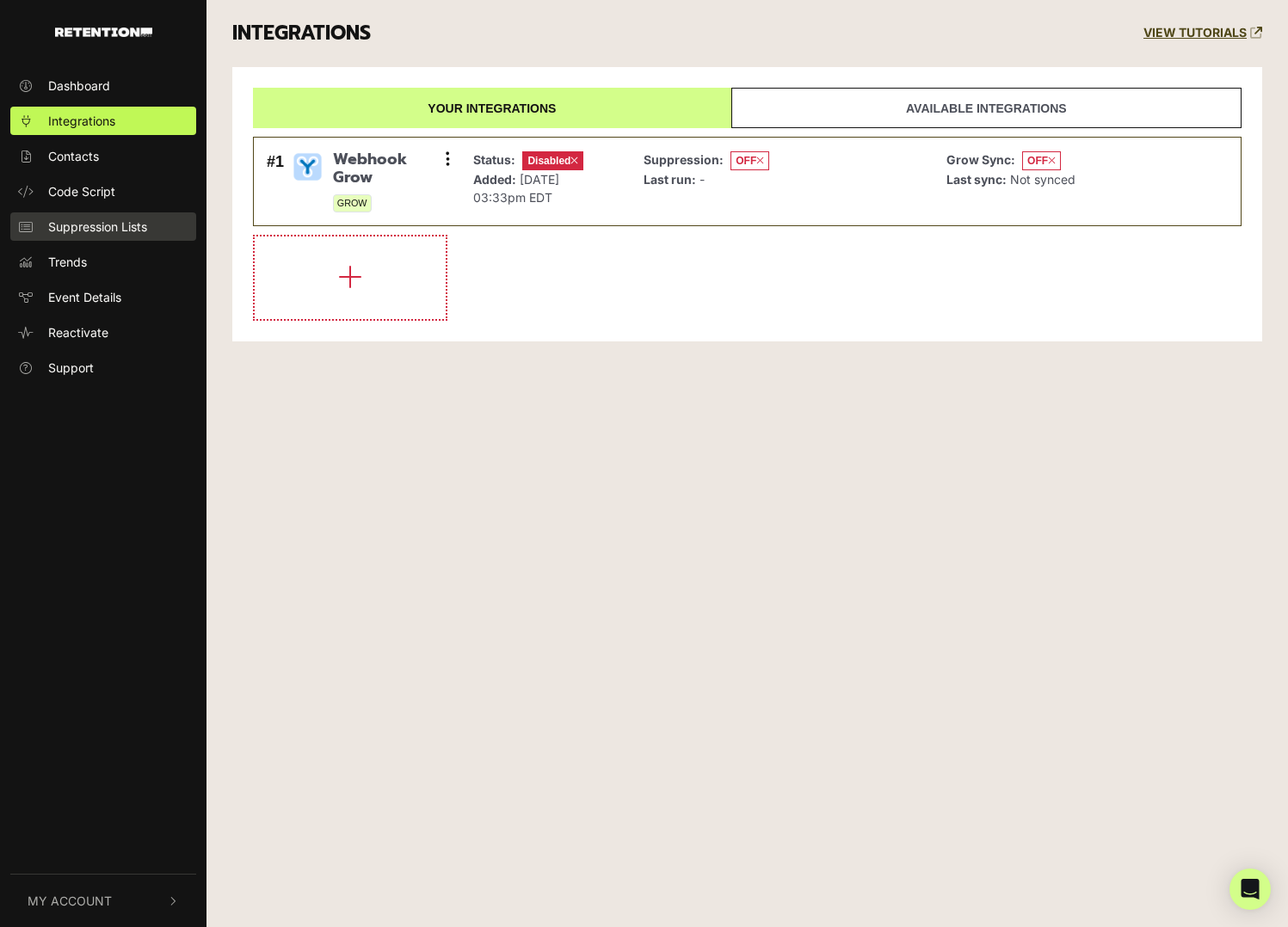
click at [80, 225] on span "Suppression Lists" at bounding box center [97, 226] width 99 height 18
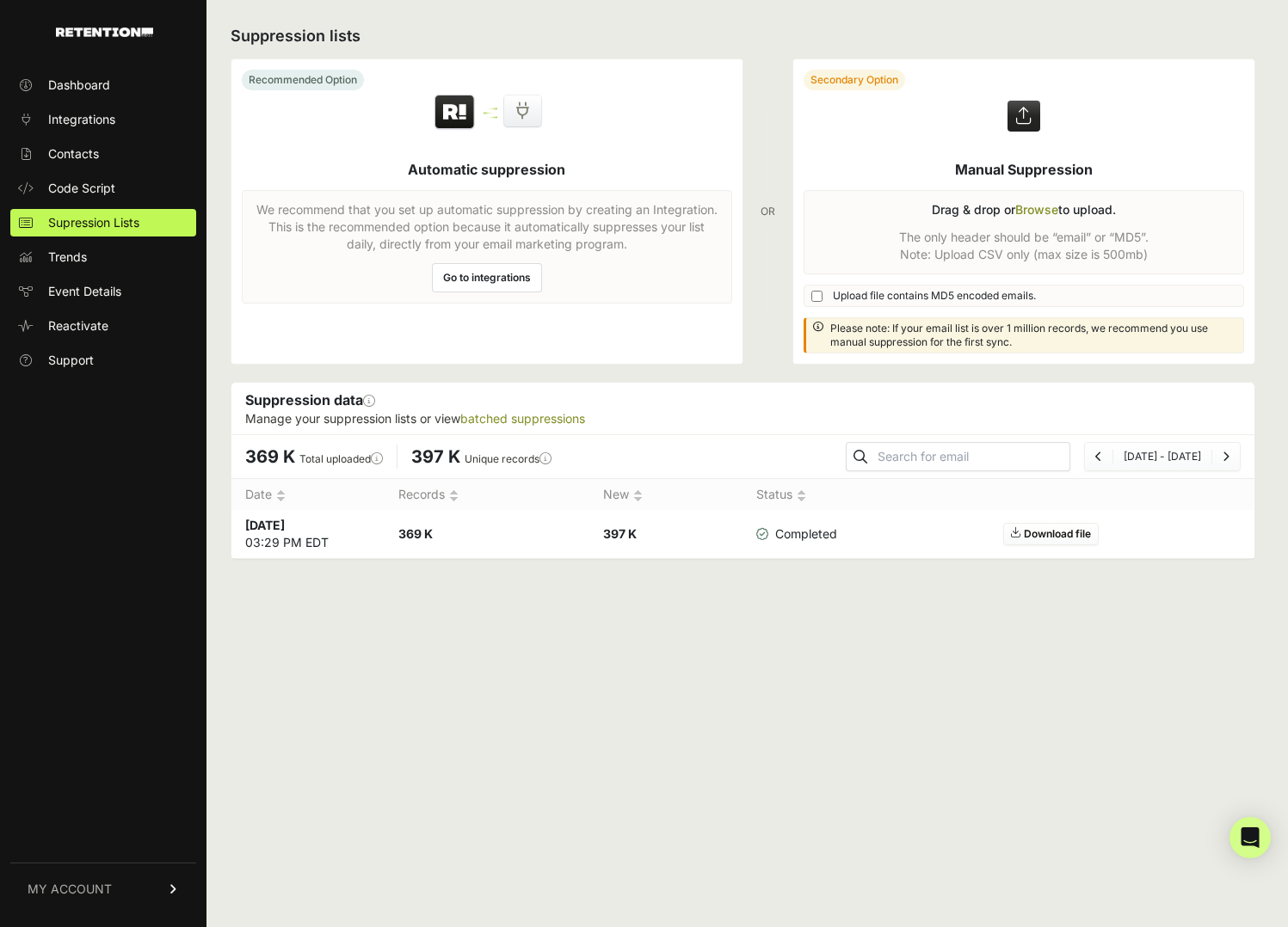
click at [486, 653] on div "Suppression lists Recommended Option Automatic suppression We recommend that yo…" at bounding box center [742, 464] width 1073 height 927
click at [1016, 207] on label at bounding box center [1024, 212] width 462 height 304
click at [0, 0] on input "file" at bounding box center [0, 0] width 0 height 0
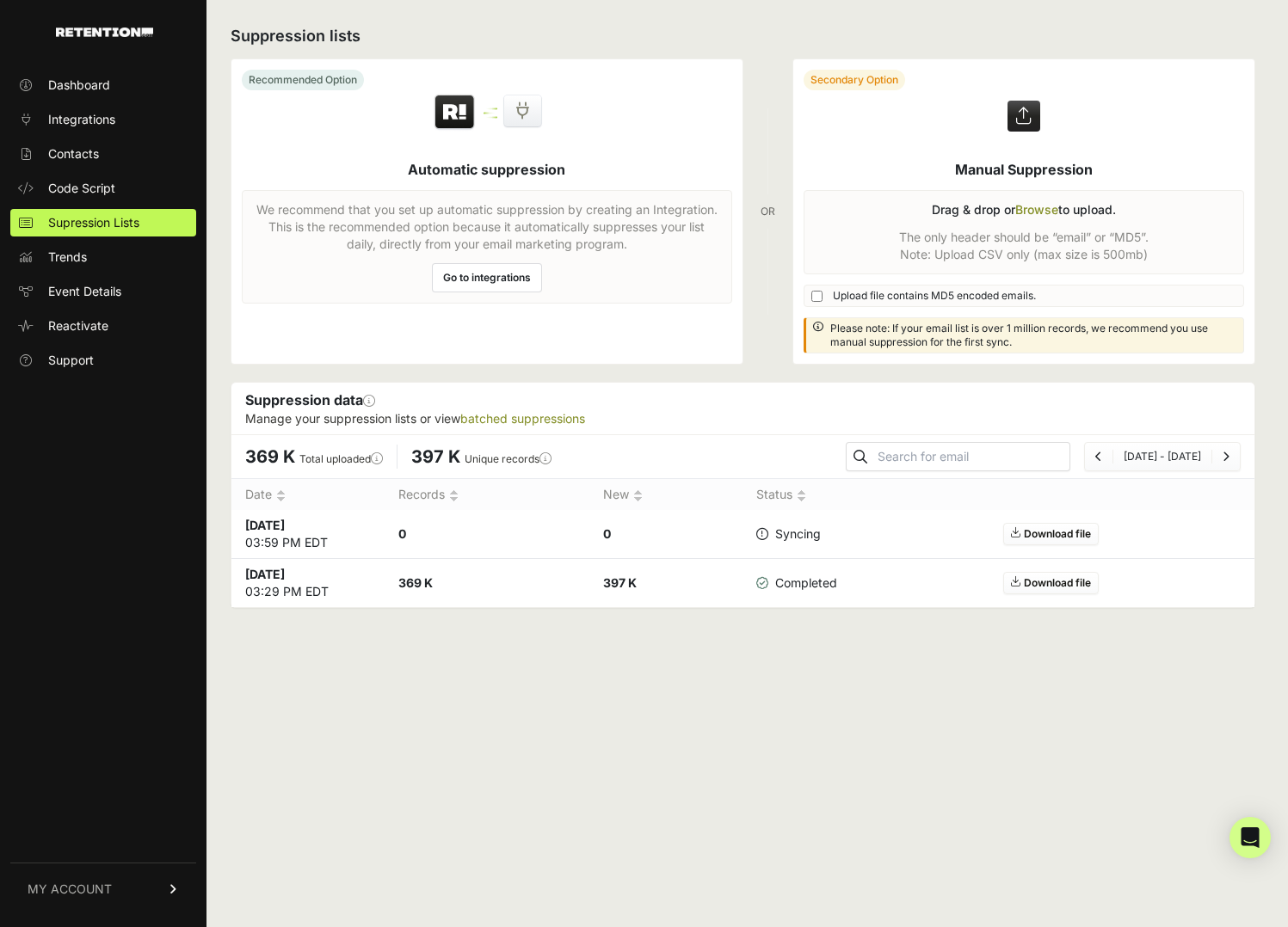
click at [649, 176] on div "Recommended Option Automatic suppression We recommend that you set up automatic…" at bounding box center [487, 212] width 512 height 306
click at [615, 702] on div "Suppression lists Recommended Option Automatic suppression We recommend that yo…" at bounding box center [742, 464] width 1073 height 927
click at [98, 116] on span "Integrations" at bounding box center [81, 119] width 67 height 17
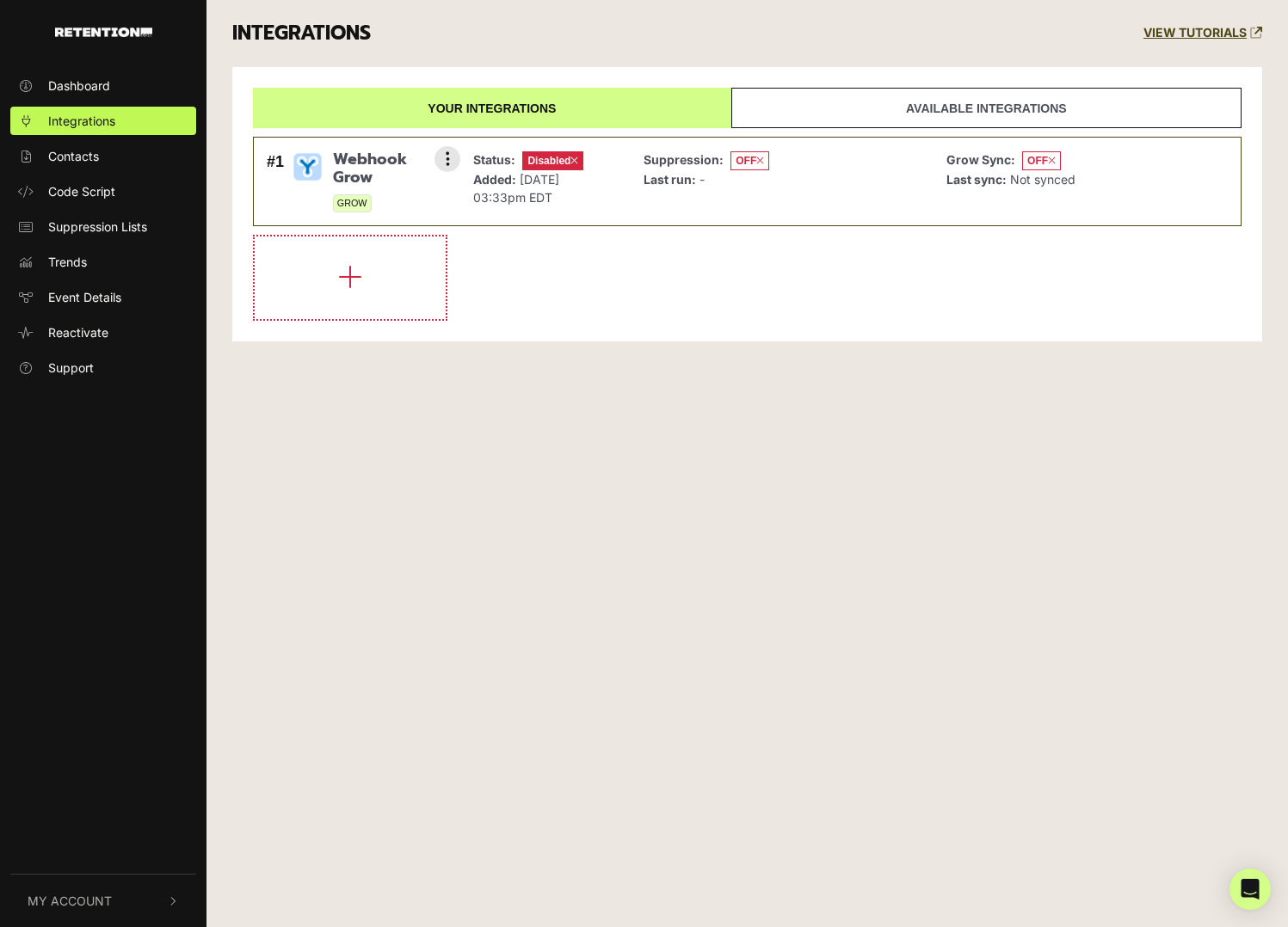
click at [614, 167] on div "Status: Disabled Added: Oct 1, 2025 03:33pm EDT" at bounding box center [545, 182] width 162 height 71
click at [291, 157] on img at bounding box center [307, 167] width 33 height 33
click at [463, 153] on li "#1 Webhook Grow GROW Settings Sync History Enable Check credentials Remove Stat…" at bounding box center [747, 181] width 988 height 90
click at [442, 155] on button at bounding box center [447, 159] width 26 height 26
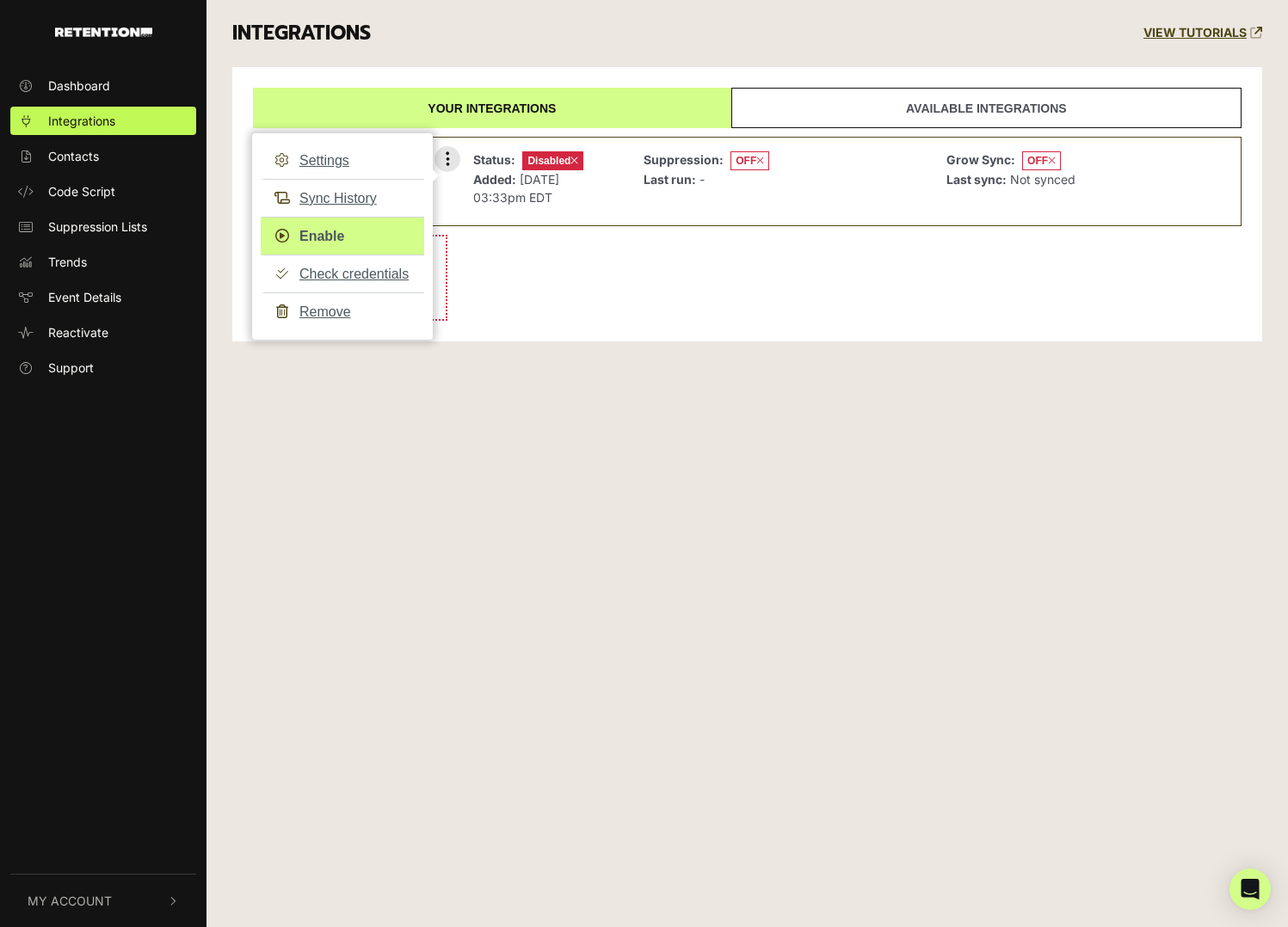
click at [323, 231] on link "Enable" at bounding box center [342, 235] width 164 height 39
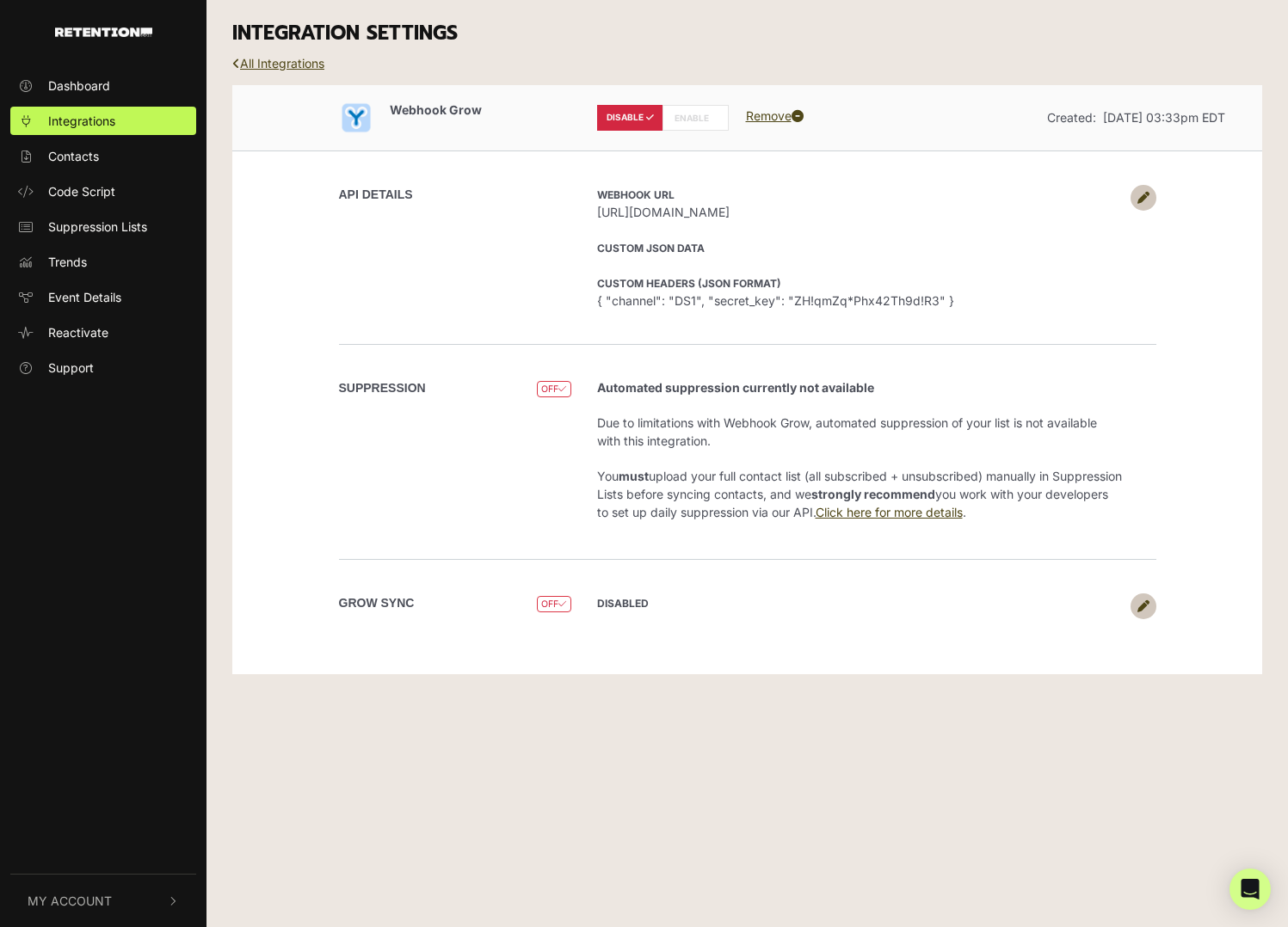
click at [704, 115] on label "ENABLE" at bounding box center [695, 118] width 66 height 26
radio input "false"
radio input "true"
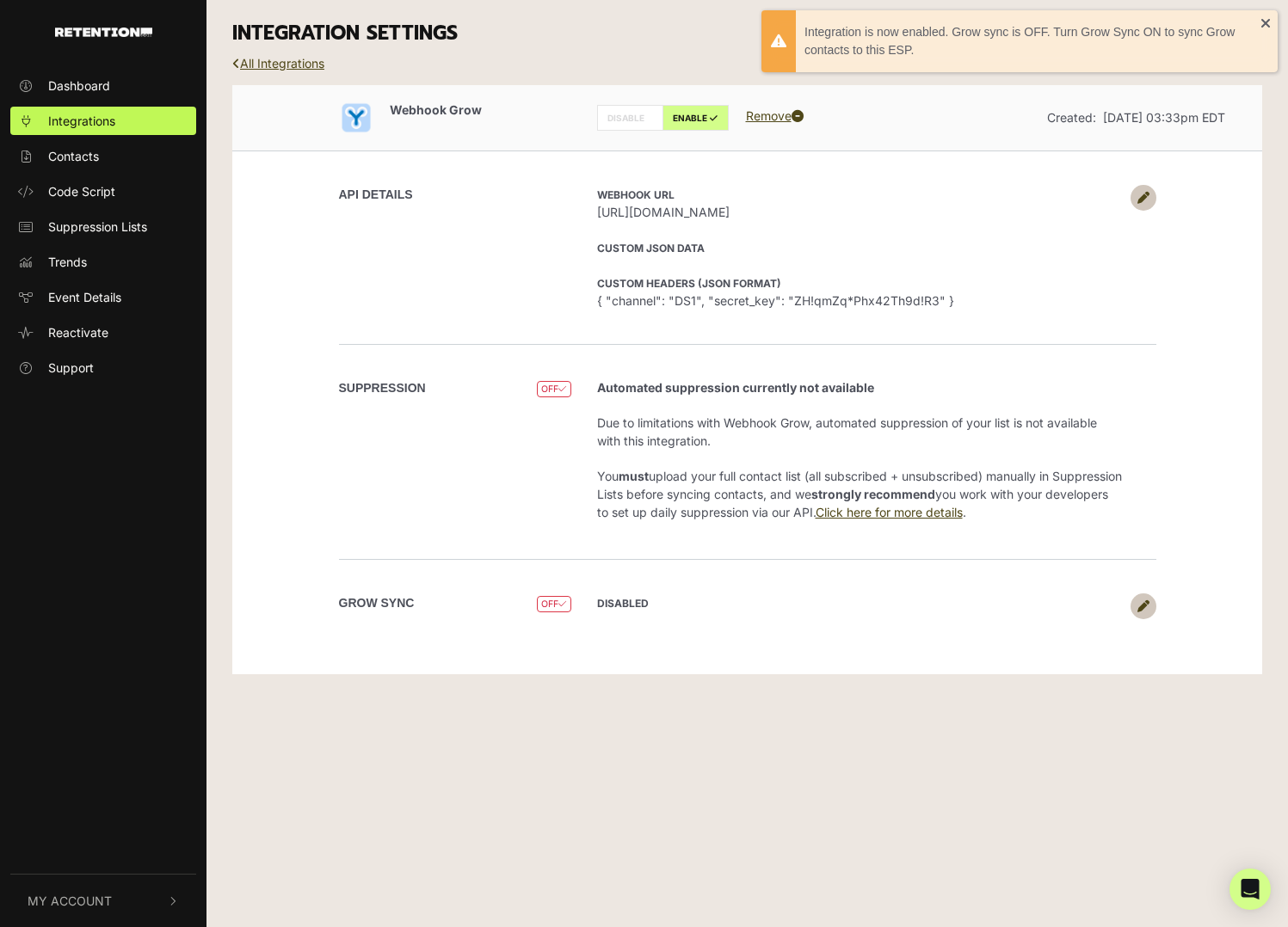
click at [553, 392] on span "OFF" at bounding box center [553, 389] width 33 height 16
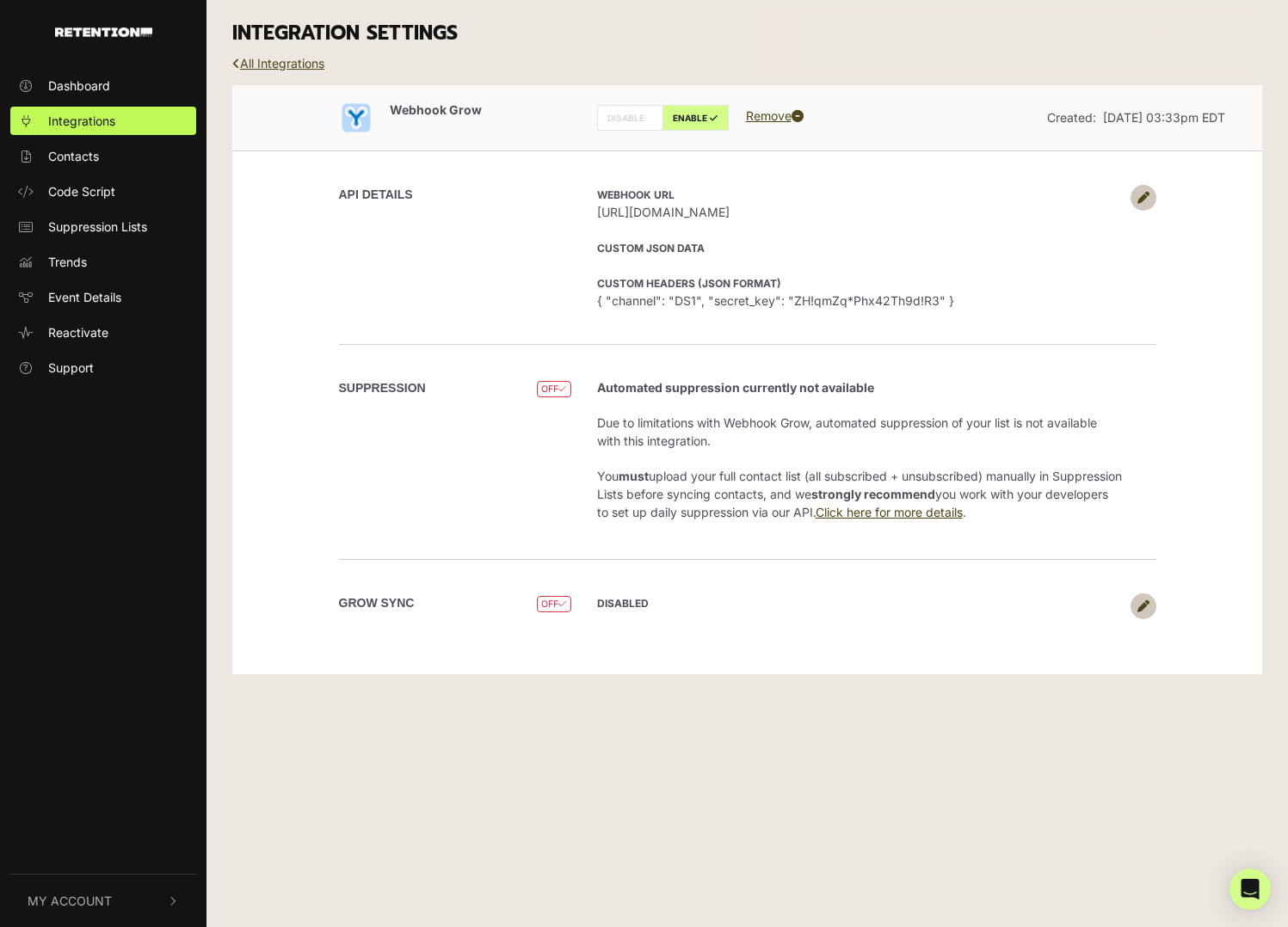
click at [575, 393] on div "SUPPRESSION OFF" at bounding box center [461, 452] width 245 height 147
click at [549, 600] on span "OFF" at bounding box center [553, 605] width 33 height 16
click at [1140, 601] on icon at bounding box center [1142, 606] width 12 height 12
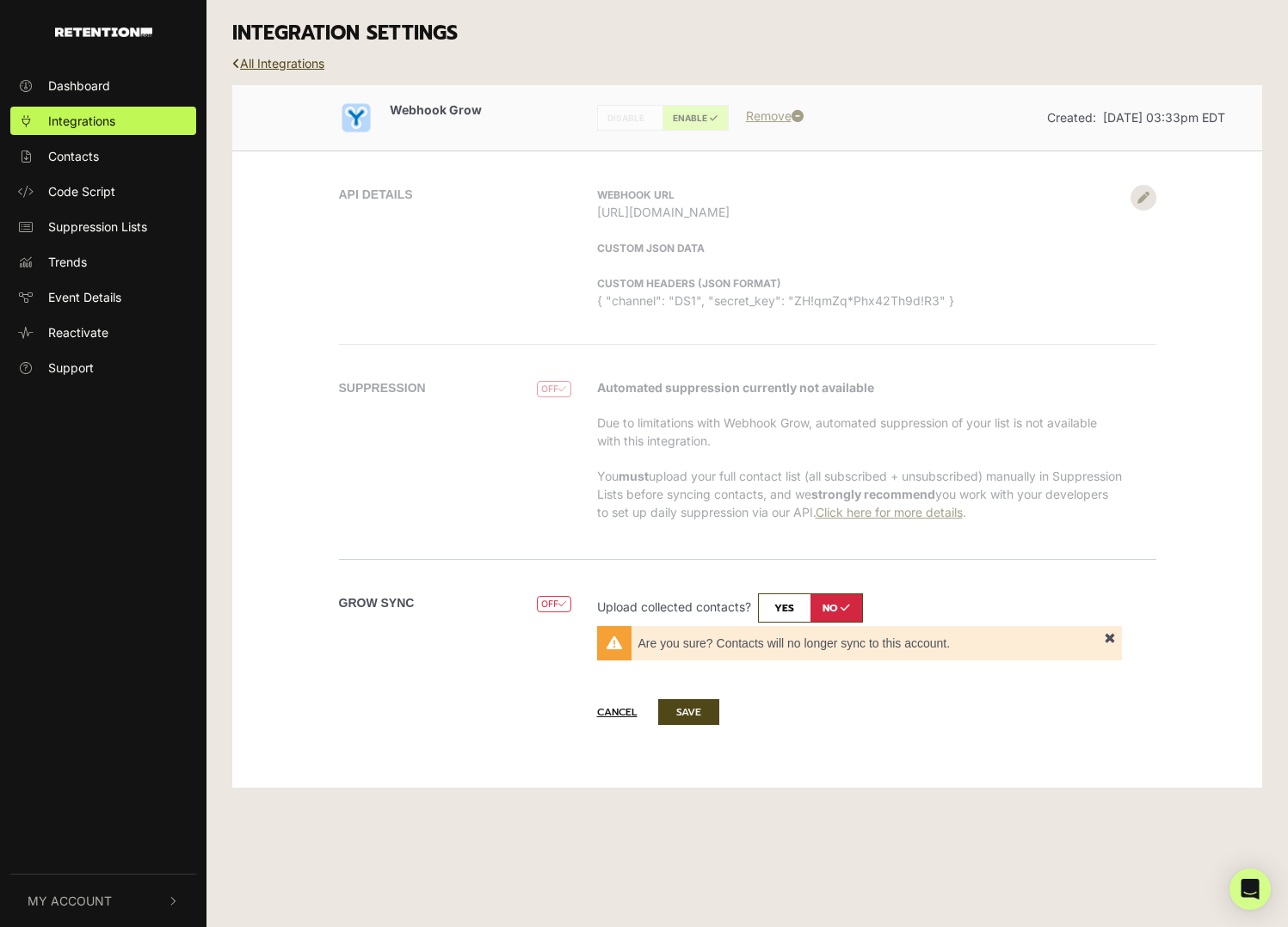
click at [775, 603] on input "checkbox" at bounding box center [810, 608] width 105 height 29
checkbox input "true"
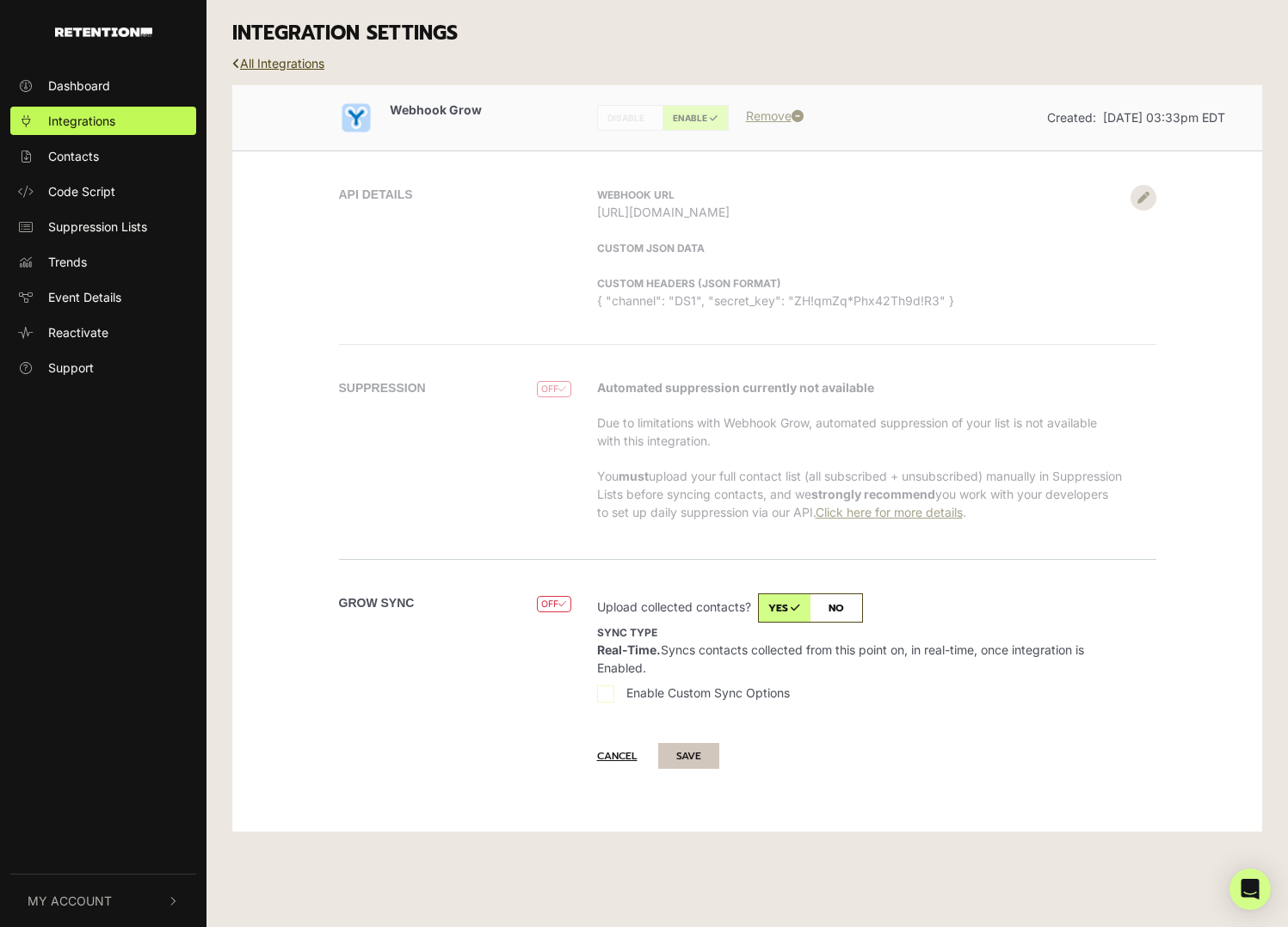
click at [689, 756] on button "SAVE" at bounding box center [688, 756] width 61 height 26
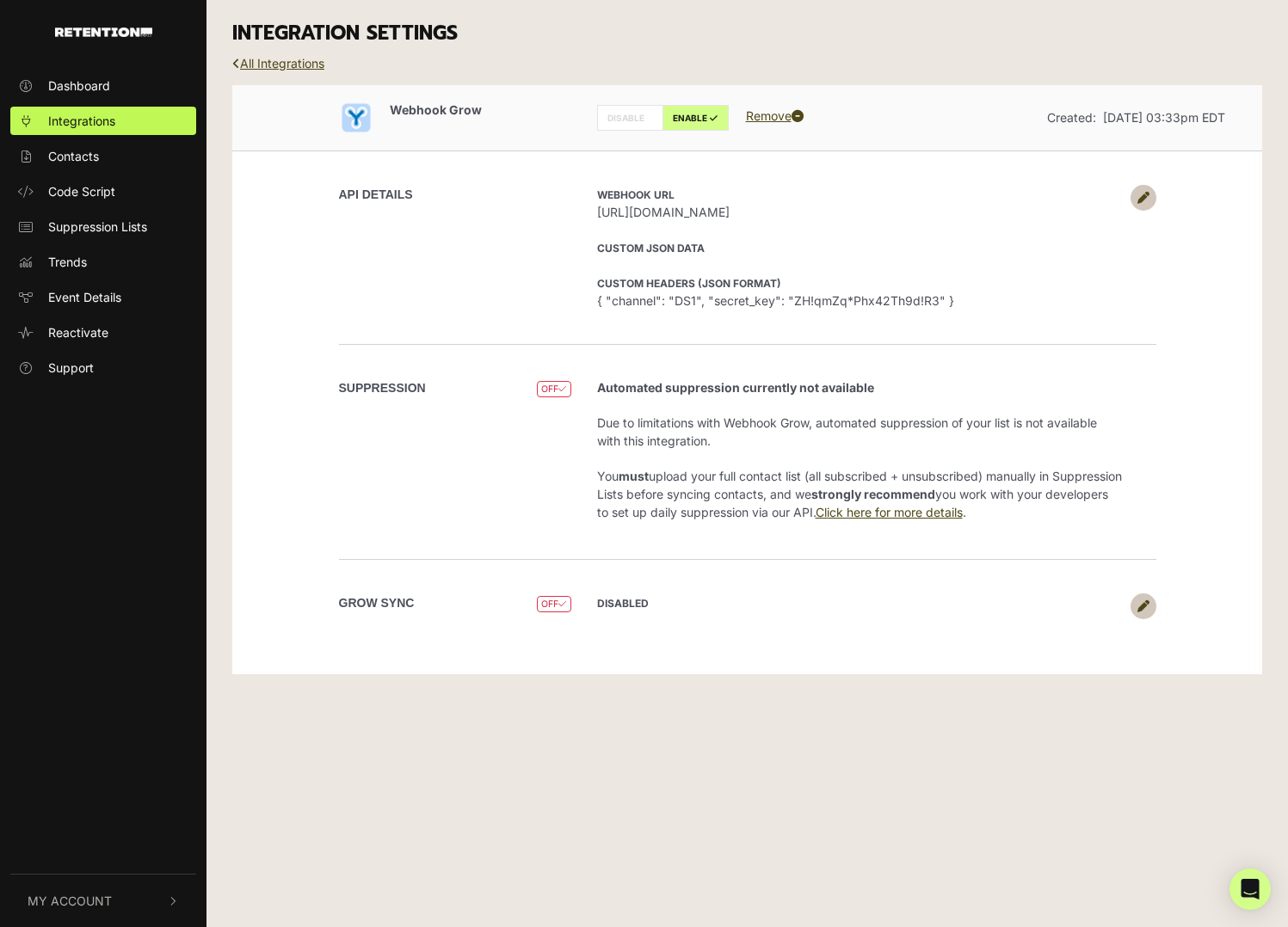
click at [689, 756] on div "Dashboard Integrations Contacts Code Script Suppression Lists Trends Event Deta…" at bounding box center [644, 464] width 1288 height 927
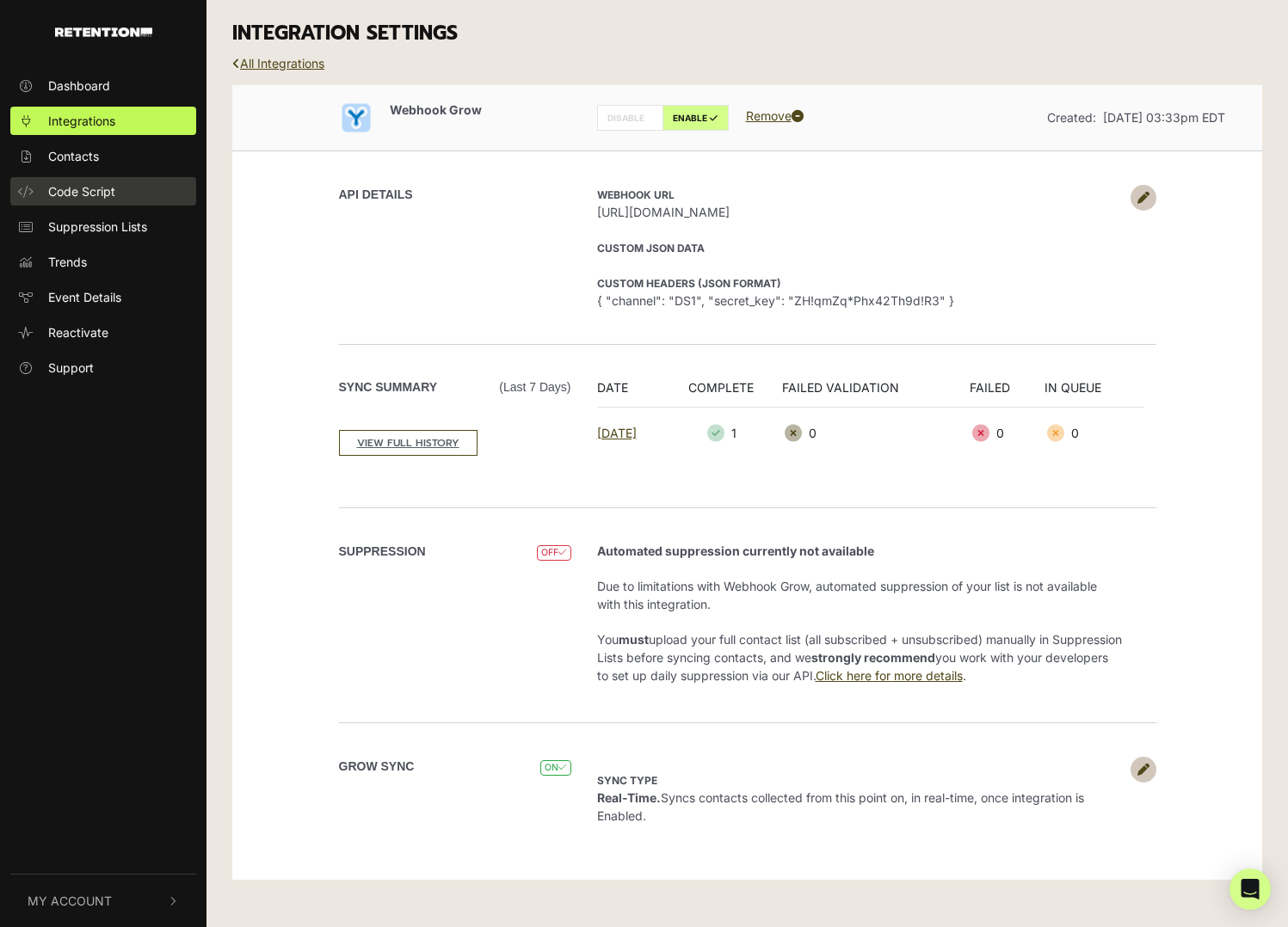
click at [91, 195] on span "Code Script" at bounding box center [81, 191] width 67 height 18
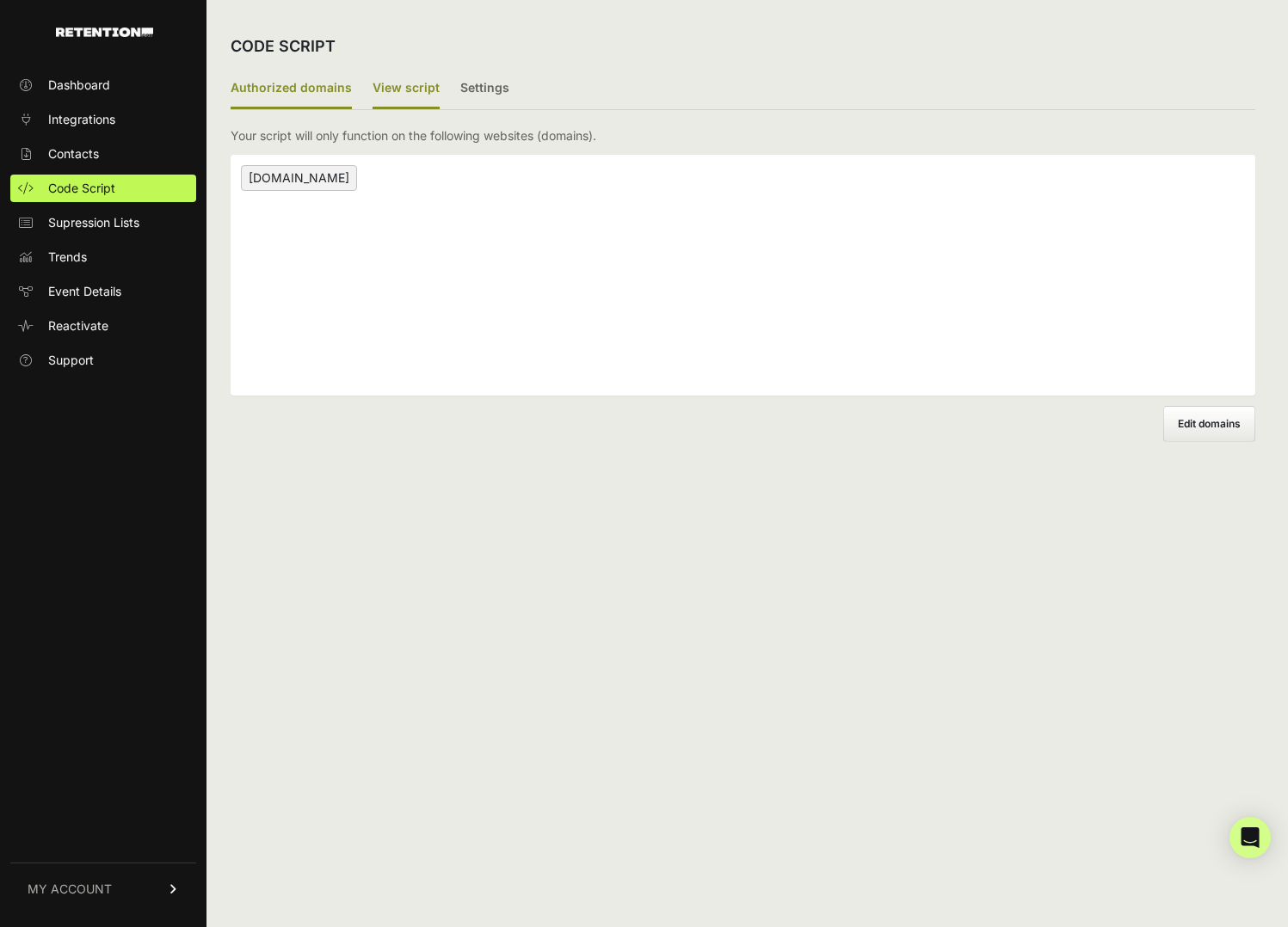
click at [395, 89] on label "View script" at bounding box center [405, 89] width 67 height 41
click at [0, 0] on input "View script" at bounding box center [0, 0] width 0 height 0
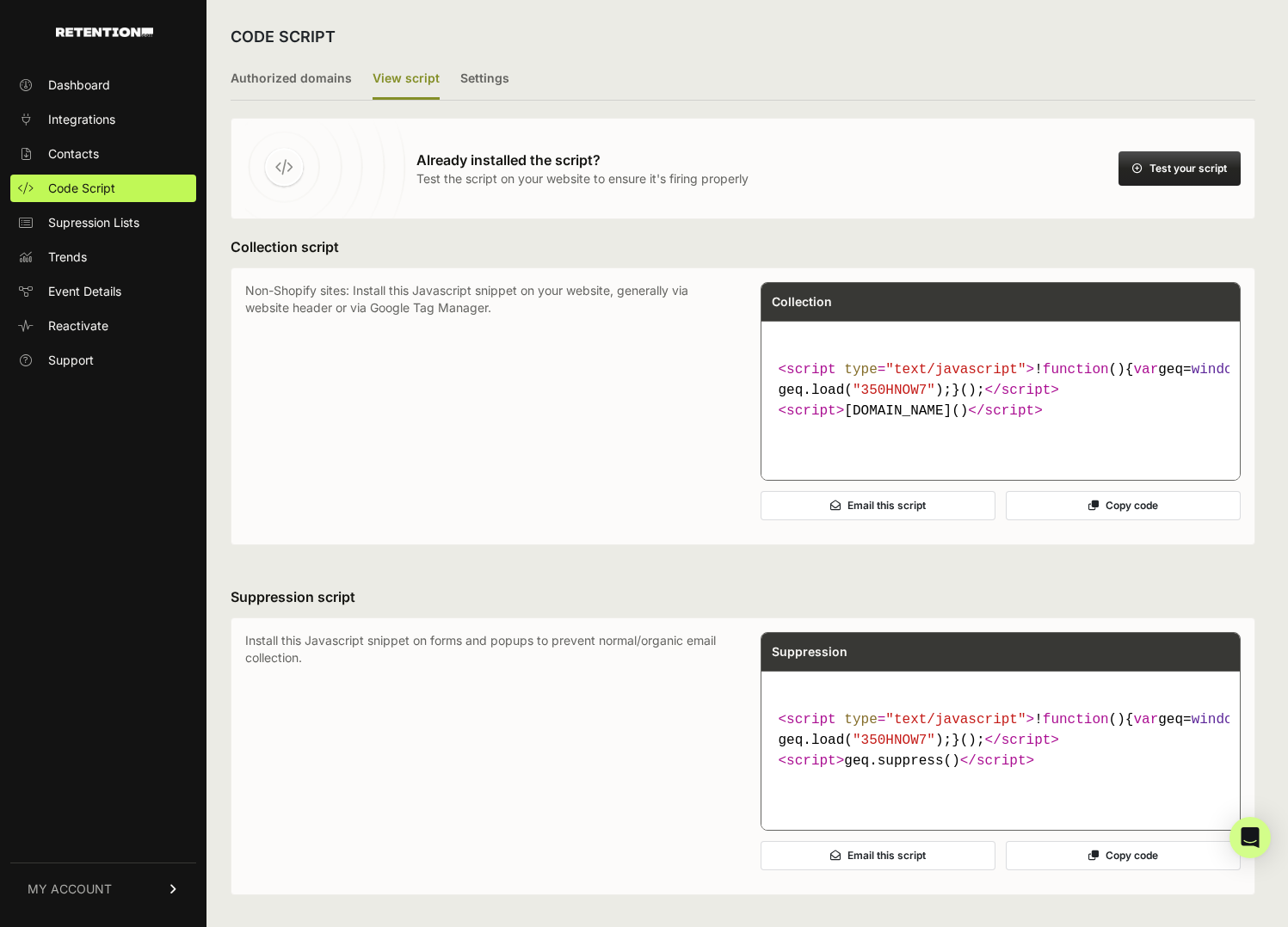
scroll to position [14, 0]
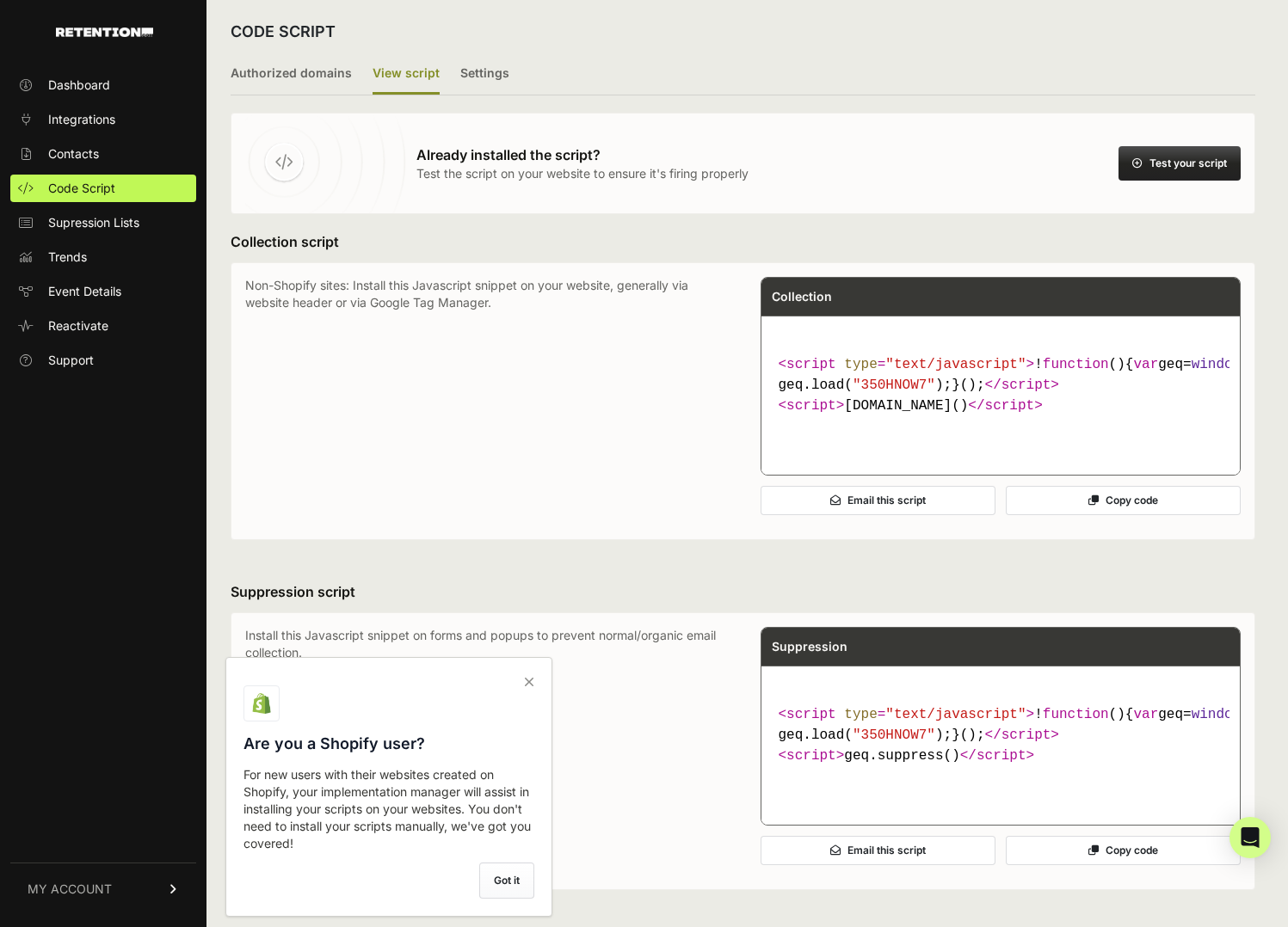
click at [1096, 506] on icon at bounding box center [1092, 500] width 10 height 10
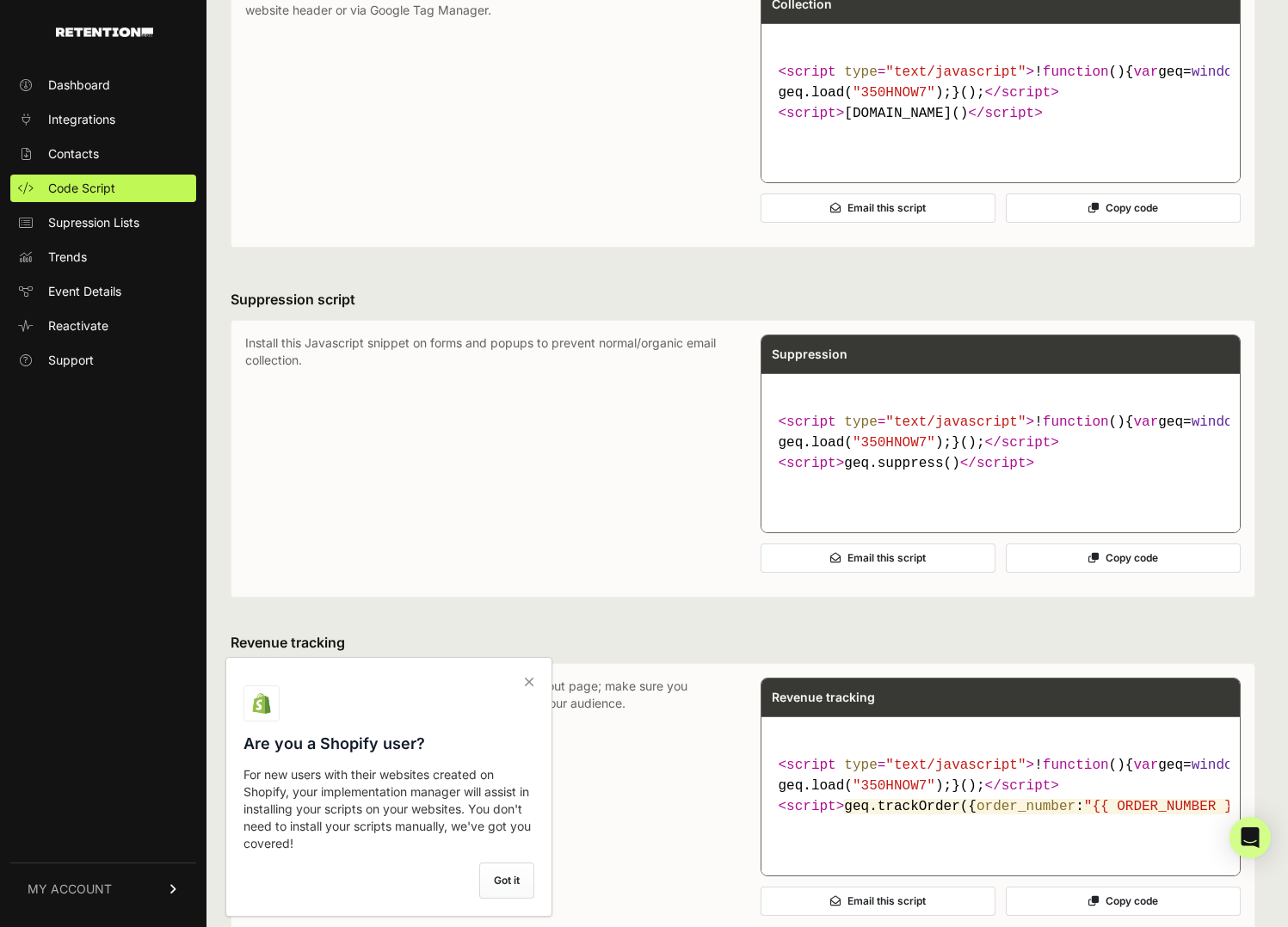
scroll to position [314, 0]
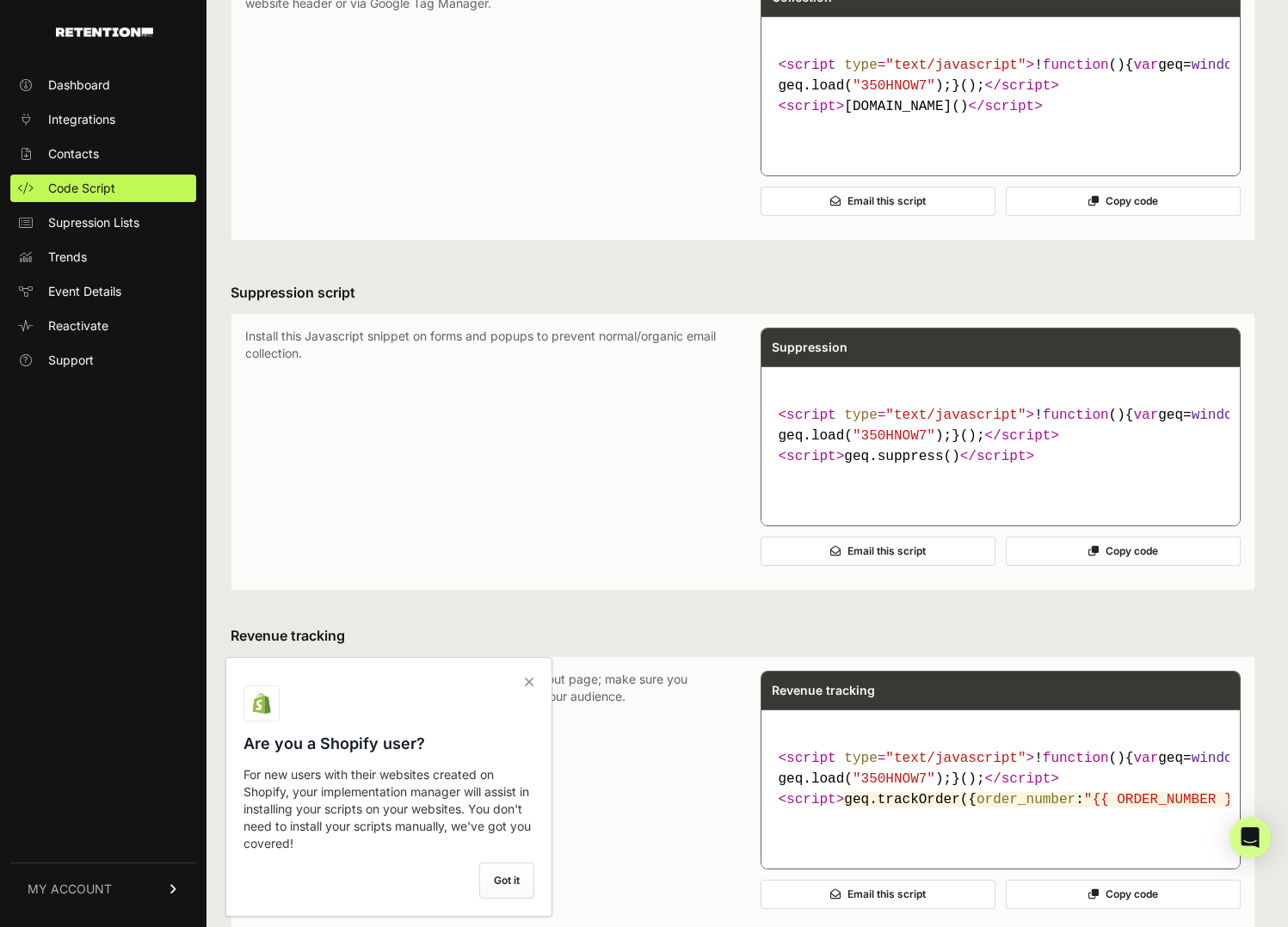
click at [1116, 566] on button "Copy code" at bounding box center [1122, 551] width 234 height 29
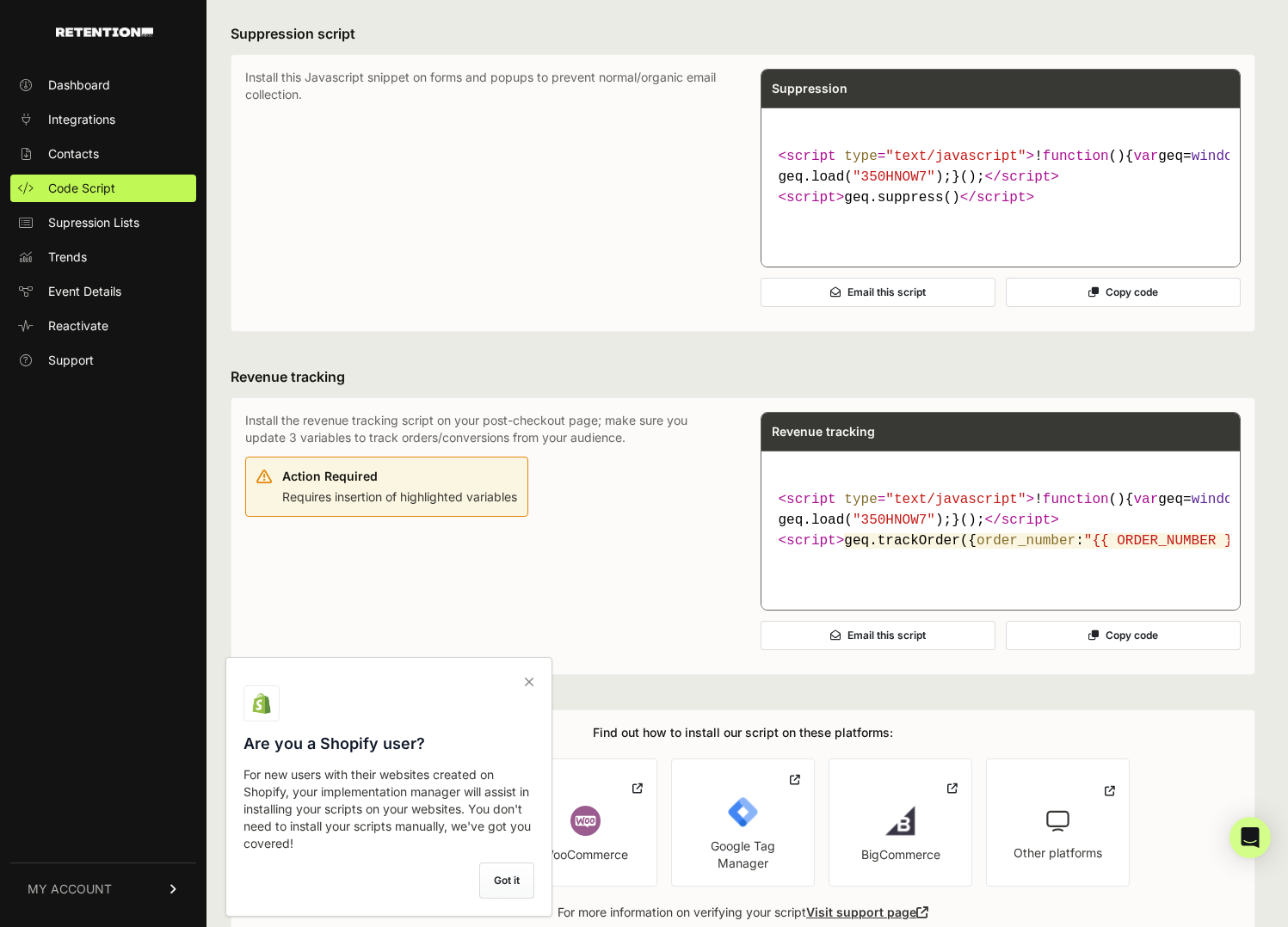
scroll to position [764, 0]
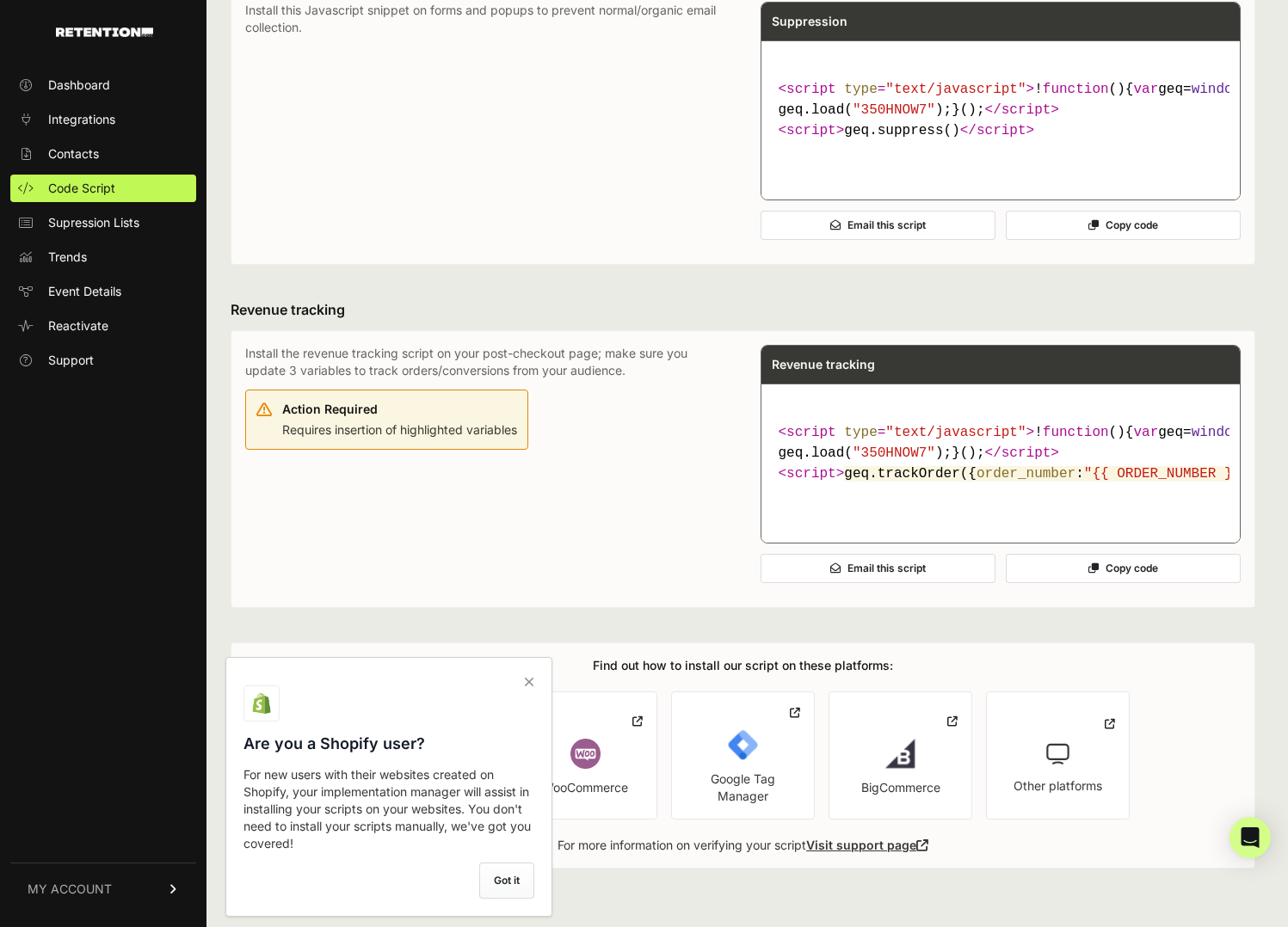
click at [531, 679] on icon at bounding box center [529, 682] width 24 height 27
click at [0, 0] on input "checkbox" at bounding box center [0, 0] width 0 height 0
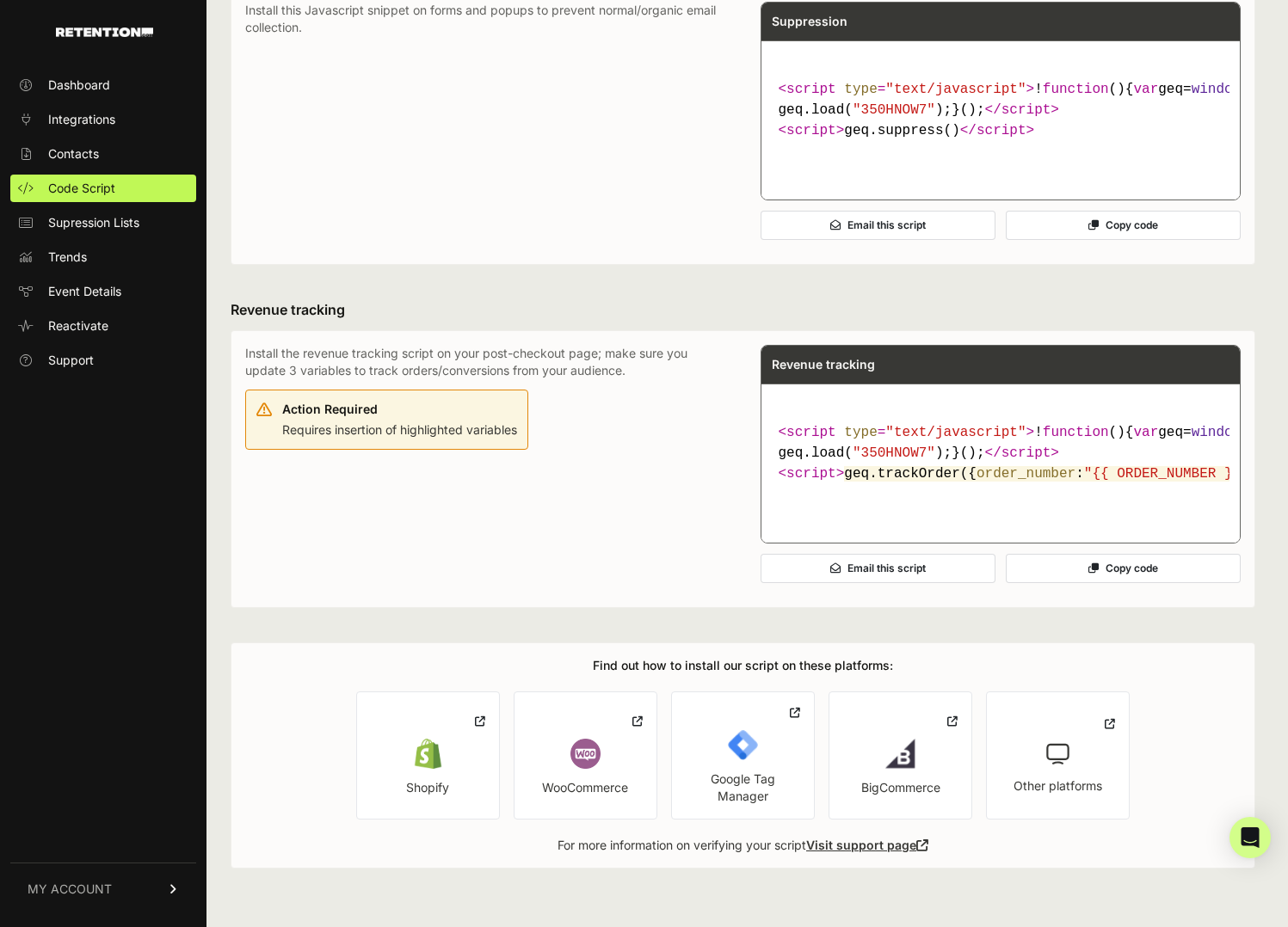
click at [596, 375] on div "Install the revenue tracking script on your post-checkout page; make sure you u…" at bounding box center [485, 469] width 481 height 249
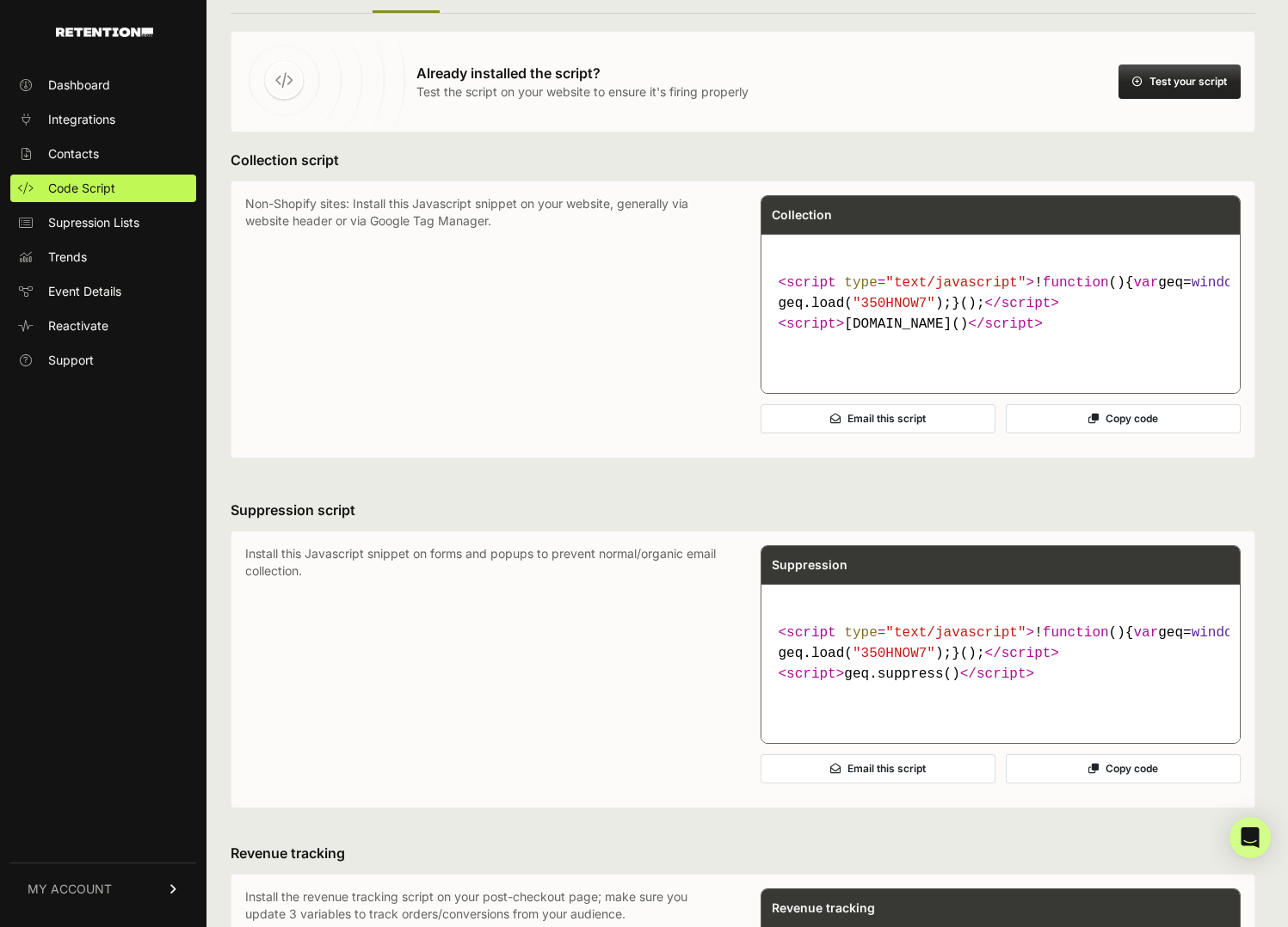
scroll to position [0, 0]
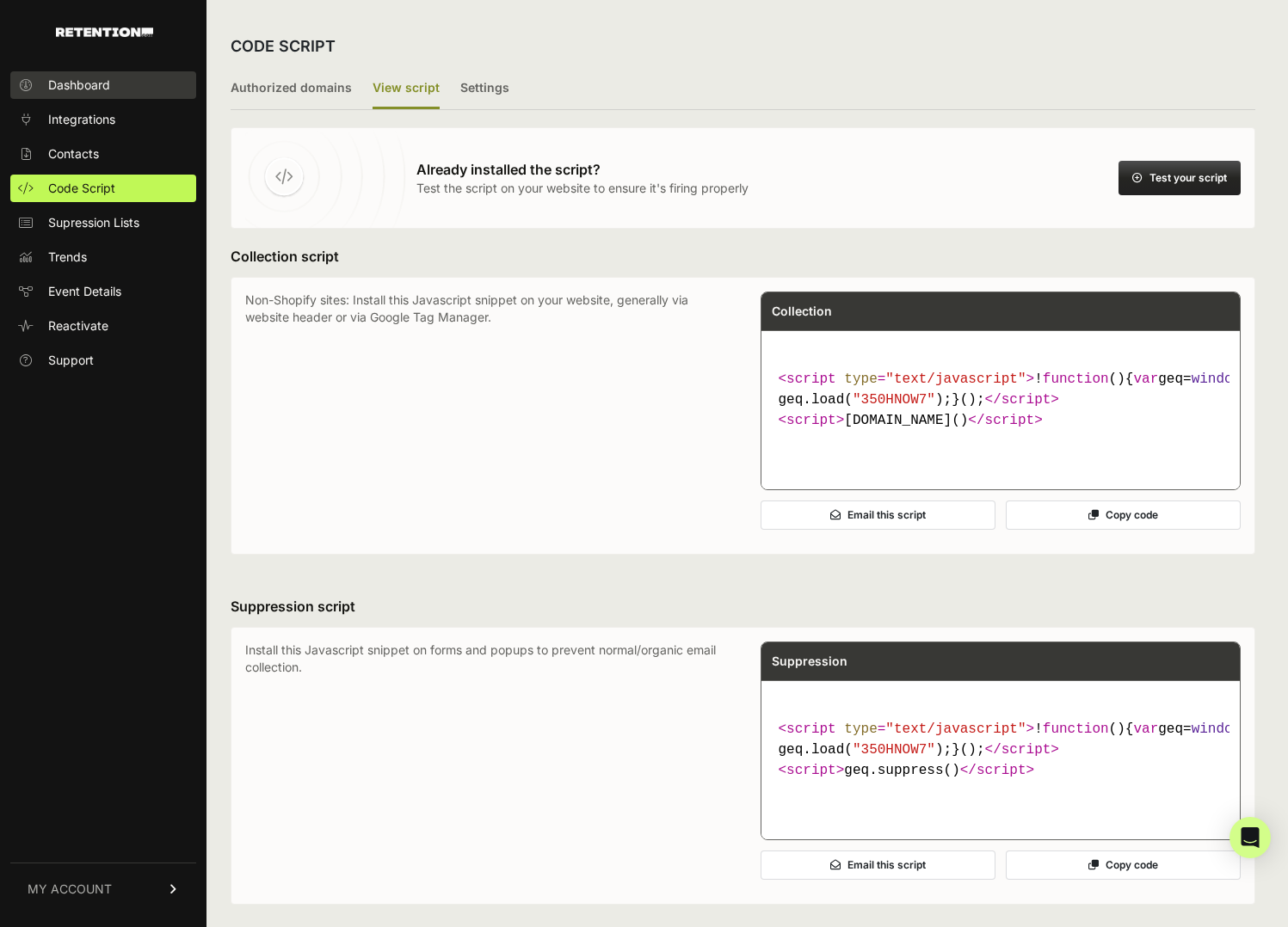
click at [80, 90] on span "Dashboard" at bounding box center [79, 85] width 62 height 17
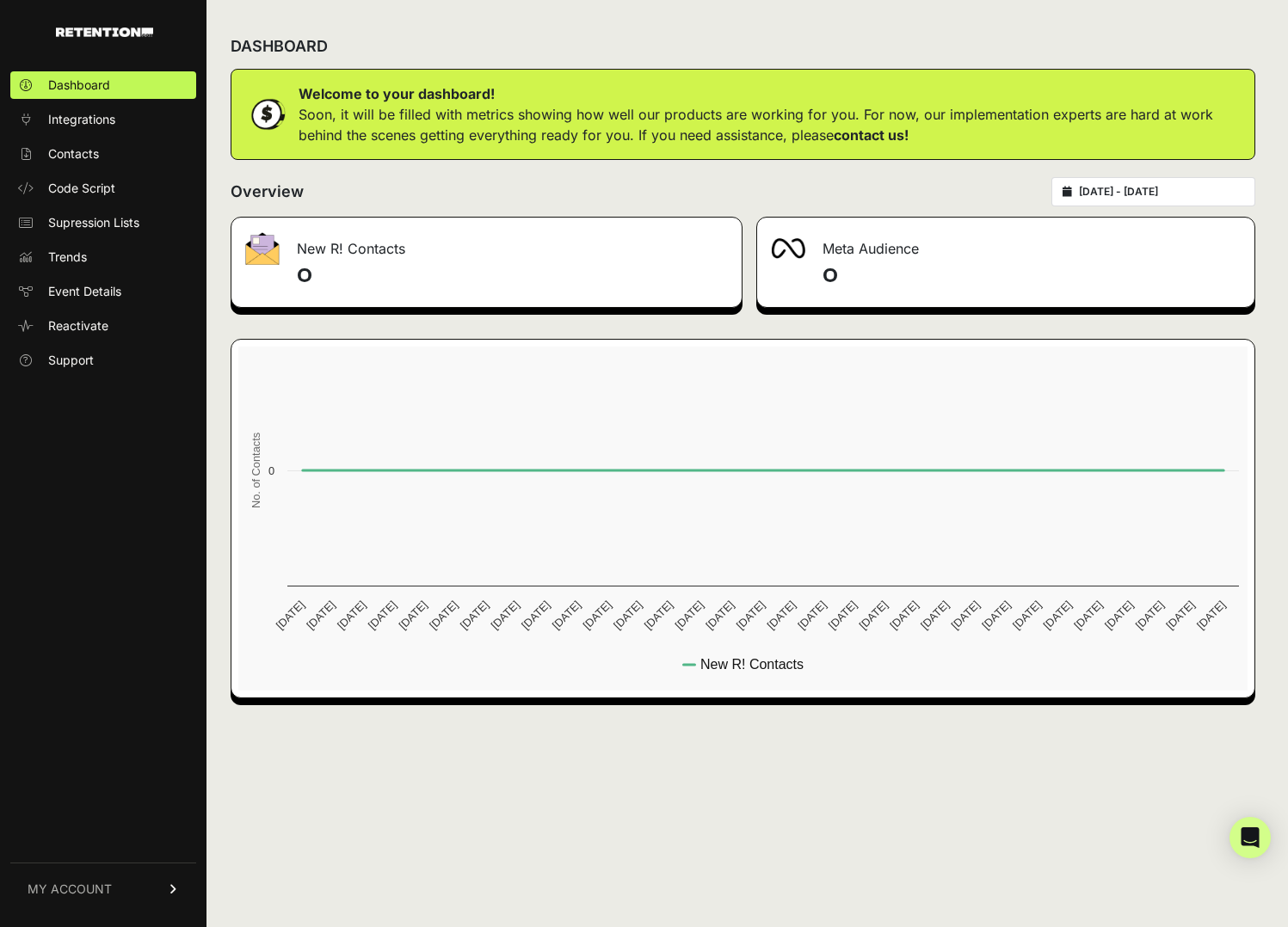
click at [72, 135] on ul "Dashboard Integrations Contacts Code Script Supression Lists Trends Event Detai…" at bounding box center [102, 223] width 186 height 303
click at [68, 147] on span "Contacts" at bounding box center [73, 154] width 51 height 17
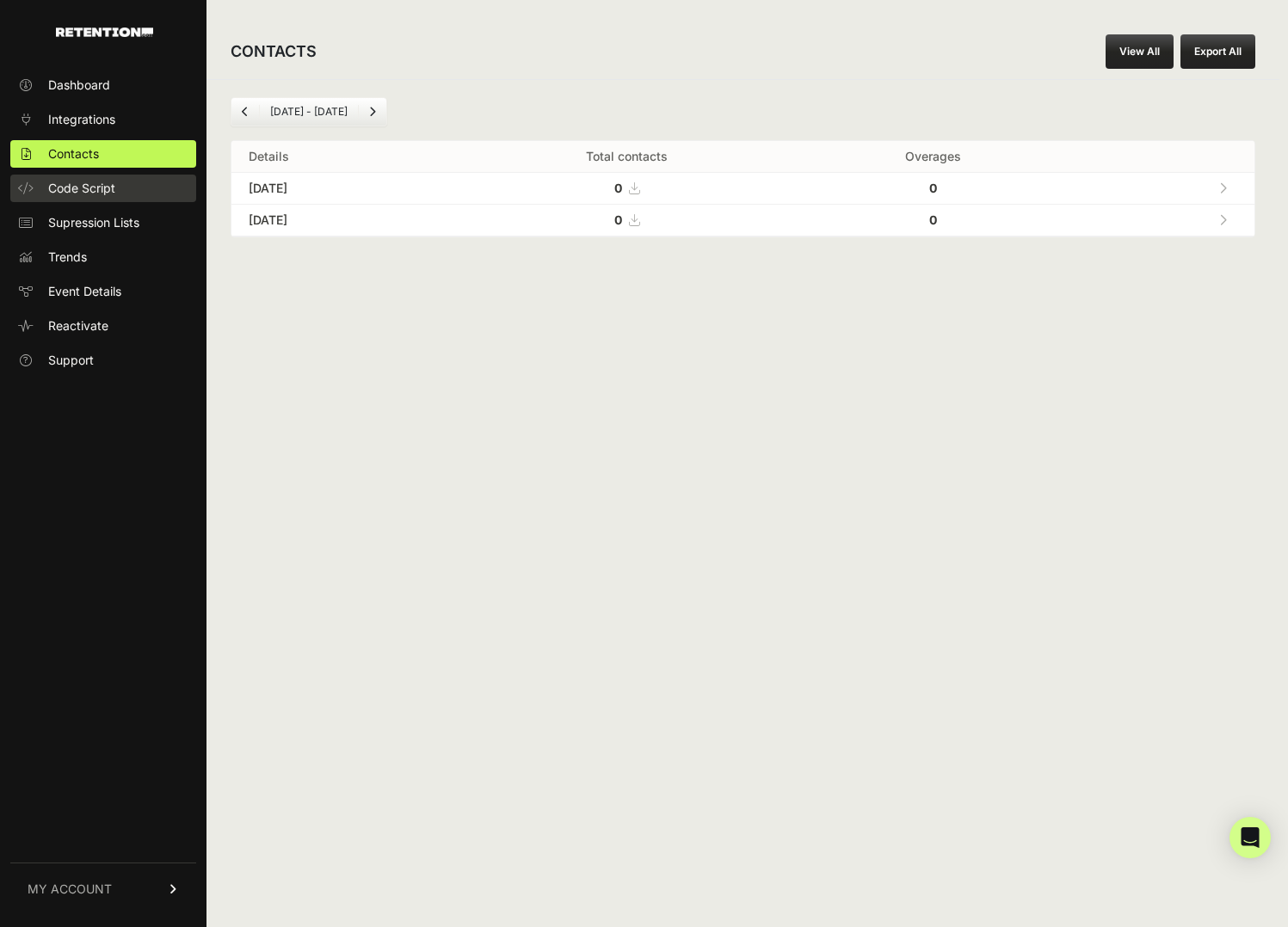
click at [83, 192] on span "Code Script" at bounding box center [81, 188] width 67 height 17
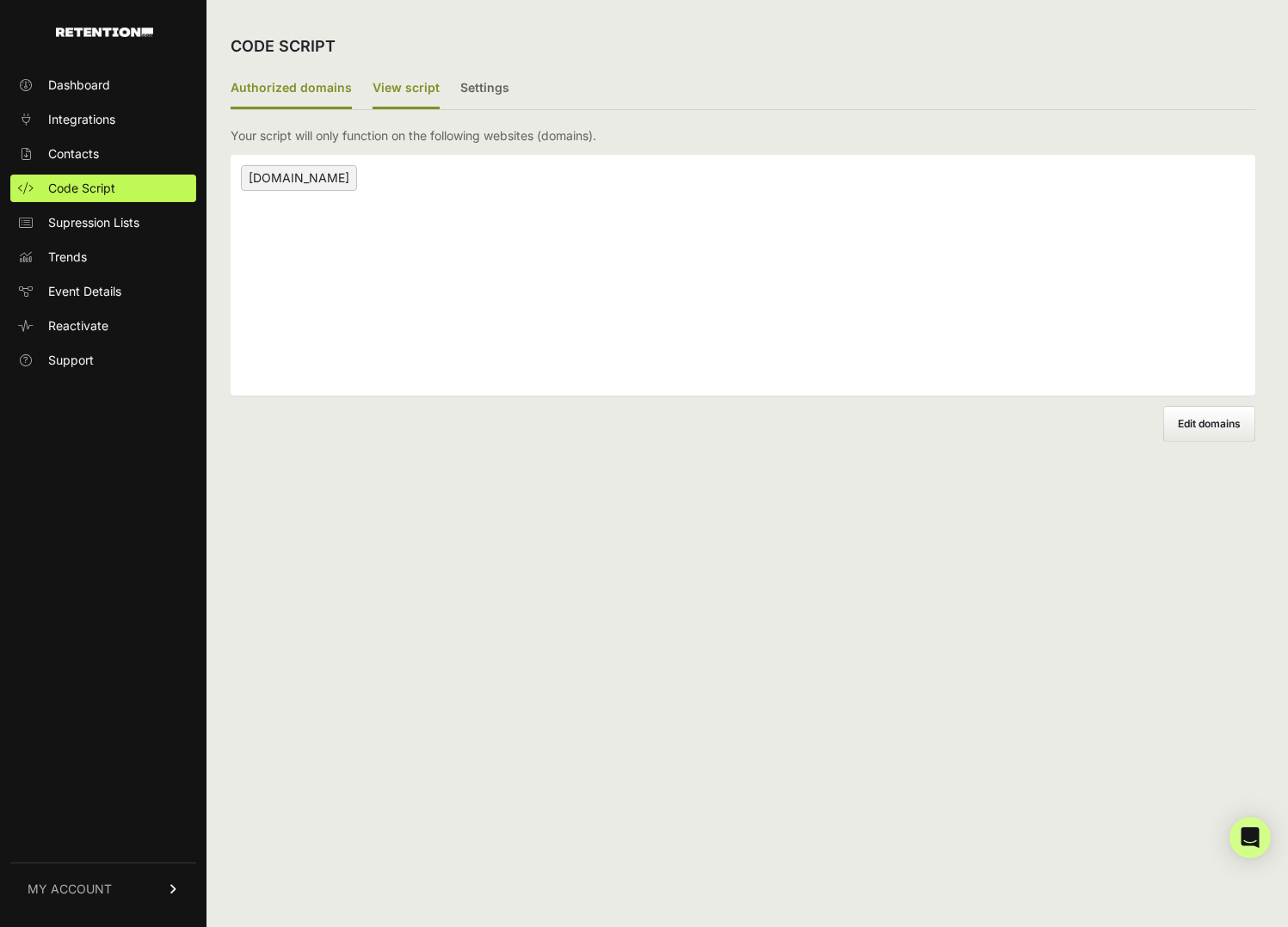
click at [416, 91] on label "View script" at bounding box center [405, 89] width 67 height 41
click at [0, 0] on input "View script" at bounding box center [0, 0] width 0 height 0
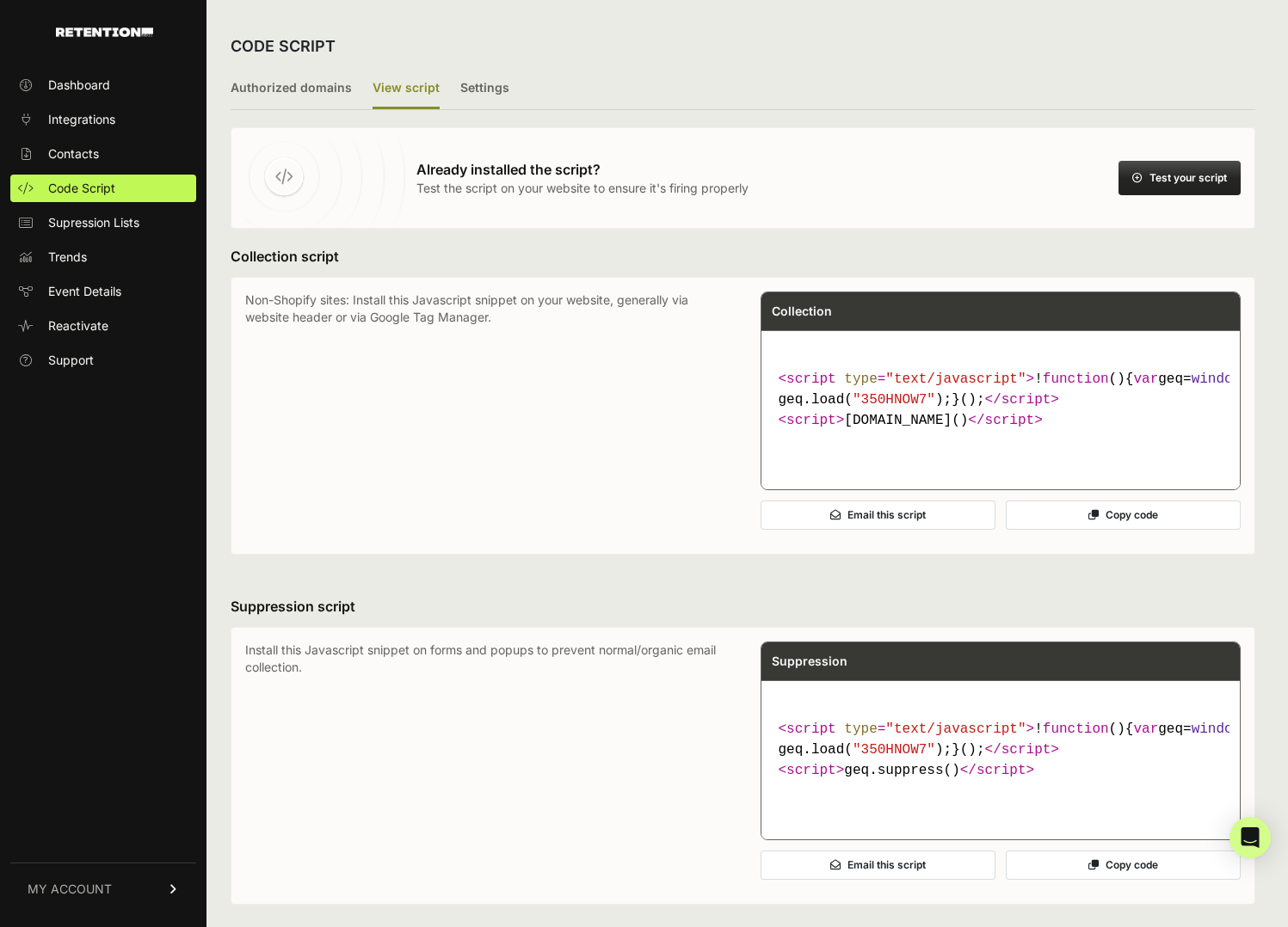
click at [1144, 170] on button "Test your script" at bounding box center [1178, 178] width 122 height 34
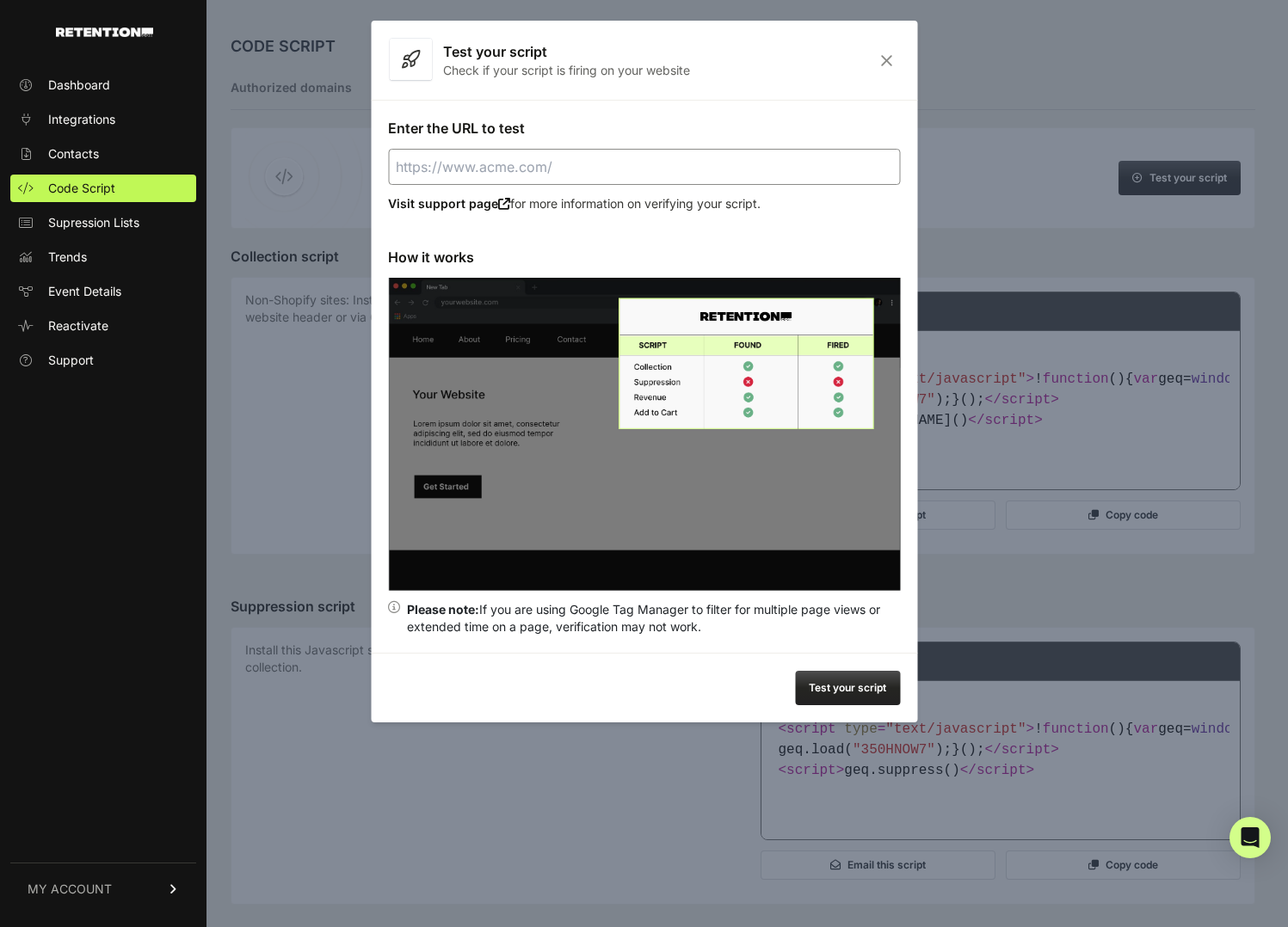
click at [622, 175] on input "Enter the URL to test" at bounding box center [644, 167] width 511 height 36
type input "https://dailysteals.com"
click at [861, 693] on button "Test your script" at bounding box center [847, 688] width 105 height 34
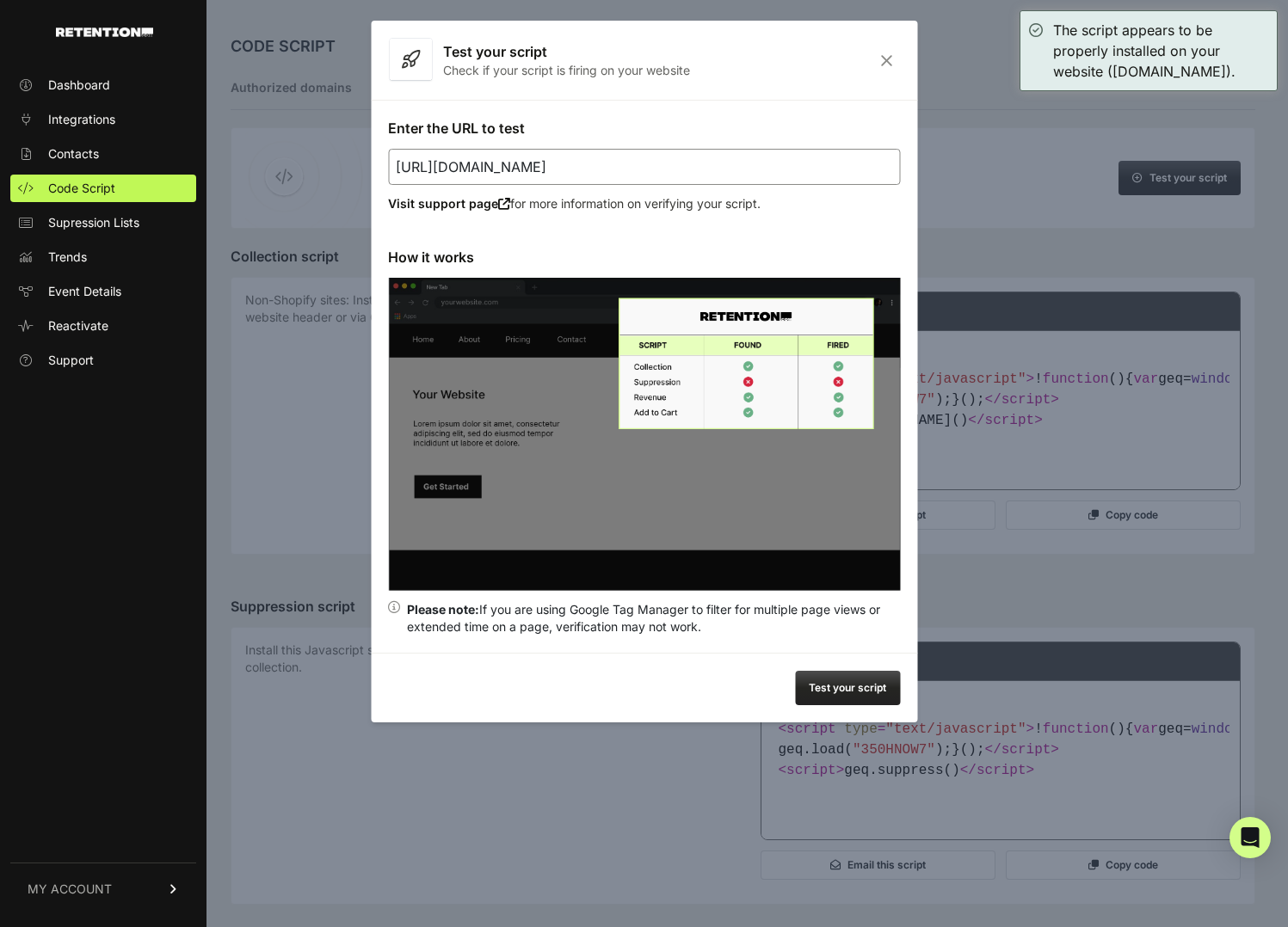
click at [883, 58] on icon "Close" at bounding box center [886, 61] width 26 height 14
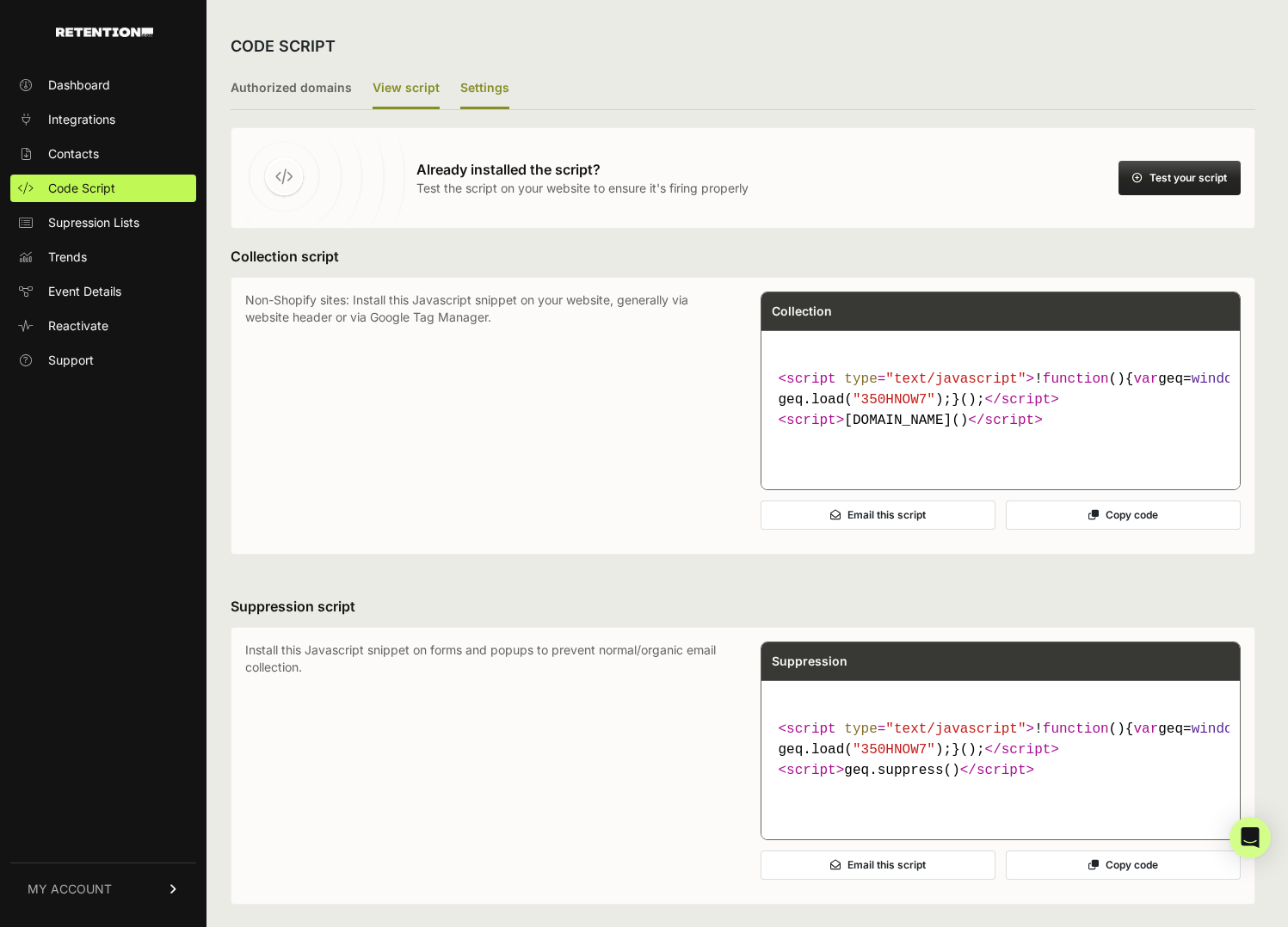
click at [487, 90] on label "Settings" at bounding box center [484, 89] width 49 height 41
click at [0, 0] on input "Settings" at bounding box center [0, 0] width 0 height 0
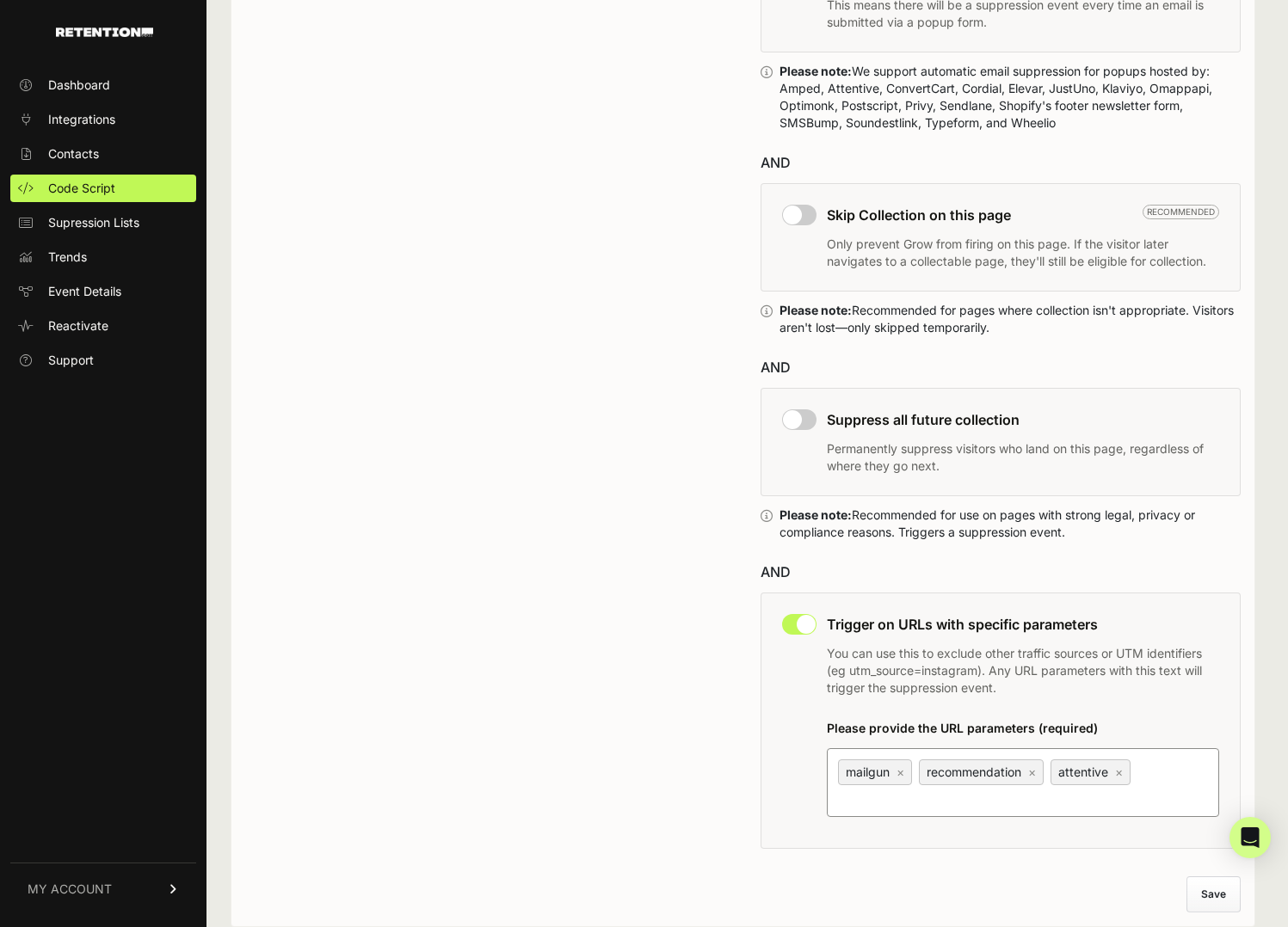
scroll to position [1087, 0]
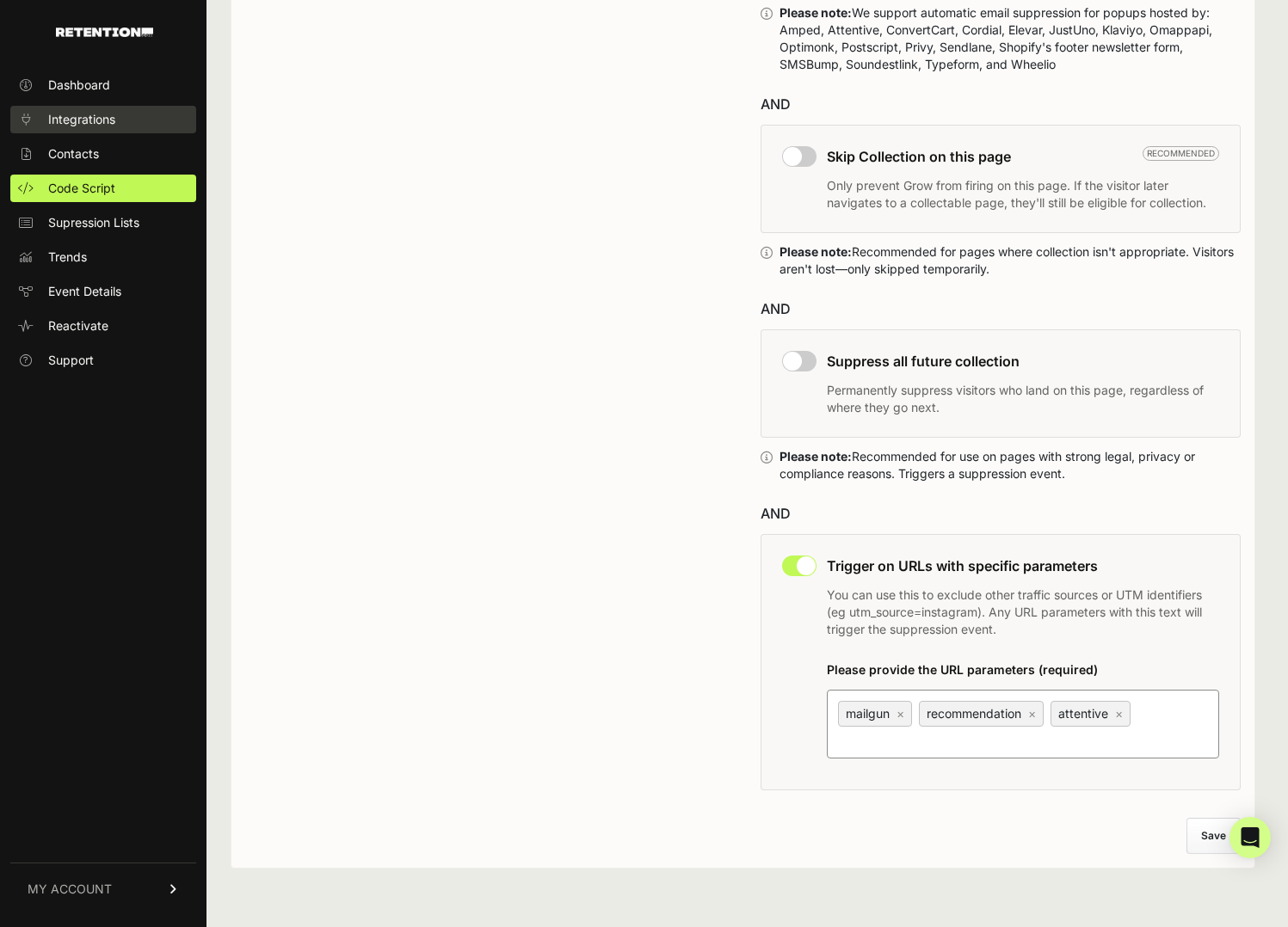
click at [92, 122] on span "Integrations" at bounding box center [81, 119] width 67 height 17
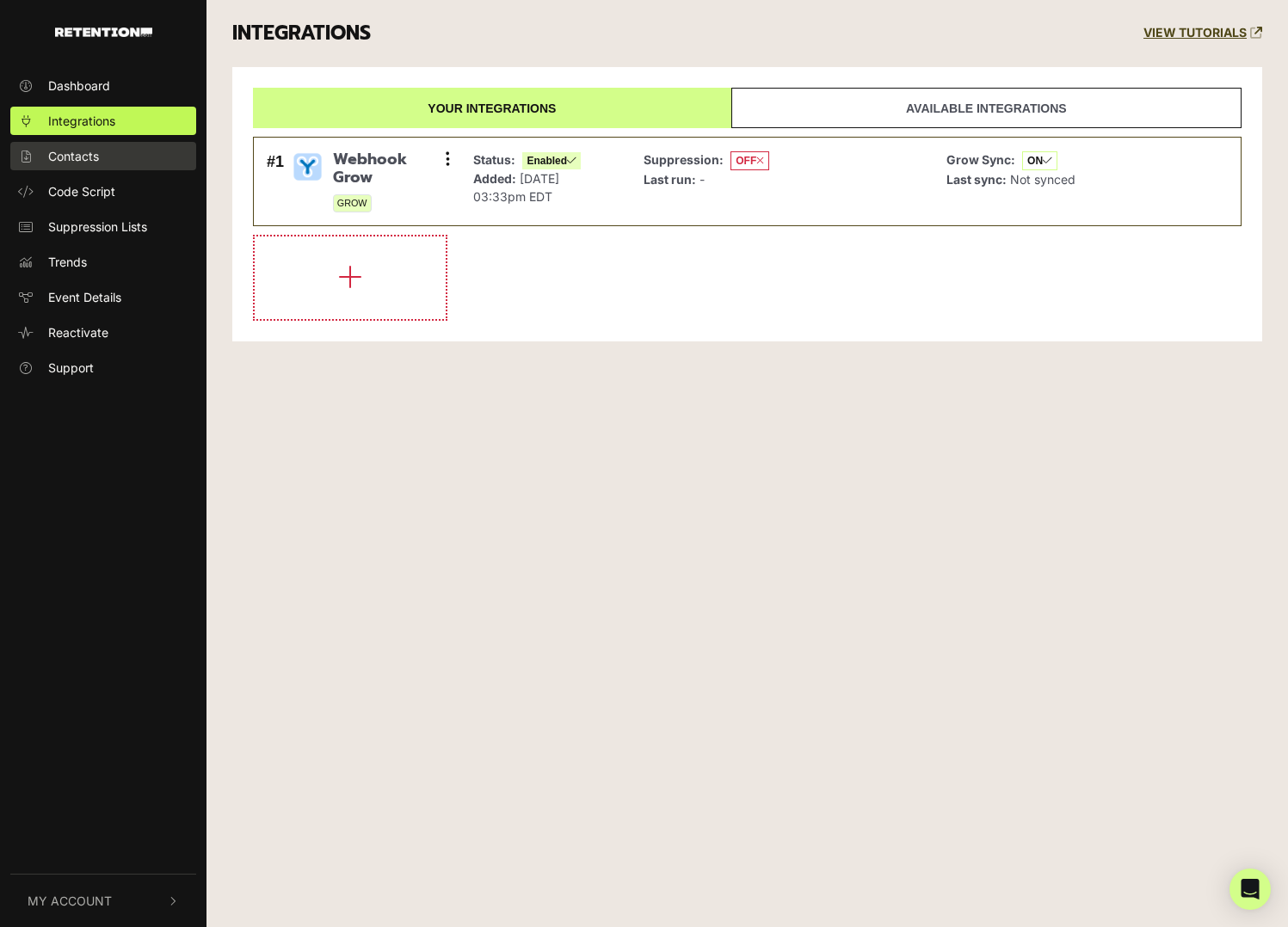
click at [77, 158] on span "Contacts" at bounding box center [73, 157] width 51 height 18
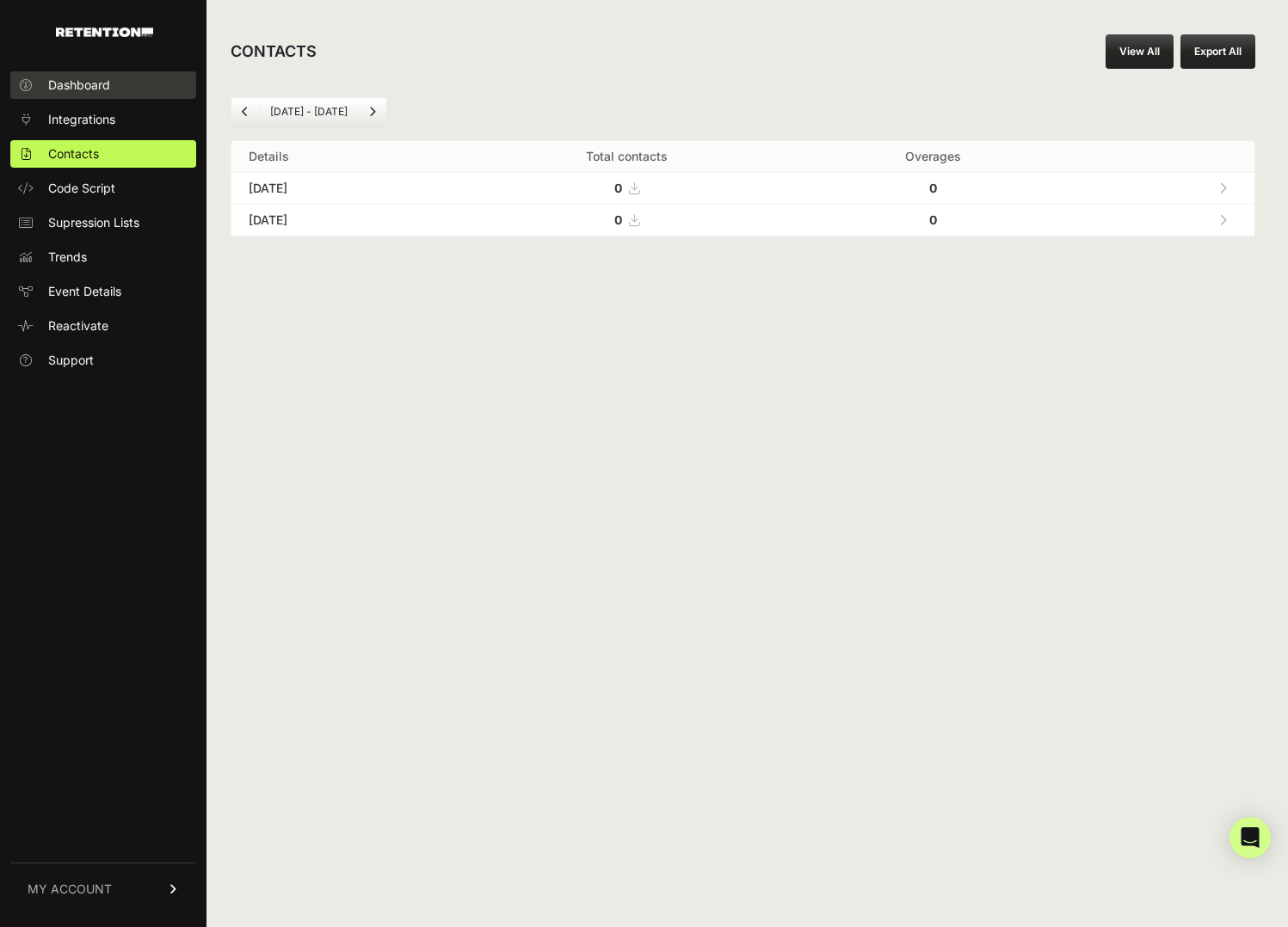
click at [74, 92] on span "Dashboard" at bounding box center [79, 85] width 62 height 17
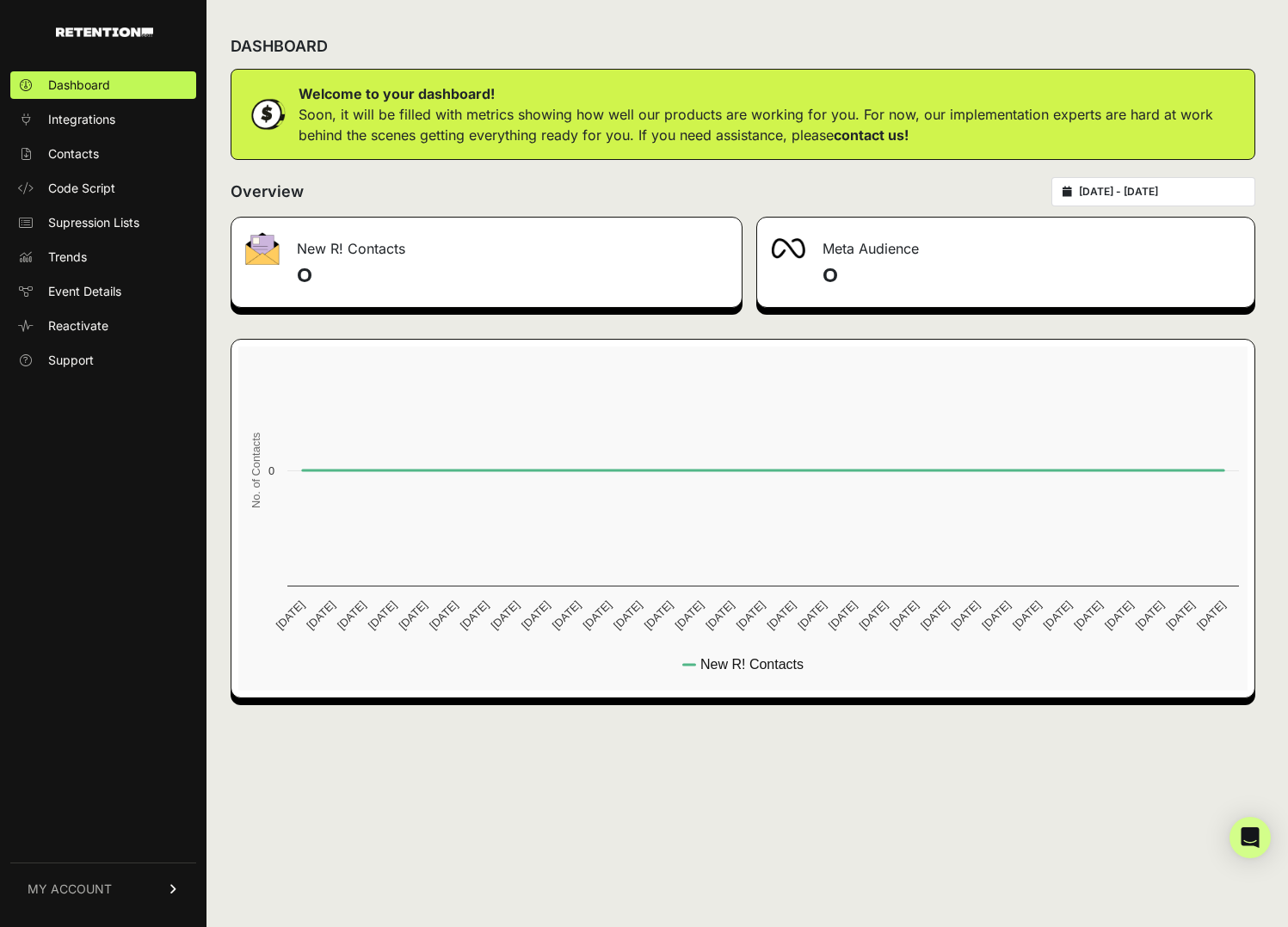
click at [464, 28] on div "DASHBOARD" at bounding box center [743, 46] width 1025 height 44
click at [423, 186] on div "Overview [DATE] - [DATE]" at bounding box center [743, 192] width 1025 height 29
